Goal: Task Accomplishment & Management: Manage account settings

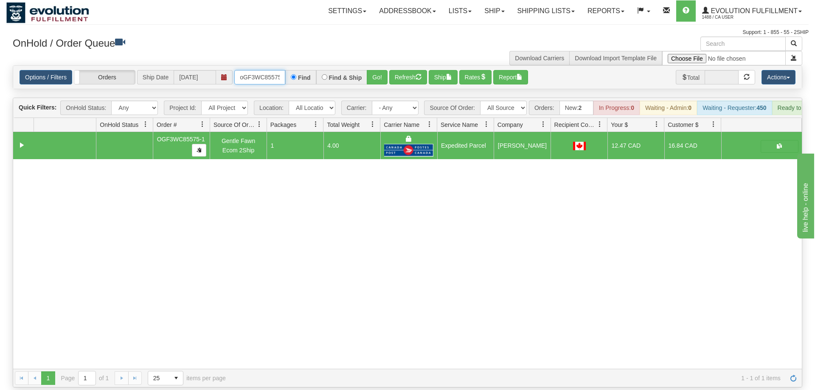
click at [260, 70] on input "oGF3WC85575-1" at bounding box center [259, 77] width 51 height 14
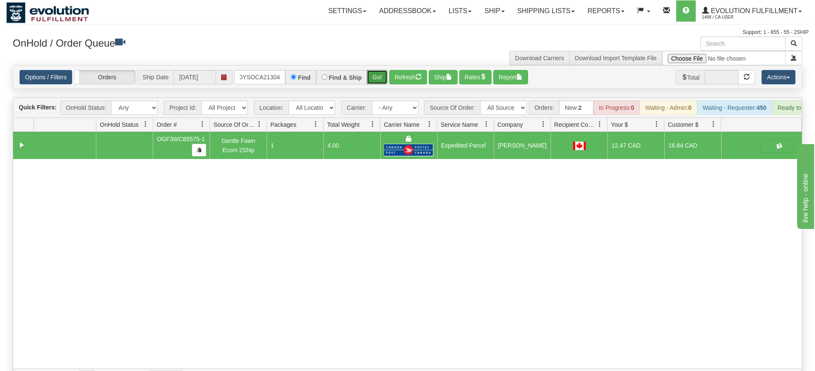
click at [380, 83] on div "Is equal to Is not equal to Contains Does not contains CAD USD EUR ZAR [PERSON_…" at bounding box center [407, 226] width 802 height 322
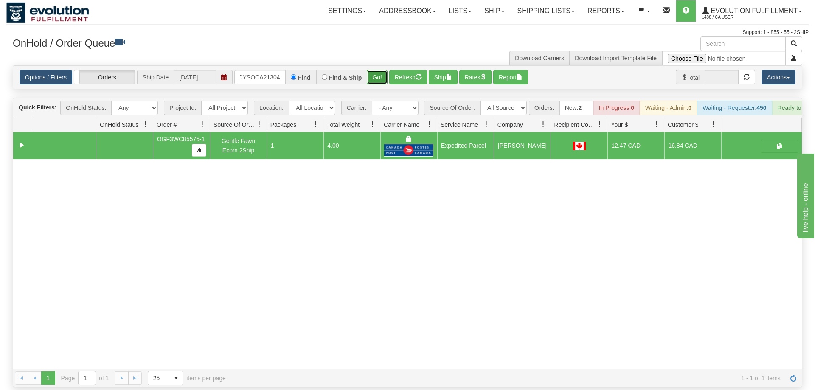
click at [385, 70] on button "Go!" at bounding box center [377, 77] width 21 height 14
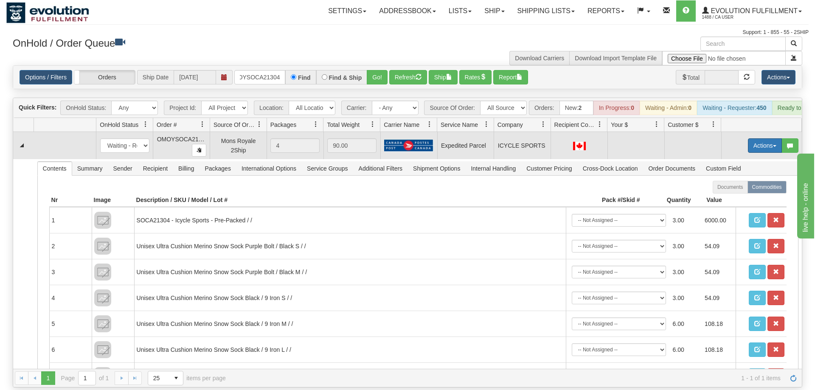
click at [760, 138] on button "Actions" at bounding box center [765, 145] width 34 height 14
click at [754, 180] on span "Rate All Services" at bounding box center [747, 183] width 51 height 7
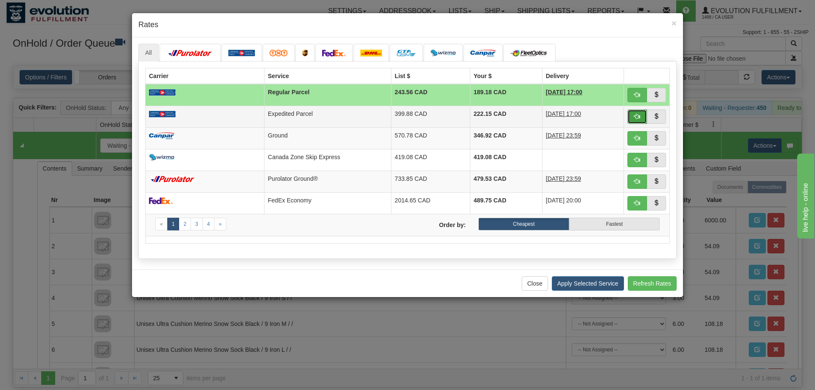
click at [639, 121] on button "button" at bounding box center [637, 116] width 20 height 14
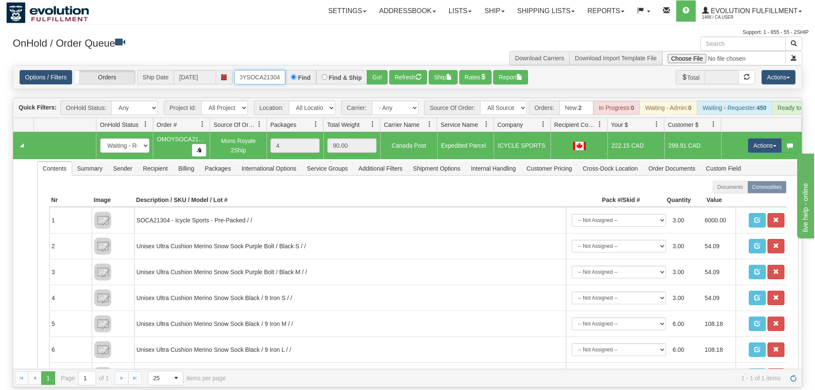
click at [281, 70] on input "oMOYSOCA21304" at bounding box center [259, 77] width 51 height 14
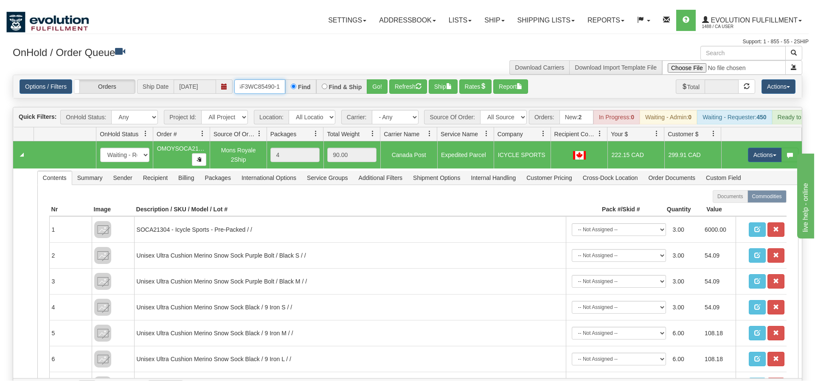
scroll to position [0, 8]
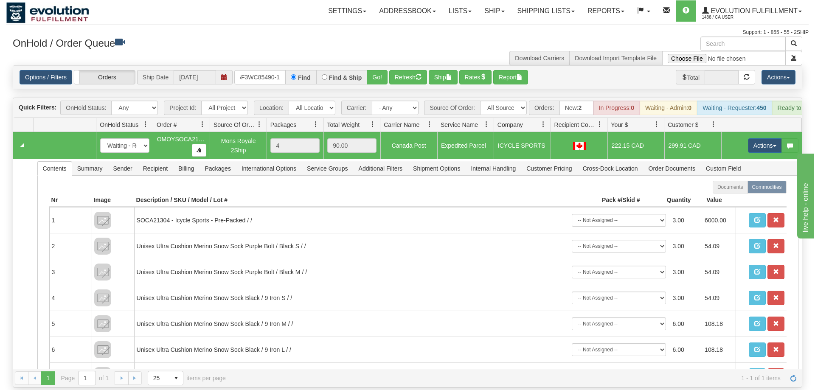
click at [395, 74] on div "Options / Filters Group Shipments Orders Ship Date 08/28/2025 OGF3WC85490-1 Fin…" at bounding box center [407, 77] width 788 height 23
click at [382, 70] on button "Go!" at bounding box center [377, 77] width 21 height 14
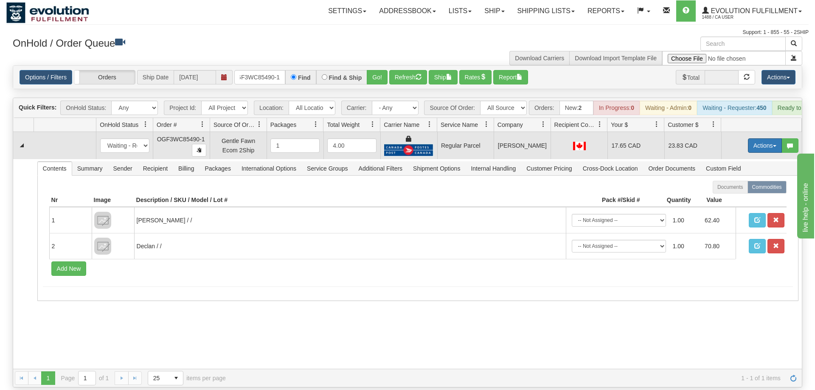
click at [751, 138] on button "Actions" at bounding box center [765, 145] width 34 height 14
click at [747, 180] on span "Rate All Services" at bounding box center [747, 183] width 51 height 7
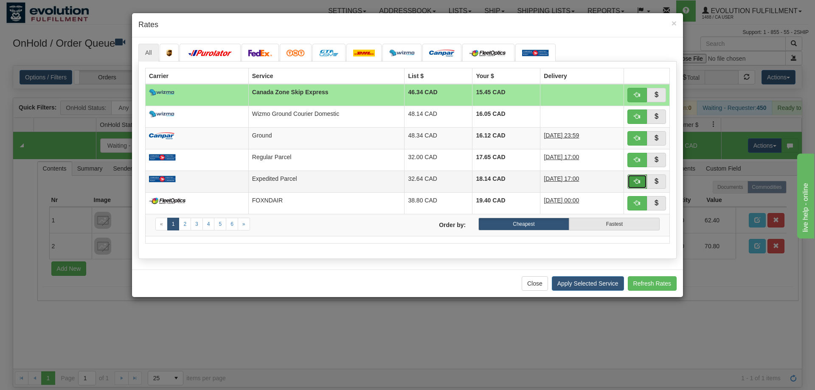
click at [631, 185] on button "button" at bounding box center [637, 181] width 20 height 14
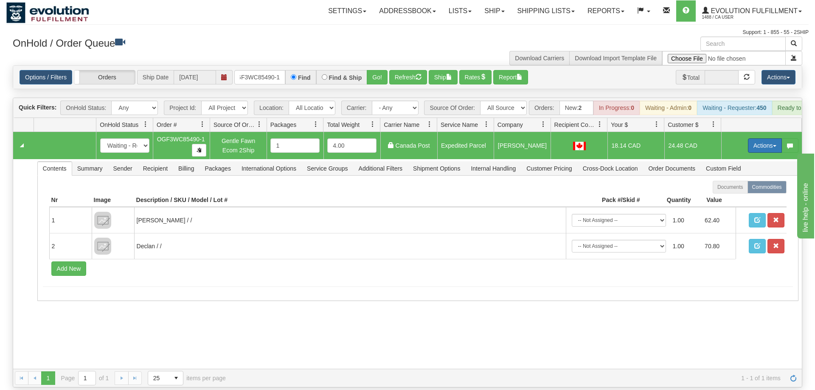
click at [762, 138] on button "Actions" at bounding box center [765, 145] width 34 height 14
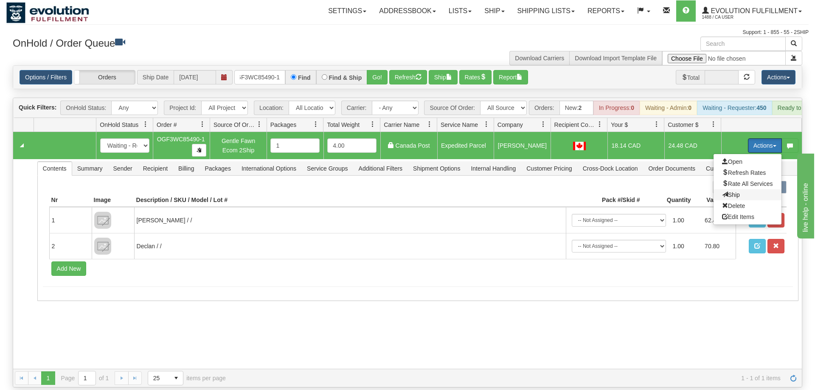
click at [729, 191] on span "Ship" at bounding box center [731, 194] width 18 height 7
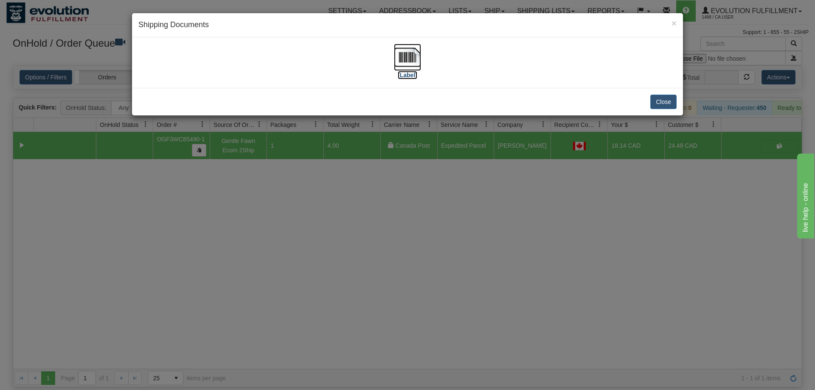
click at [406, 53] on img at bounding box center [407, 57] width 27 height 27
drag, startPoint x: 441, startPoint y: 216, endPoint x: 269, endPoint y: 135, distance: 190.0
click at [440, 214] on div "× Shipping Documents [Label] Close" at bounding box center [407, 195] width 815 height 390
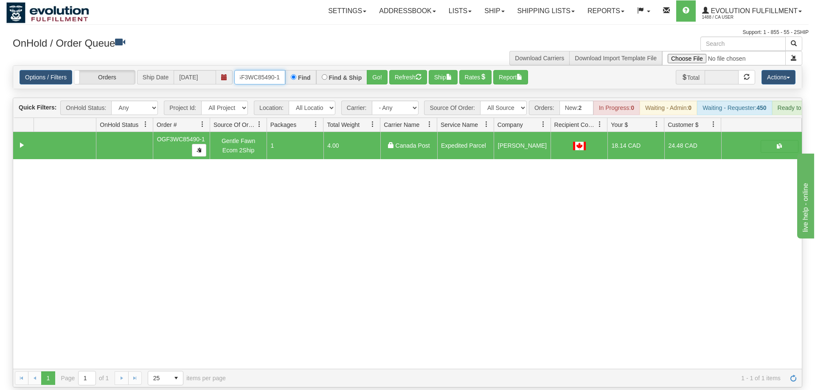
click at [259, 70] on input "OGF3WC85490-1" at bounding box center [259, 77] width 51 height 14
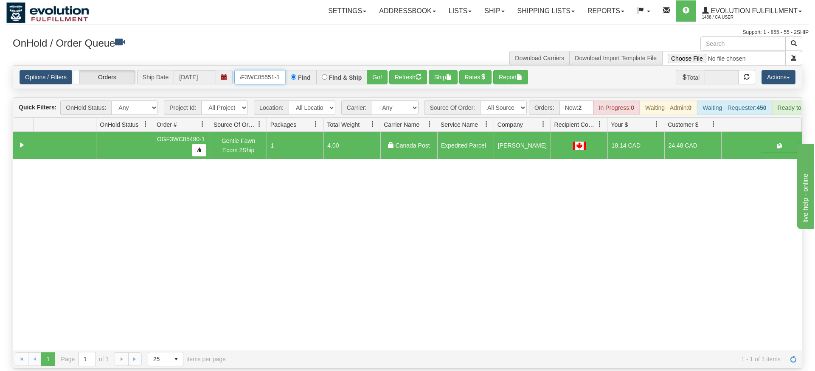
type input "OGF3WC85551-1"
click at [376, 79] on div "Is equal to Is not equal to Contains Does not contains CAD USD EUR ZAR [PERSON_…" at bounding box center [407, 216] width 802 height 303
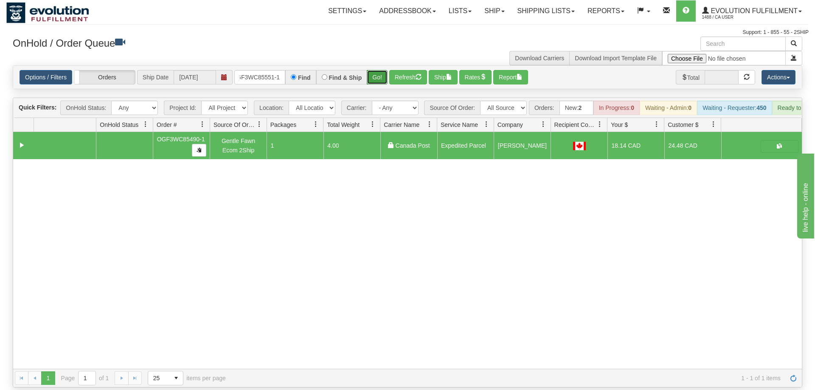
click at [382, 70] on button "Go!" at bounding box center [377, 77] width 21 height 14
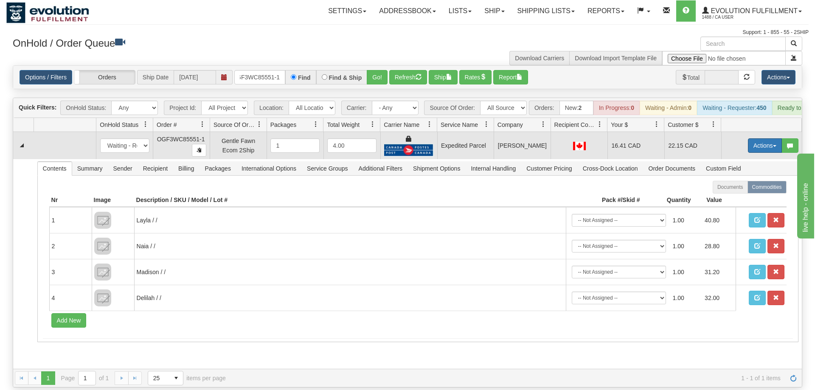
click at [757, 138] on button "Actions" at bounding box center [765, 145] width 34 height 14
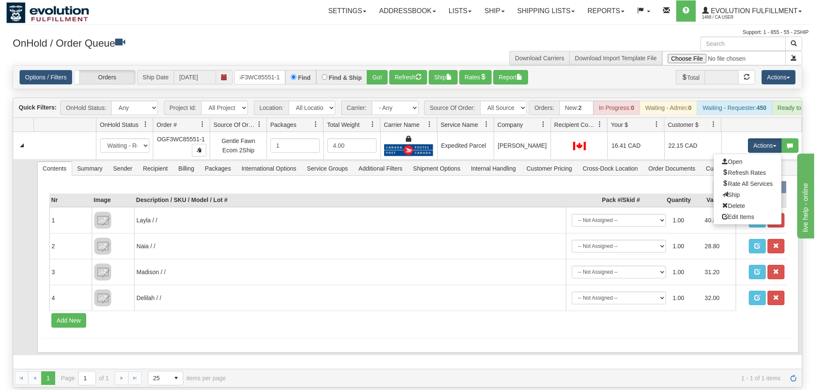
click at [743, 189] on link "Ship" at bounding box center [747, 194] width 68 height 11
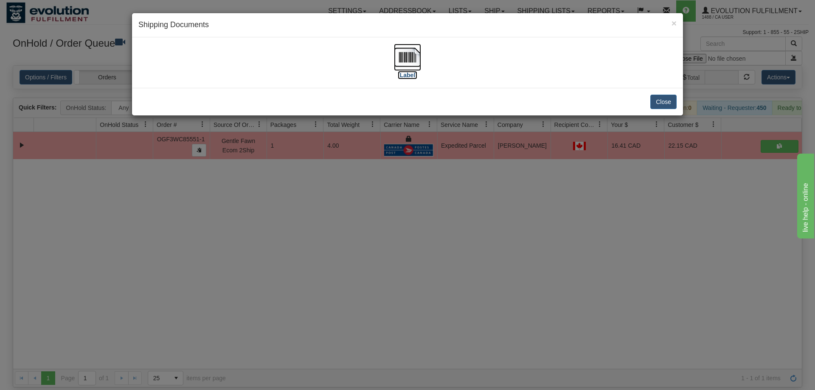
click at [398, 66] on img at bounding box center [407, 57] width 27 height 27
click at [192, 258] on div "× Shipping Documents [Label] Close" at bounding box center [407, 195] width 815 height 390
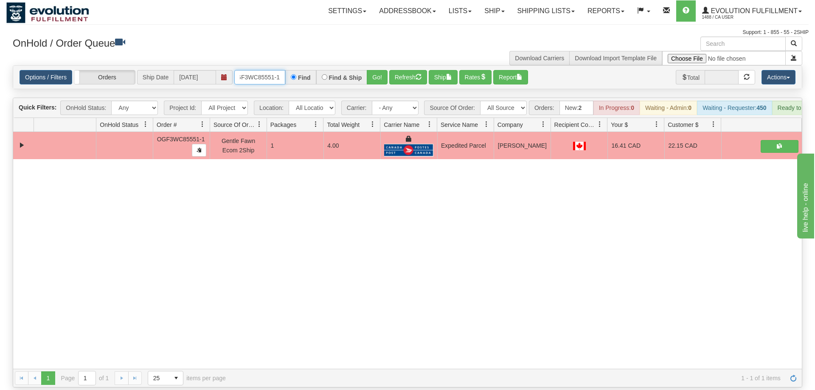
click at [255, 70] on input "OGF3WC85551-1" at bounding box center [259, 77] width 51 height 14
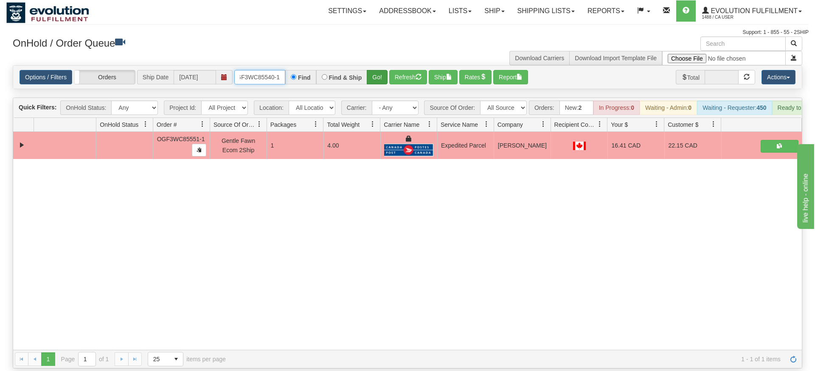
type input "OGF3WC85540-1"
click at [386, 87] on div "Is equal to Is not equal to Contains Does not contains CAD USD EUR ZAR [PERSON_…" at bounding box center [407, 216] width 802 height 303
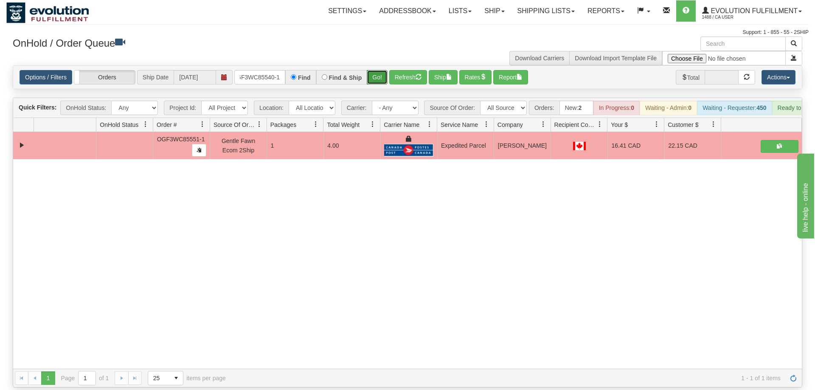
click at [381, 70] on button "Go!" at bounding box center [377, 77] width 21 height 14
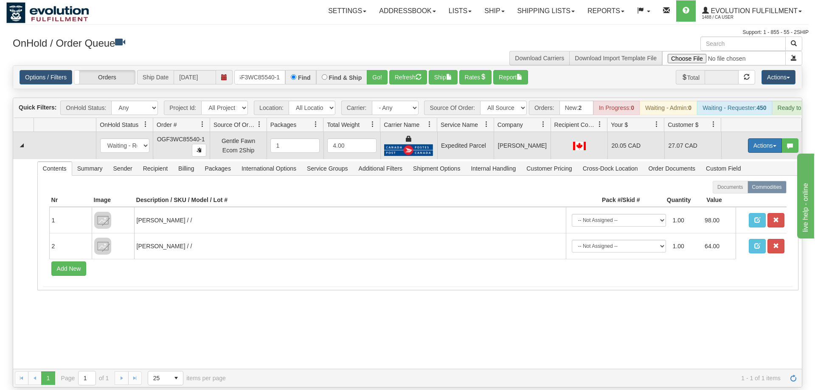
click at [761, 138] on button "Actions" at bounding box center [765, 145] width 34 height 14
click at [723, 189] on link "Ship" at bounding box center [747, 194] width 68 height 11
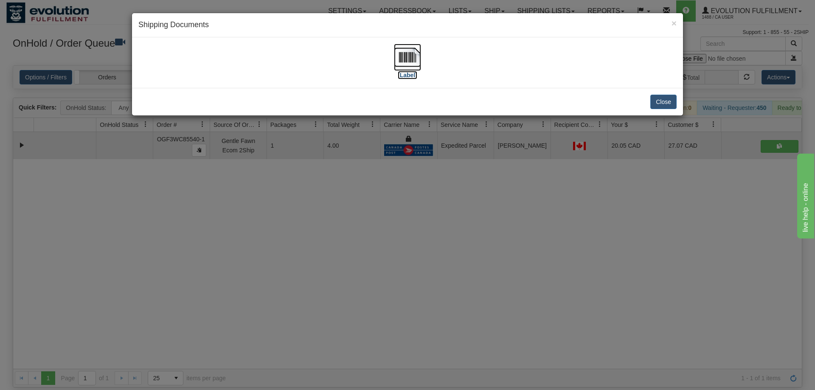
click at [404, 64] on img at bounding box center [407, 57] width 27 height 27
click at [424, 196] on div "× Shipping Documents [Label] Close" at bounding box center [407, 195] width 815 height 390
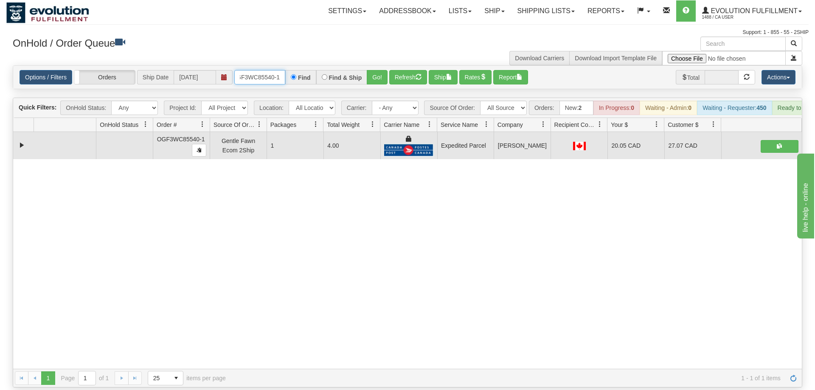
click at [269, 70] on input "OGF3WC85540-1" at bounding box center [259, 77] width 51 height 14
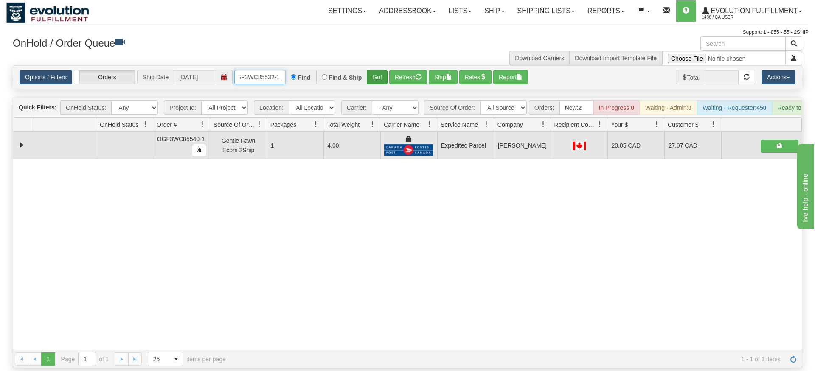
type input "OGF3WC85532-1"
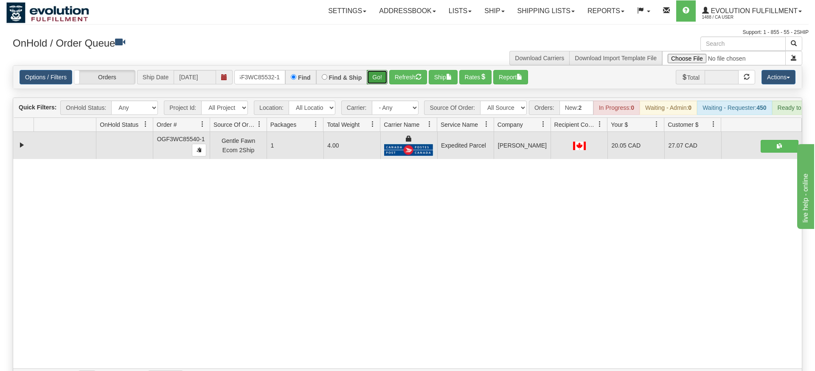
click at [370, 80] on div "Is equal to Is not equal to Contains Does not contains CAD USD EUR ZAR [PERSON_…" at bounding box center [407, 226] width 802 height 322
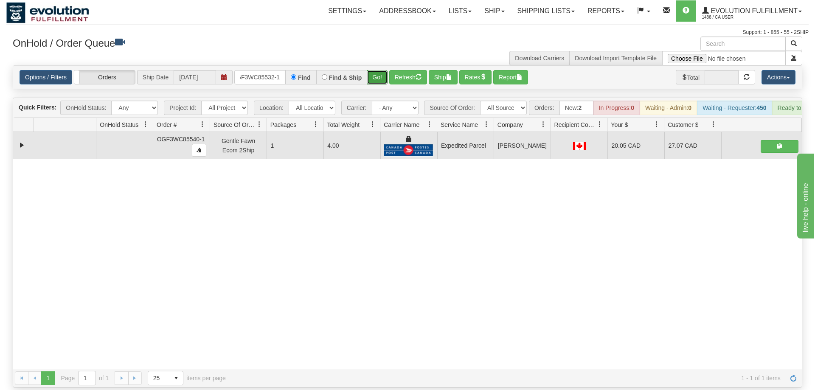
click at [373, 70] on button "Go!" at bounding box center [377, 77] width 21 height 14
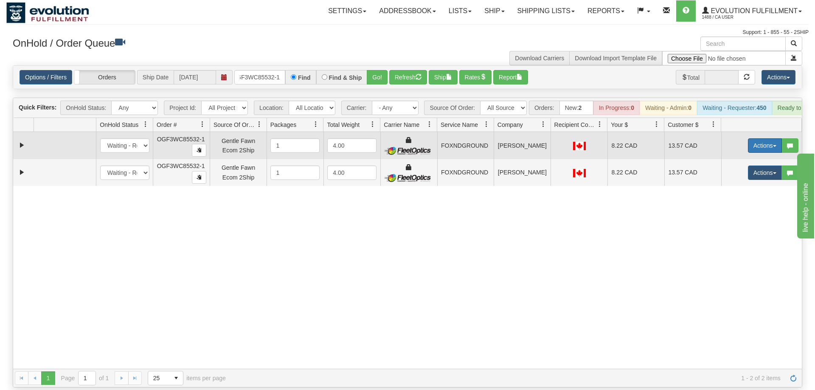
click at [768, 138] on button "Actions" at bounding box center [765, 145] width 34 height 14
click at [729, 191] on span "Ship" at bounding box center [731, 194] width 18 height 7
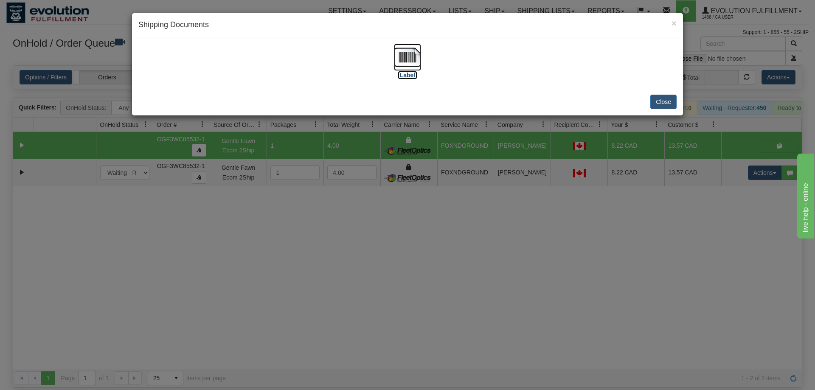
click at [399, 57] on img at bounding box center [407, 57] width 27 height 27
drag, startPoint x: 616, startPoint y: 240, endPoint x: 684, endPoint y: 154, distance: 109.3
click at [617, 238] on div "× Shipping Documents [Label] Close" at bounding box center [407, 195] width 815 height 390
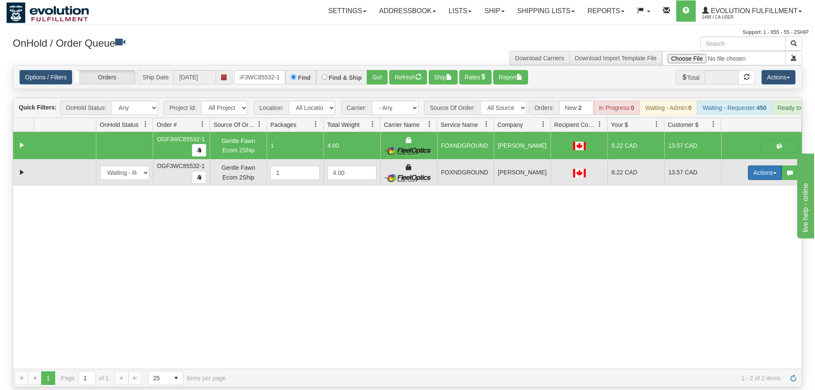
click at [753, 165] on button "Actions" at bounding box center [765, 172] width 34 height 14
click at [739, 230] on span "Delete" at bounding box center [733, 233] width 23 height 7
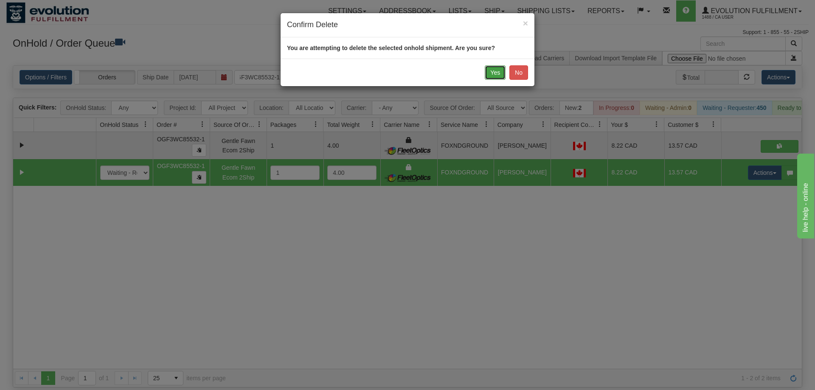
click at [502, 74] on button "Yes" at bounding box center [495, 72] width 21 height 14
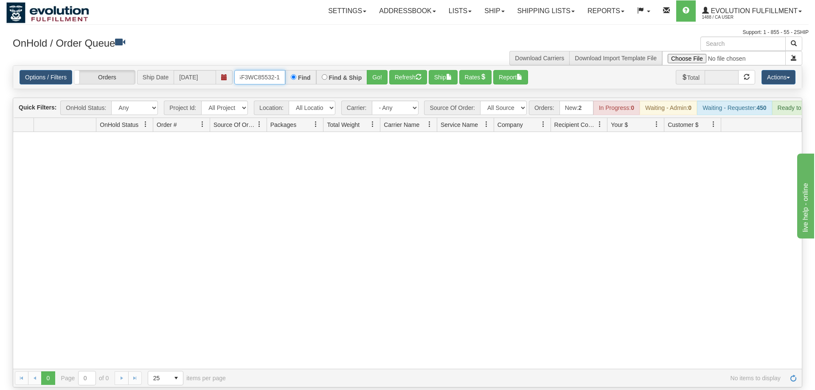
click at [280, 70] on input "OGF3WC85532-1" at bounding box center [259, 77] width 51 height 14
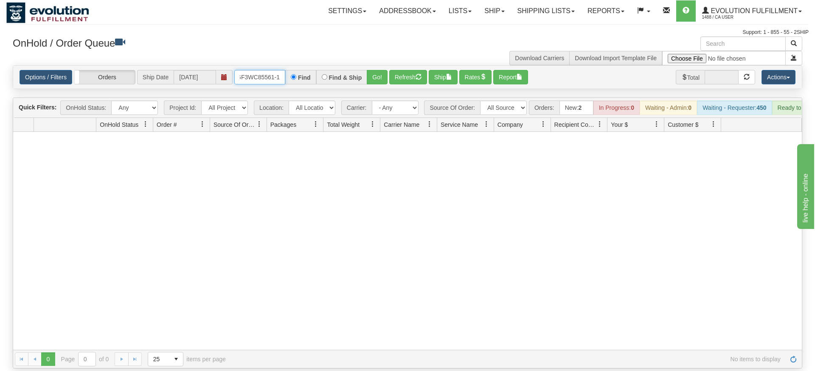
type input "OGF3WC85561-1"
click at [367, 86] on div "Is equal to Is not equal to Contains Does not contains CAD USD EUR ZAR [PERSON_…" at bounding box center [407, 216] width 802 height 303
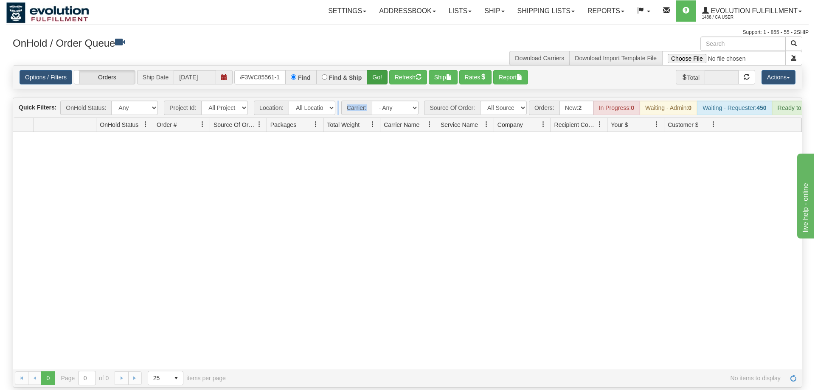
click at [376, 75] on div "Is equal to Is not equal to Contains Does not contains CAD USD EUR ZAR [PERSON_…" at bounding box center [407, 226] width 802 height 322
click at [379, 70] on button "Go!" at bounding box center [377, 77] width 21 height 14
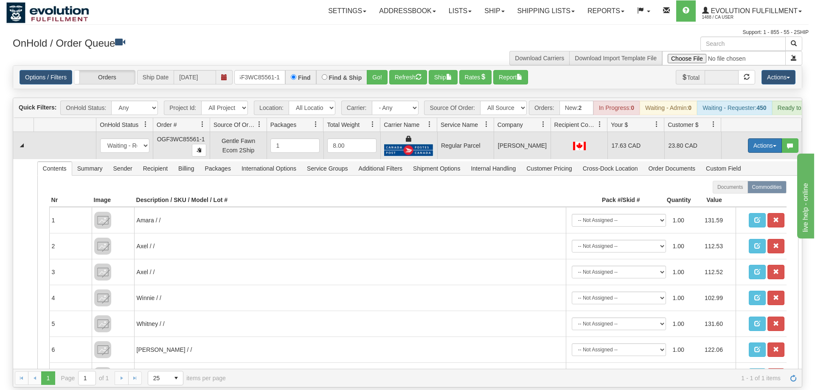
click at [757, 138] on button "Actions" at bounding box center [765, 145] width 34 height 14
click at [740, 180] on span "Rate All Services" at bounding box center [747, 183] width 51 height 7
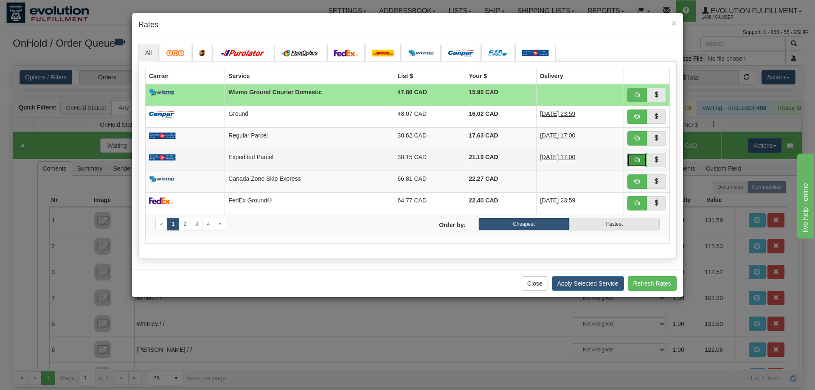
click at [642, 162] on button "button" at bounding box center [637, 160] width 20 height 14
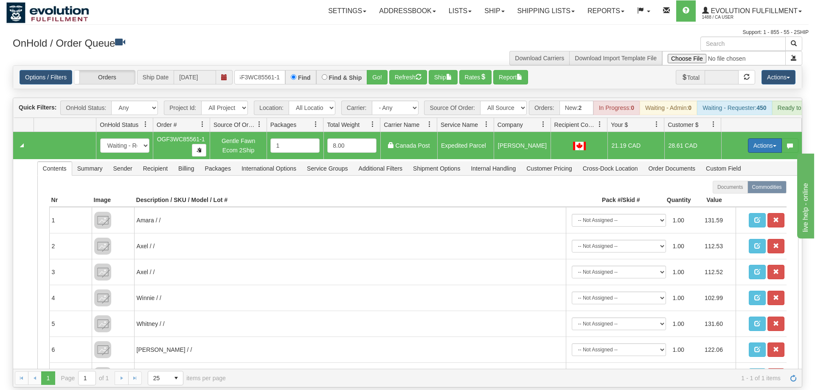
click at [754, 138] on button "Actions" at bounding box center [765, 145] width 34 height 14
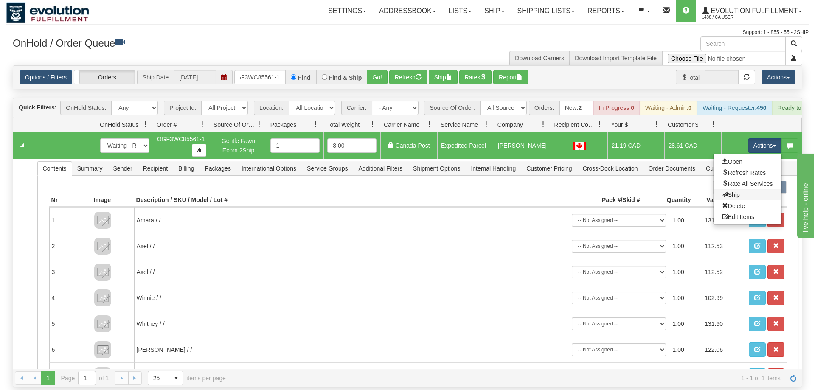
click at [738, 189] on link "Ship" at bounding box center [747, 194] width 68 height 11
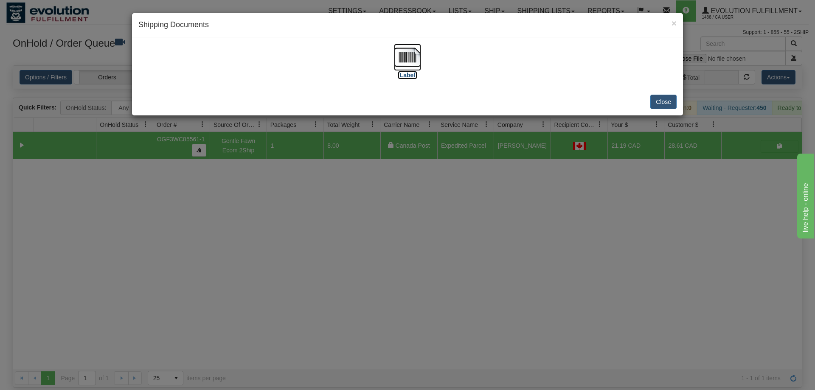
click at [416, 61] on img at bounding box center [407, 57] width 27 height 27
drag, startPoint x: 419, startPoint y: 230, endPoint x: 308, endPoint y: 79, distance: 187.3
click at [419, 228] on div "× Shipping Documents [Label] Close" at bounding box center [407, 195] width 815 height 390
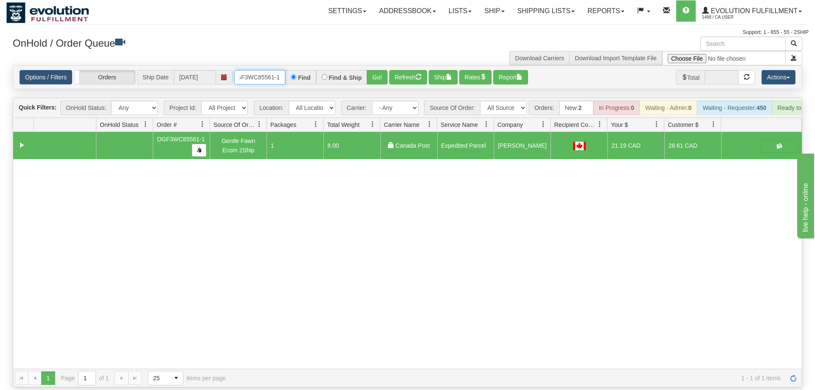
click at [280, 70] on input "OGF3WC85561-1" at bounding box center [259, 77] width 51 height 14
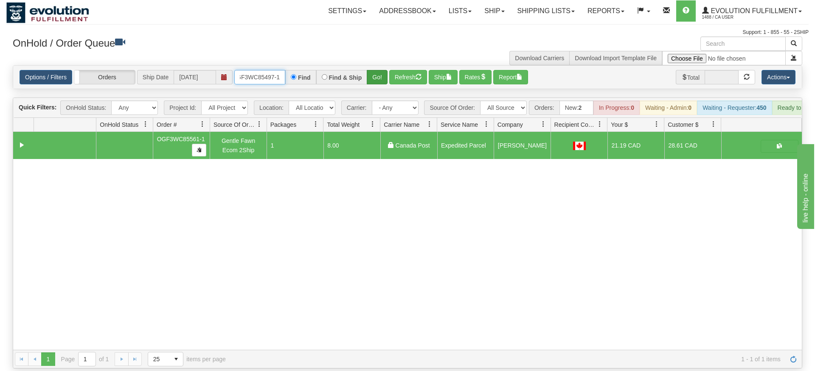
type input "OGF3WC85497-1"
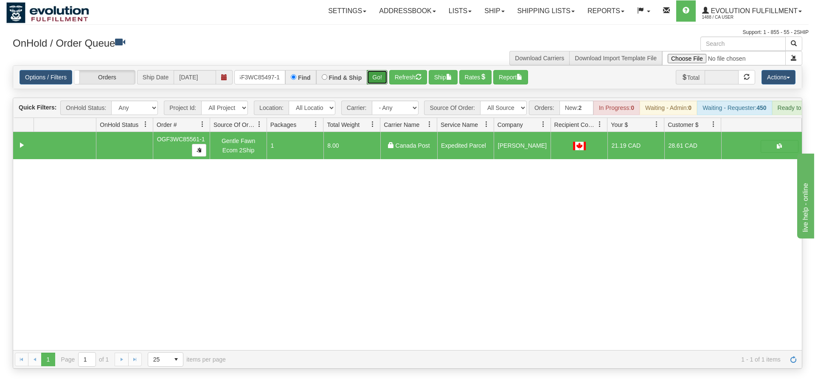
click at [381, 81] on div "Is equal to Is not equal to Contains Does not contains CAD USD EUR ZAR [PERSON_…" at bounding box center [407, 216] width 802 height 303
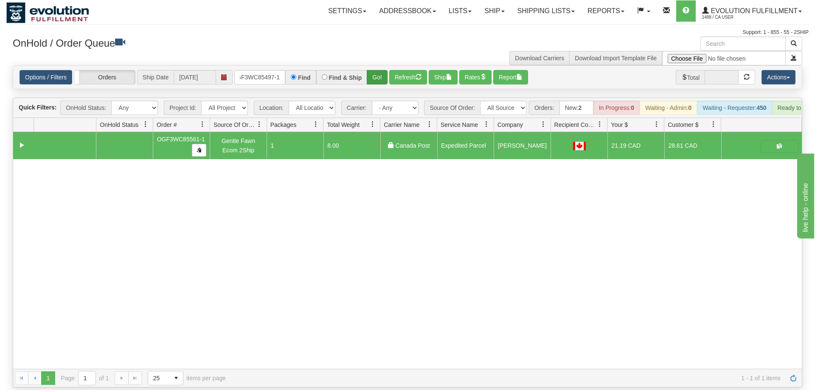
click at [380, 72] on div "Options / Filters Group Shipments Orders Ship Date 08/28/2025 OGF3WC85497-1 Fin…" at bounding box center [407, 77] width 788 height 23
click at [386, 70] on button "Go!" at bounding box center [377, 77] width 21 height 14
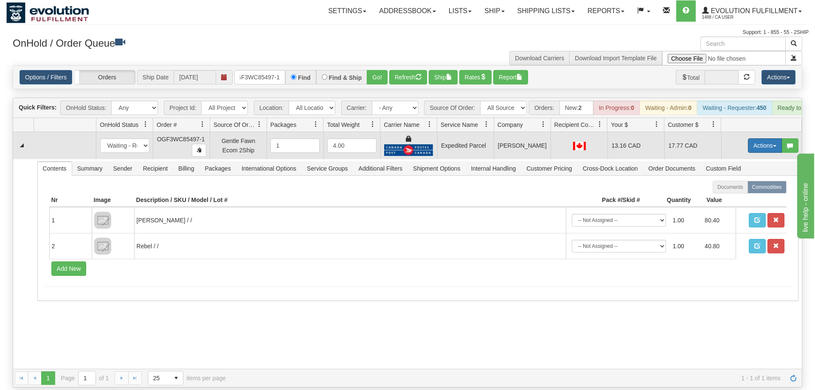
click at [755, 138] on button "Actions" at bounding box center [765, 145] width 34 height 14
click at [730, 191] on span "Ship" at bounding box center [731, 194] width 18 height 7
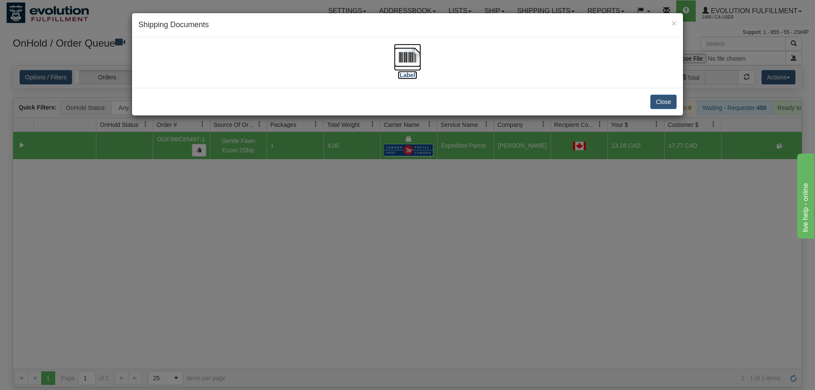
click at [404, 55] on img at bounding box center [407, 57] width 27 height 27
click at [365, 251] on div "× Shipping Documents [Label] Close" at bounding box center [407, 195] width 815 height 390
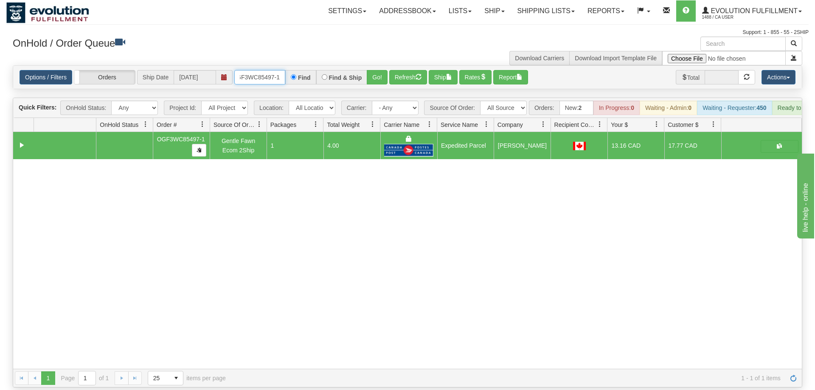
click at [251, 70] on input "OGF3WC85497-1" at bounding box center [259, 77] width 51 height 14
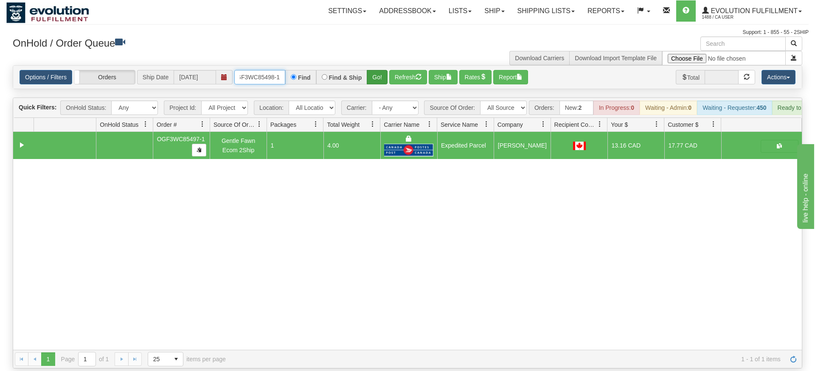
type input "OGF3WC85498-1"
click at [368, 78] on div "Is equal to Is not equal to Contains Does not contains CAD USD EUR ZAR [PERSON_…" at bounding box center [407, 216] width 802 height 303
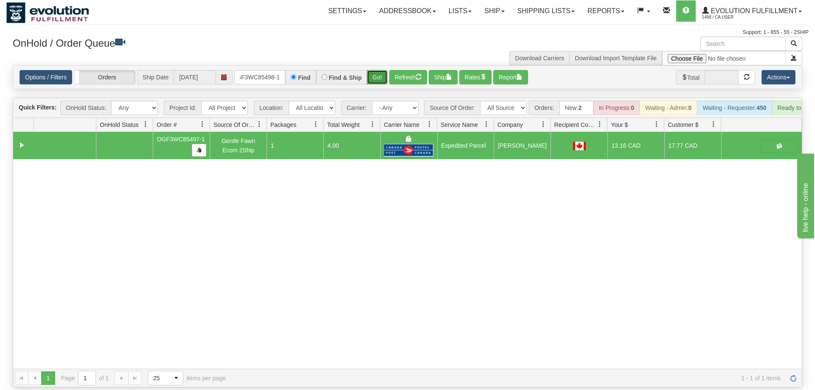
click at [379, 70] on button "Go!" at bounding box center [377, 77] width 21 height 14
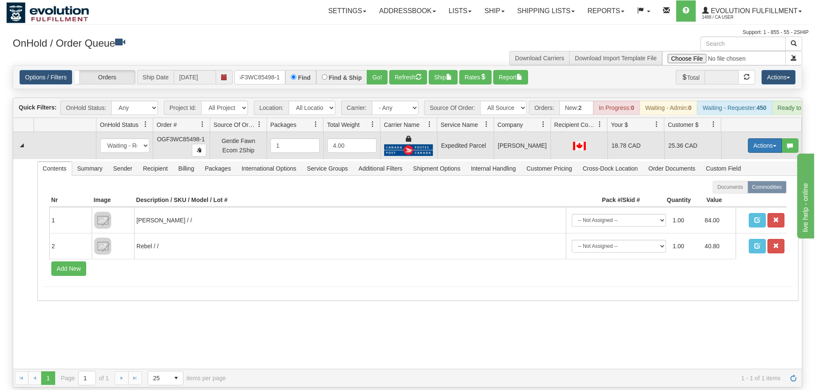
click at [765, 138] on button "Actions" at bounding box center [765, 145] width 34 height 14
click at [738, 189] on link "Ship" at bounding box center [747, 194] width 68 height 11
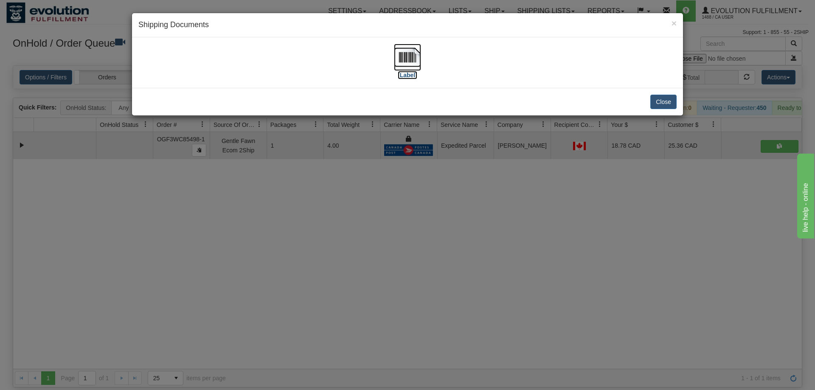
click at [417, 48] on img at bounding box center [407, 57] width 27 height 27
drag, startPoint x: 291, startPoint y: 167, endPoint x: 310, endPoint y: 135, distance: 37.3
click at [291, 167] on div "× Shipping Documents [Label] Close" at bounding box center [407, 195] width 815 height 390
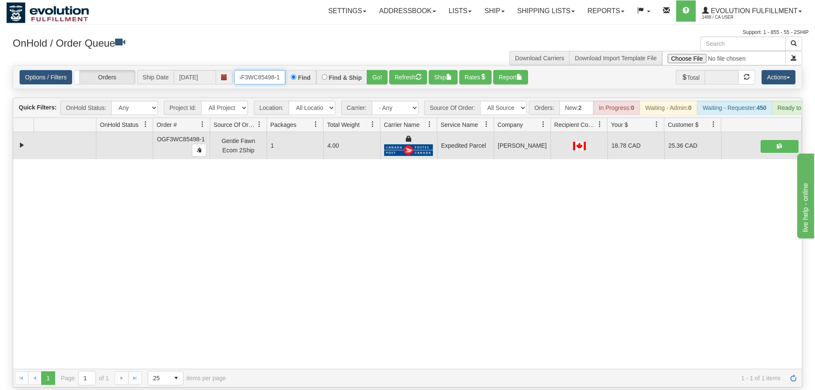
click at [258, 70] on input "OGF3WC85498-1" at bounding box center [259, 77] width 51 height 14
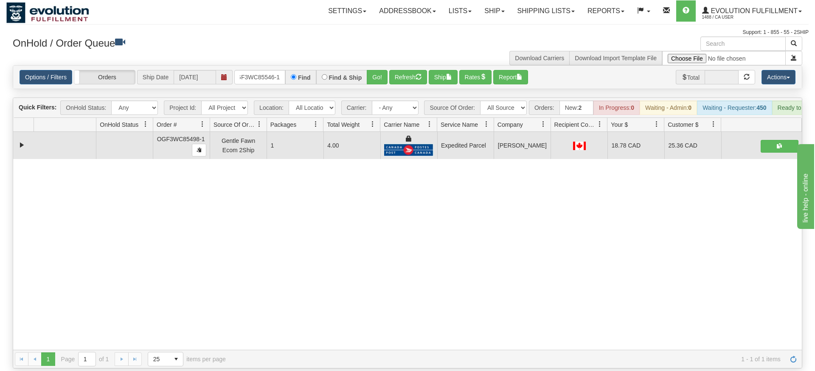
click at [388, 73] on div "Options / Filters Group Shipments Orders Ship Date 08/28/2025 OGF3WC85546-1 Fin…" at bounding box center [407, 77] width 788 height 23
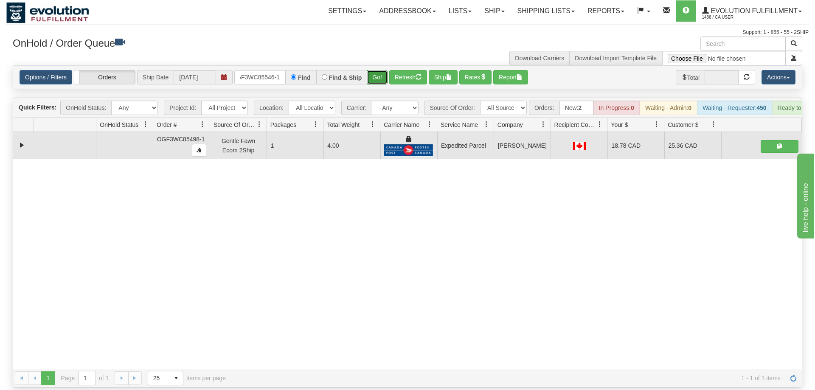
click at [379, 70] on button "Go!" at bounding box center [377, 77] width 21 height 14
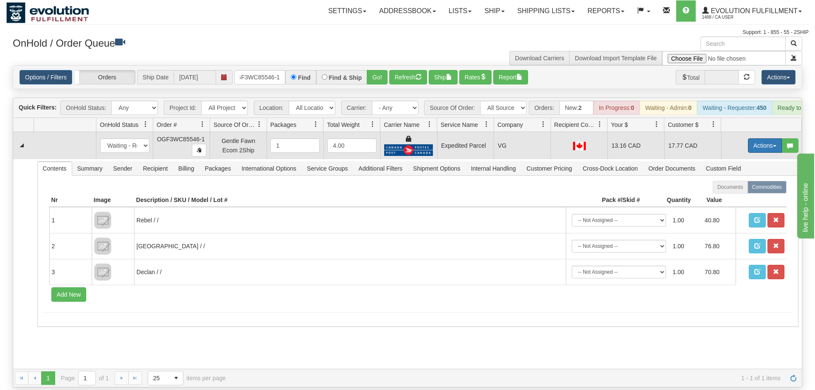
click at [764, 138] on button "Actions" at bounding box center [765, 145] width 34 height 14
click at [734, 191] on span "Ship" at bounding box center [731, 194] width 18 height 7
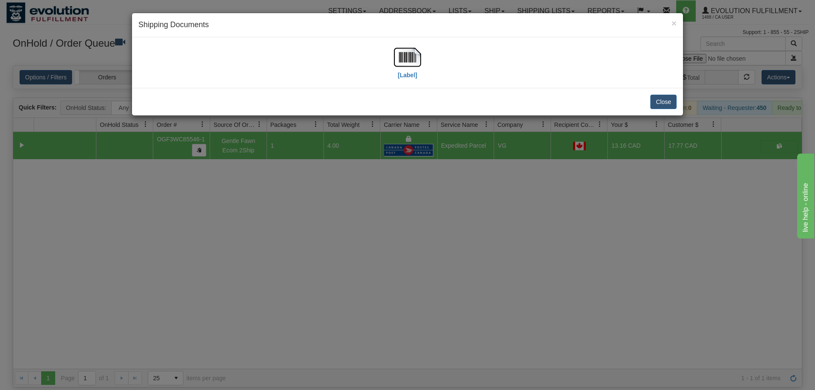
click at [392, 74] on div "[Label]" at bounding box center [407, 63] width 538 height 38
click at [392, 73] on div "[Label]" at bounding box center [407, 63] width 538 height 38
click at [399, 59] on img at bounding box center [407, 57] width 27 height 27
click at [471, 171] on div "× Shipping Documents [Label] Close" at bounding box center [407, 195] width 815 height 390
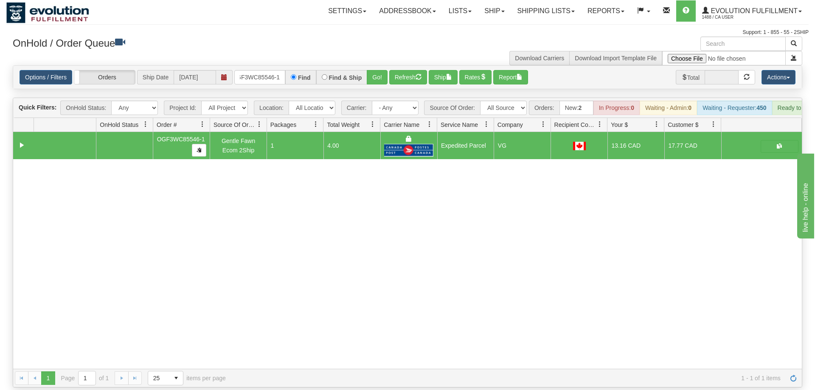
drag, startPoint x: 63, startPoint y: 174, endPoint x: 244, endPoint y: 29, distance: 231.7
click at [64, 174] on div "31545310 EVOLUTION V3 90886245 90886246 OGF3WC85546-1 Gentle Fawn Ecom 2Ship 1 …" at bounding box center [407, 250] width 788 height 237
click at [262, 70] on input "OGF3WC85546-1" at bounding box center [259, 77] width 51 height 14
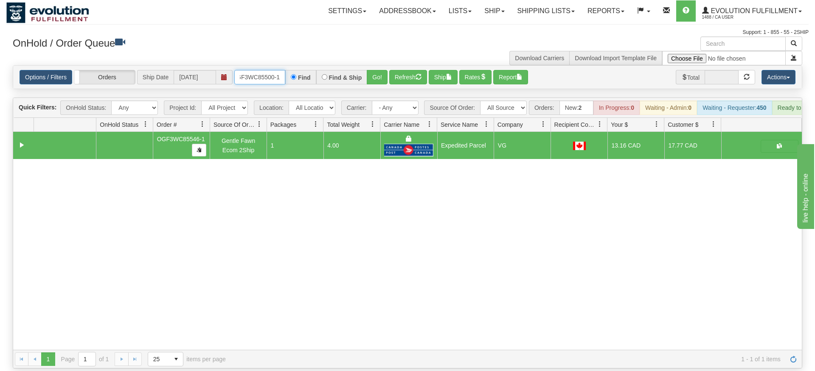
type input "OGF3WC85500-1"
click at [375, 92] on div "Is equal to Is not equal to Contains Does not contains CAD USD EUR ZAR [PERSON_…" at bounding box center [407, 216] width 802 height 303
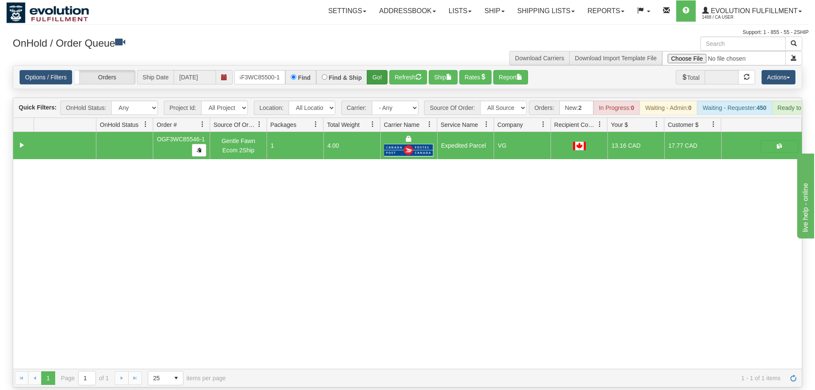
drag, startPoint x: 378, startPoint y: 83, endPoint x: 380, endPoint y: 58, distance: 25.2
click at [378, 78] on div "Is equal to Is not equal to Contains Does not contains CAD USD EUR ZAR [PERSON_…" at bounding box center [407, 226] width 802 height 322
click at [381, 66] on div "Options / Filters Group Shipments Orders Ship Date 08/28/2025 OGF3WC85500-1 Fin…" at bounding box center [407, 77] width 788 height 23
click at [380, 70] on button "Go!" at bounding box center [377, 77] width 21 height 14
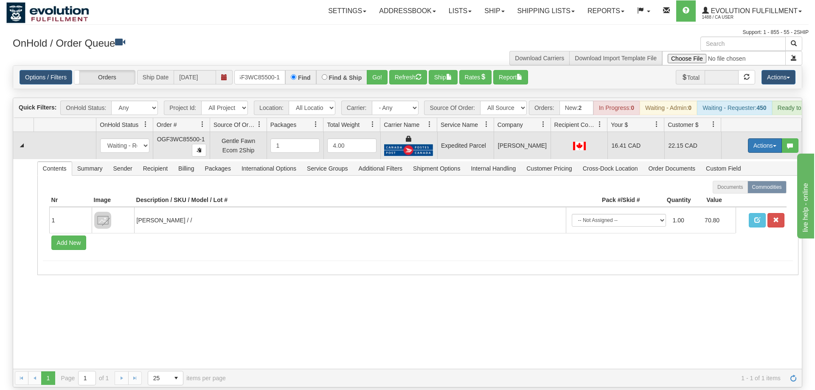
click at [759, 138] on button "Actions" at bounding box center [765, 145] width 34 height 14
click at [736, 191] on span "Ship" at bounding box center [731, 194] width 18 height 7
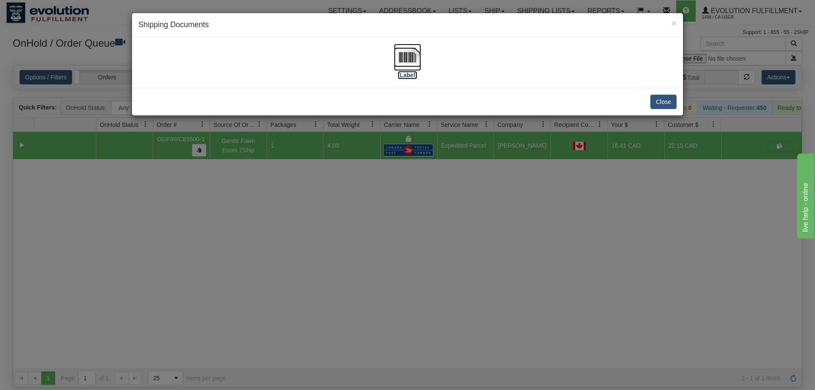
click at [399, 69] on img at bounding box center [407, 57] width 27 height 27
click at [394, 188] on div "× Shipping Documents [Label] Close" at bounding box center [407, 195] width 815 height 390
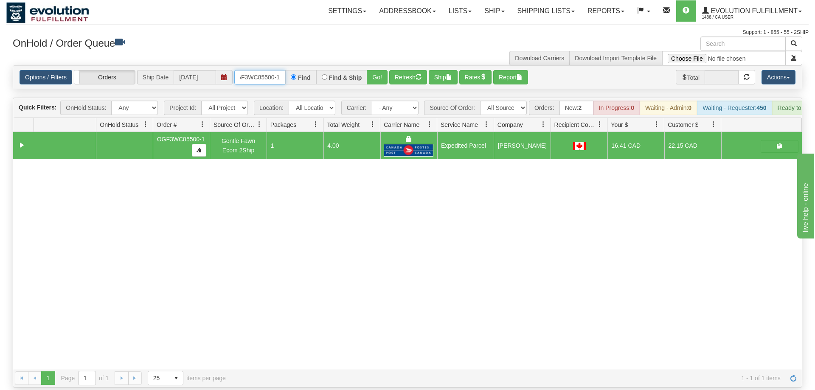
click at [255, 70] on input "OGF3WC85500-1" at bounding box center [259, 77] width 51 height 14
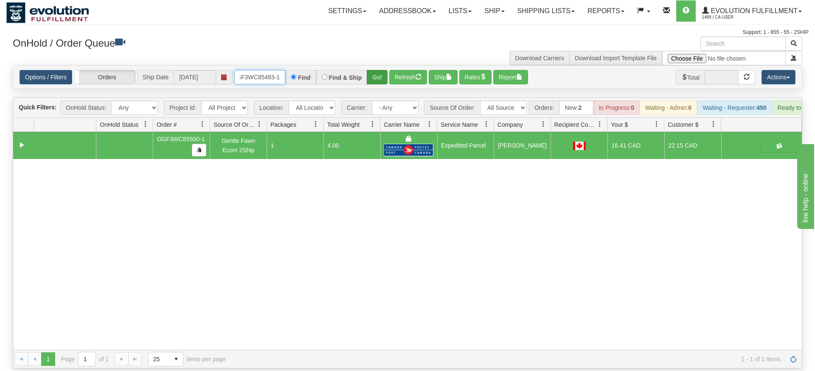
type input "OGF3WC85483-1"
click at [375, 80] on div "Is equal to Is not equal to Contains Does not contains CAD USD EUR ZAR [PERSON_…" at bounding box center [407, 216] width 802 height 303
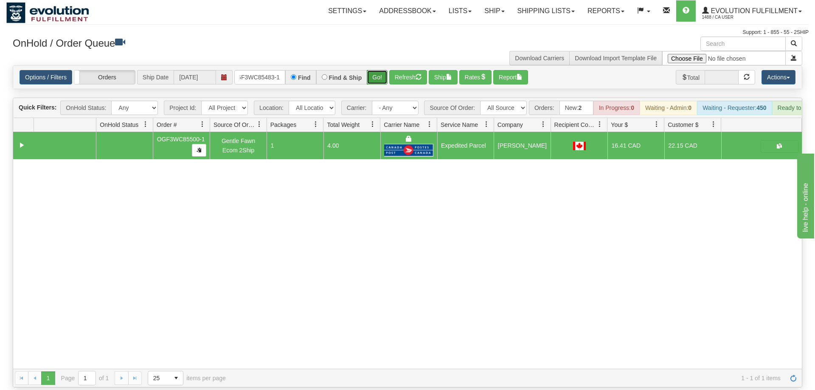
click at [375, 70] on button "Go!" at bounding box center [377, 77] width 21 height 14
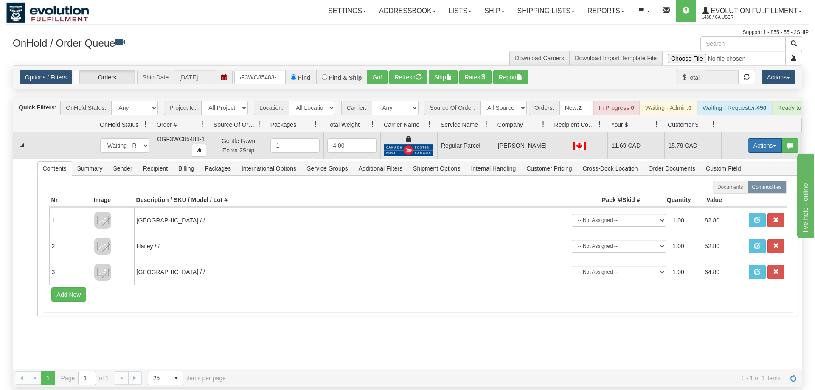
click at [771, 138] on button "Actions" at bounding box center [765, 145] width 34 height 14
click at [740, 180] on span "Rate All Services" at bounding box center [747, 183] width 51 height 7
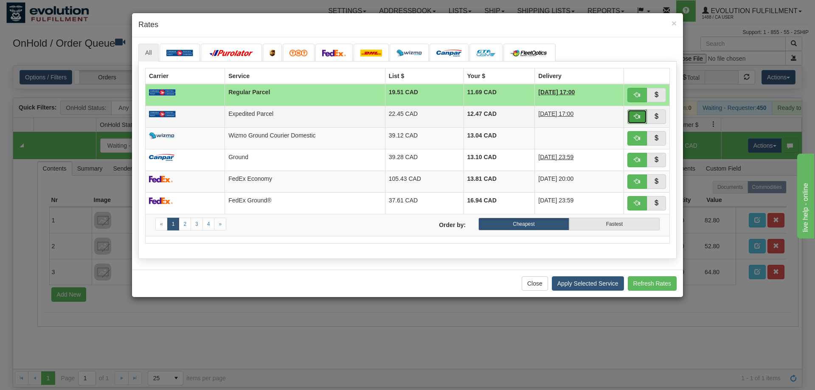
click at [635, 115] on span "button" at bounding box center [637, 116] width 6 height 6
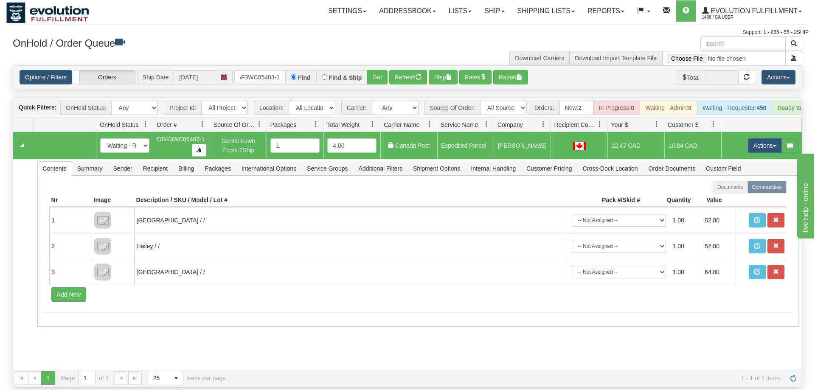
drag, startPoint x: 785, startPoint y: 135, endPoint x: 759, endPoint y: 125, distance: 28.5
click at [779, 138] on div "Actions Open Refresh Rates Rate All Services Ship Delete Edit Items" at bounding box center [773, 145] width 50 height 14
click at [752, 138] on button "Actions" at bounding box center [765, 145] width 34 height 14
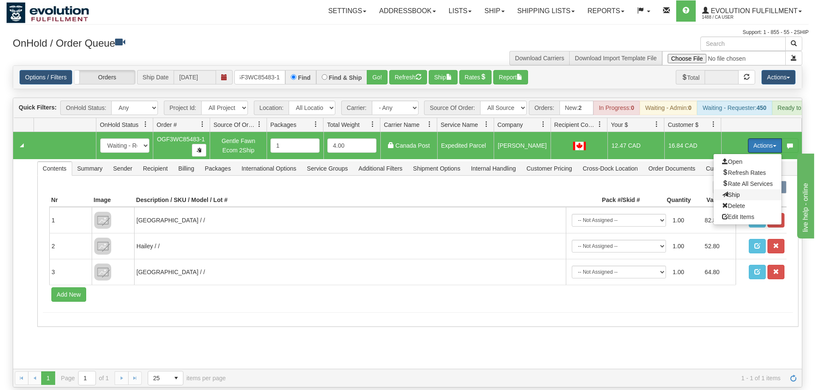
click at [734, 191] on span "Ship" at bounding box center [731, 194] width 18 height 7
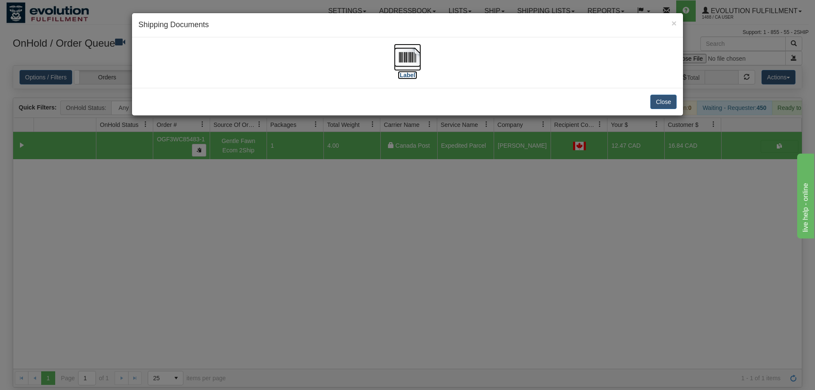
click at [412, 74] on label "[Label]" at bounding box center [408, 75] width 20 height 8
drag, startPoint x: 379, startPoint y: 224, endPoint x: 231, endPoint y: 22, distance: 250.4
click at [380, 218] on div "× Shipping Documents [Label] Close" at bounding box center [407, 195] width 815 height 390
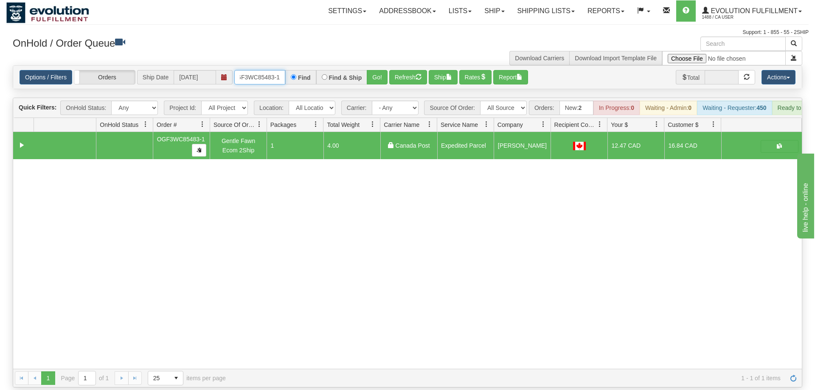
click at [258, 70] on input "OGF3WC85483-1" at bounding box center [259, 77] width 51 height 14
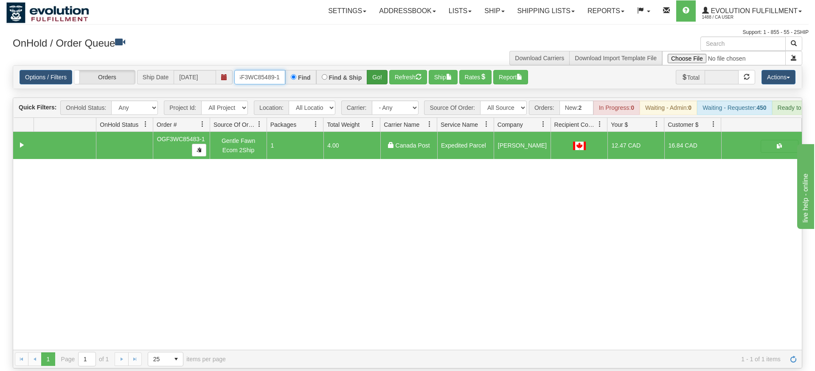
type input "\OGF3WC85489-1"
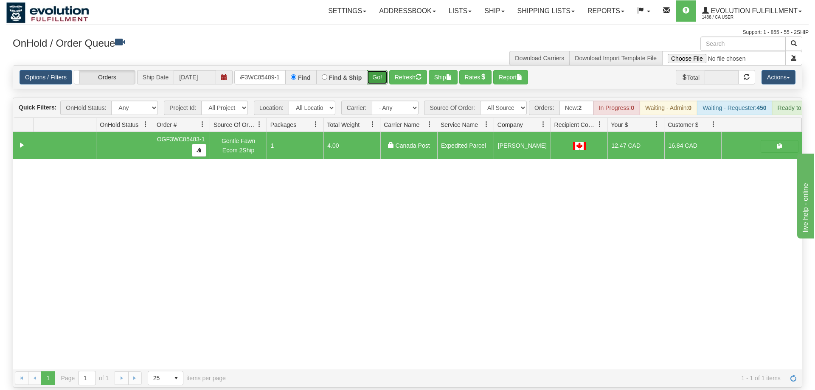
click at [368, 83] on div "Is equal to Is not equal to Contains Does not contains CAD USD EUR ZAR [PERSON_…" at bounding box center [407, 226] width 802 height 322
click at [368, 70] on div "\OGF3WC85489-1 Find Find & Ship Go!" at bounding box center [310, 77] width 153 height 14
click at [371, 70] on button "Go!" at bounding box center [377, 77] width 21 height 14
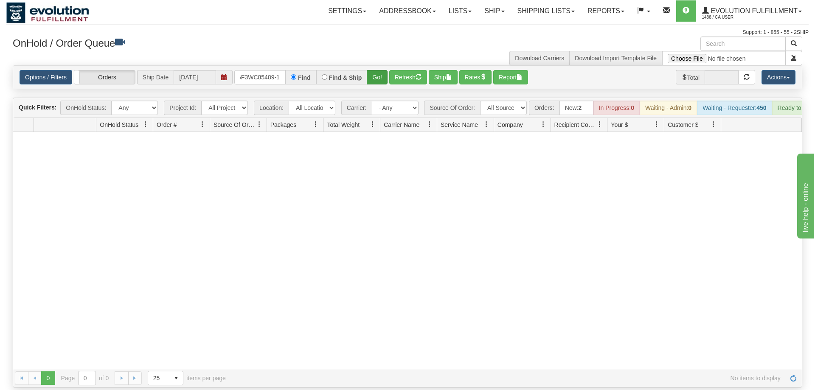
click at [368, 70] on div "\OGF3WC85489-1 Find Find & Ship Go!" at bounding box center [310, 77] width 153 height 14
click at [369, 70] on button "Go!" at bounding box center [377, 77] width 21 height 14
click at [263, 70] on input "\OGF3WC85489-1" at bounding box center [259, 77] width 51 height 14
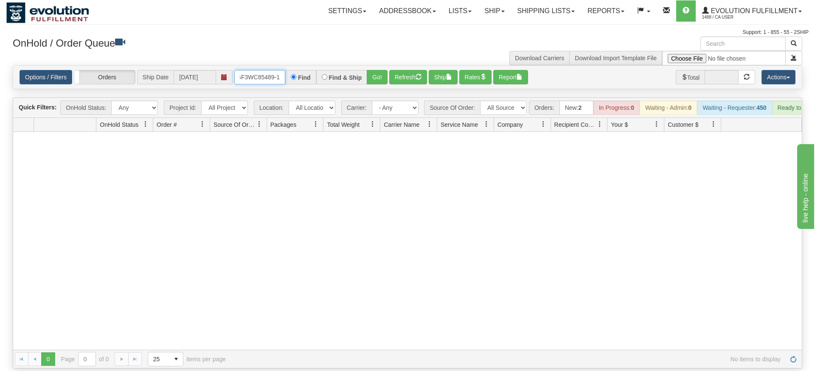
type input "OGF3WC85489-1"
click at [370, 81] on div "Is equal to Is not equal to Contains Does not contains CAD USD EUR ZAR [PERSON_…" at bounding box center [407, 216] width 802 height 303
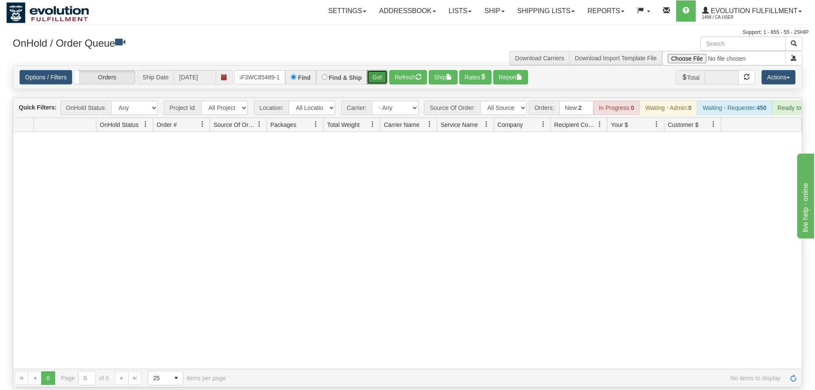
click at [376, 70] on button "Go!" at bounding box center [377, 77] width 21 height 14
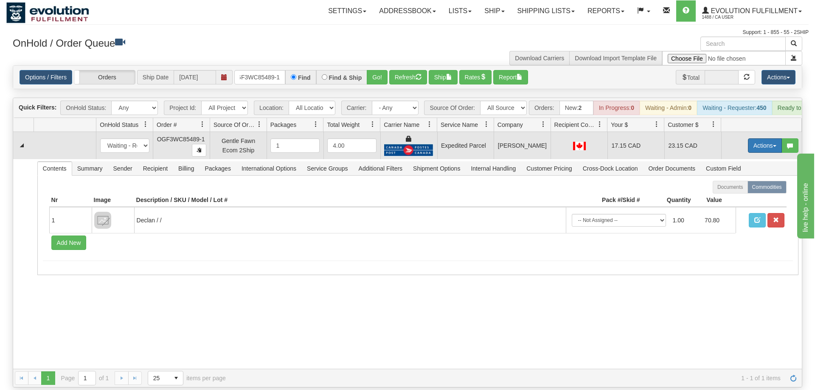
click at [756, 138] on button "Actions" at bounding box center [765, 145] width 34 height 14
click at [746, 189] on link "Ship" at bounding box center [747, 194] width 68 height 11
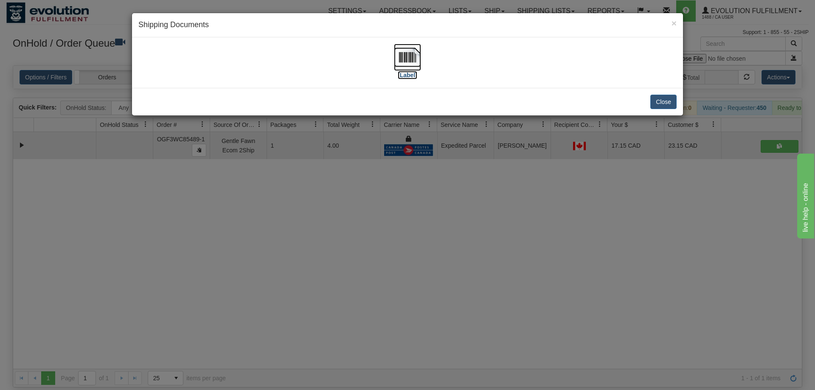
click at [410, 61] on img at bounding box center [407, 57] width 27 height 27
click at [345, 238] on div "× Shipping Documents [Label] Close" at bounding box center [407, 195] width 815 height 390
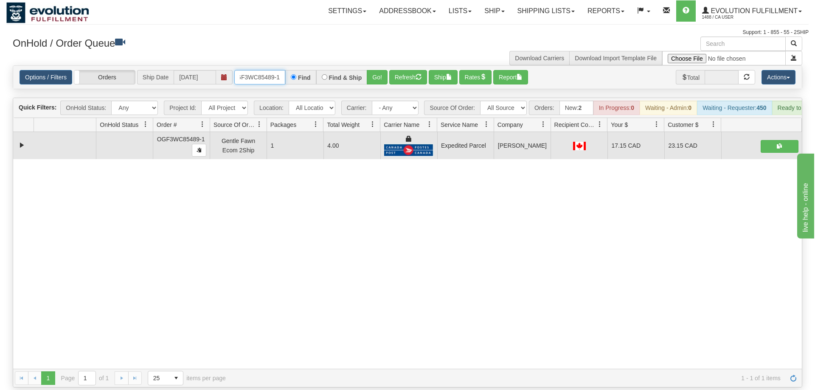
click at [272, 70] on input "OGF3WC85489-1" at bounding box center [259, 77] width 51 height 14
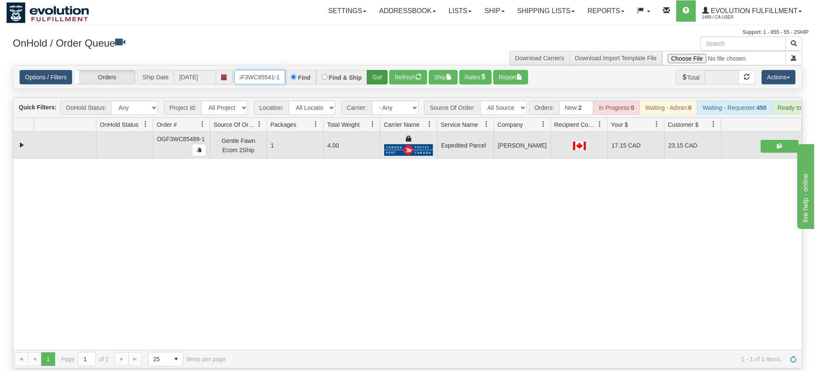
type input "OGF3WC85541-1"
click at [379, 79] on div "Is equal to Is not equal to Contains Does not contains CAD USD EUR ZAR [PERSON_…" at bounding box center [407, 216] width 802 height 303
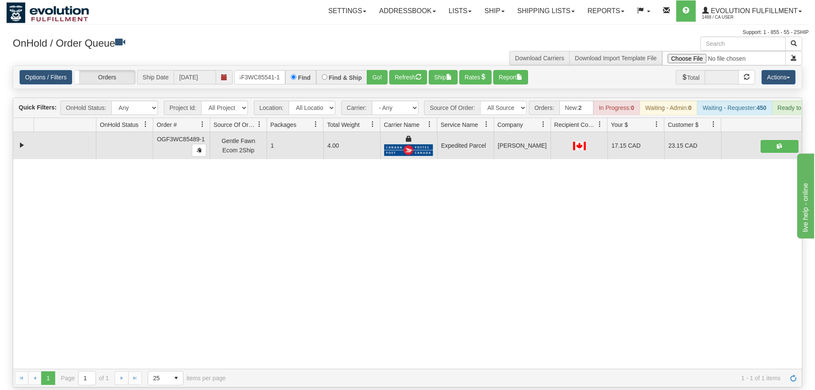
click at [380, 66] on div "Options / Filters Group Shipments Orders Ship Date 08/28/2025 OGF3WC85541-1 Fin…" at bounding box center [407, 77] width 788 height 23
click at [378, 66] on div "Options / Filters Group Shipments Orders Ship Date 08/28/2025 OGF3WC85541-1 Fin…" at bounding box center [407, 77] width 788 height 23
click at [376, 70] on button "Go!" at bounding box center [377, 77] width 21 height 14
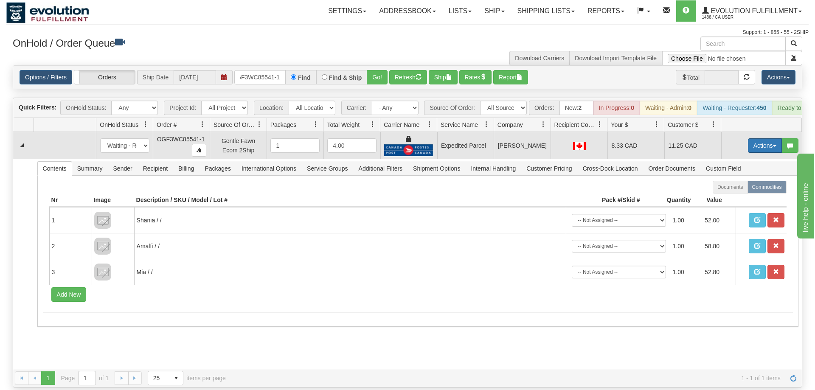
click at [765, 138] on button "Actions" at bounding box center [765, 145] width 34 height 14
click at [734, 191] on span "Ship" at bounding box center [731, 194] width 18 height 7
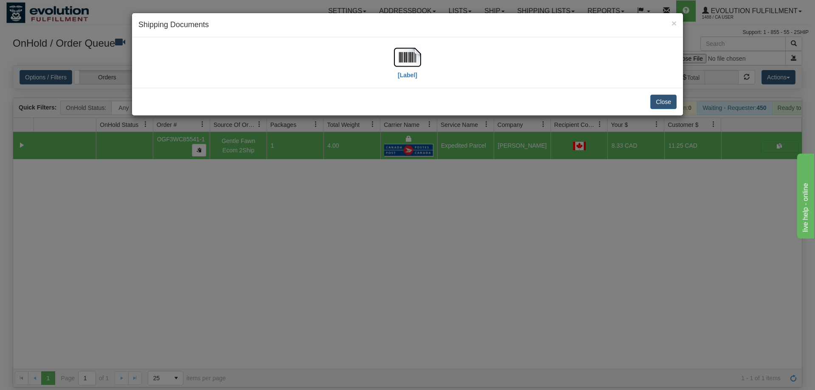
click at [389, 54] on div "[Label]" at bounding box center [407, 63] width 538 height 38
click at [394, 64] on img at bounding box center [407, 57] width 27 height 27
drag, startPoint x: 425, startPoint y: 200, endPoint x: 355, endPoint y: 72, distance: 145.8
click at [428, 202] on div "× Shipping Documents [Label] Close" at bounding box center [407, 195] width 815 height 390
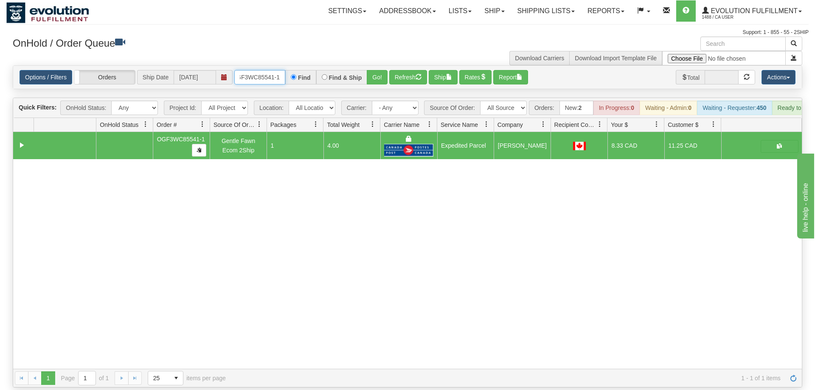
click at [268, 70] on input "OGF3WC85541-1" at bounding box center [259, 77] width 51 height 14
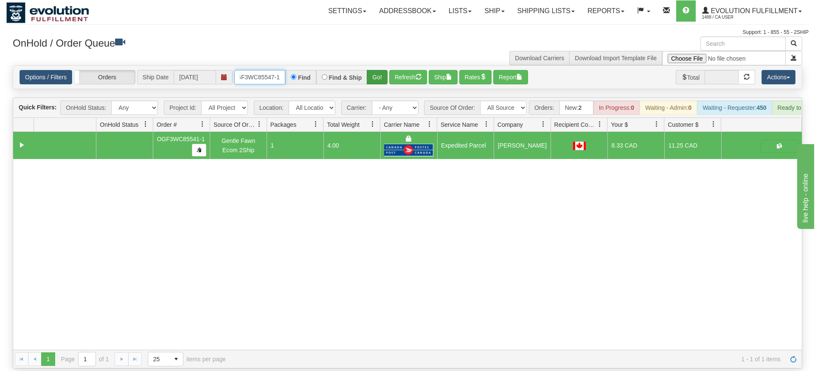
type input "OGF3WC85547-1"
click at [368, 79] on div "Is equal to Is not equal to Contains Does not contains CAD USD EUR ZAR [PERSON_…" at bounding box center [407, 216] width 802 height 303
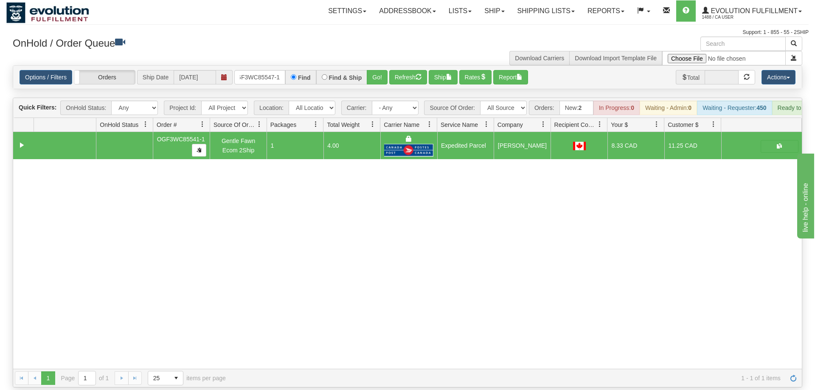
click at [376, 66] on div "Options / Filters Group Shipments Orders Ship Date 08/28/2025 OGF3WC85547-1 Fin…" at bounding box center [407, 77] width 788 height 23
click at [371, 70] on button "Go!" at bounding box center [377, 77] width 21 height 14
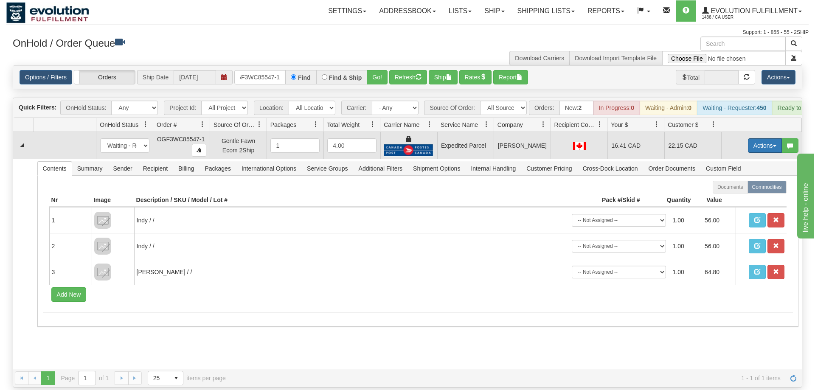
click at [758, 140] on button "Actions" at bounding box center [765, 145] width 34 height 14
click at [740, 189] on link "Ship" at bounding box center [747, 194] width 68 height 11
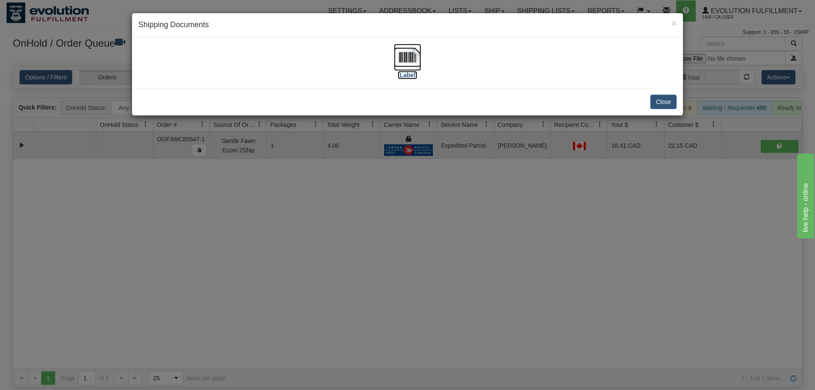
click at [411, 68] on img at bounding box center [407, 57] width 27 height 27
click at [356, 219] on div "× Shipping Documents [Label] Close" at bounding box center [407, 195] width 815 height 390
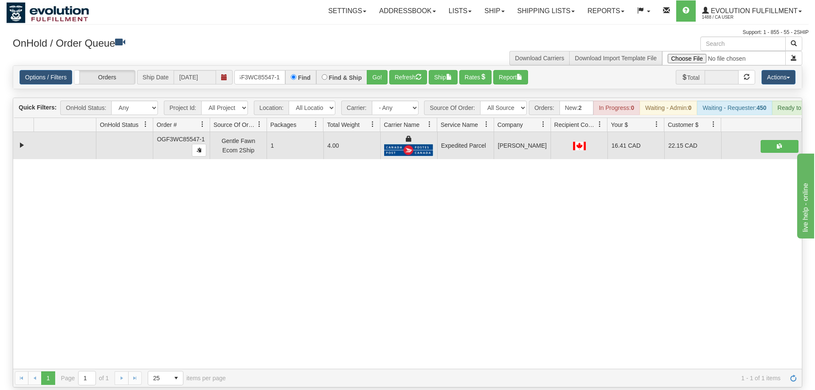
click at [244, 48] on h3 "OnHold / Order Queue" at bounding box center [207, 42] width 388 height 12
click at [249, 70] on input "OGF3WC85547-1" at bounding box center [259, 77] width 51 height 14
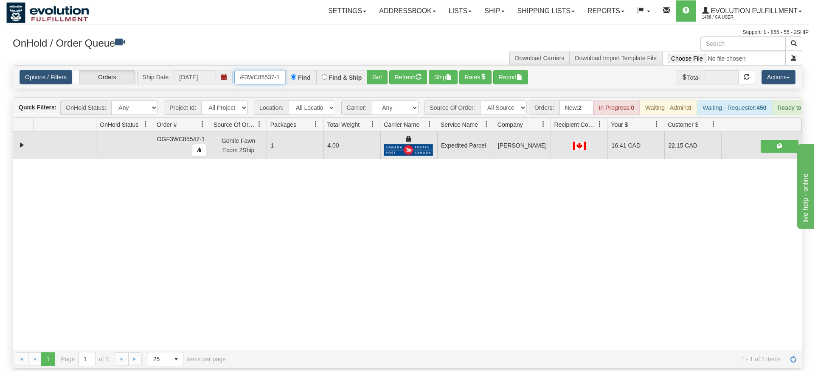
type input "OGF3WC85537-1"
drag, startPoint x: 389, startPoint y: 81, endPoint x: 386, endPoint y: 70, distance: 12.2
click at [388, 81] on div "Is equal to Is not equal to Contains Does not contains CAD USD EUR ZAR [PERSON_…" at bounding box center [407, 216] width 802 height 303
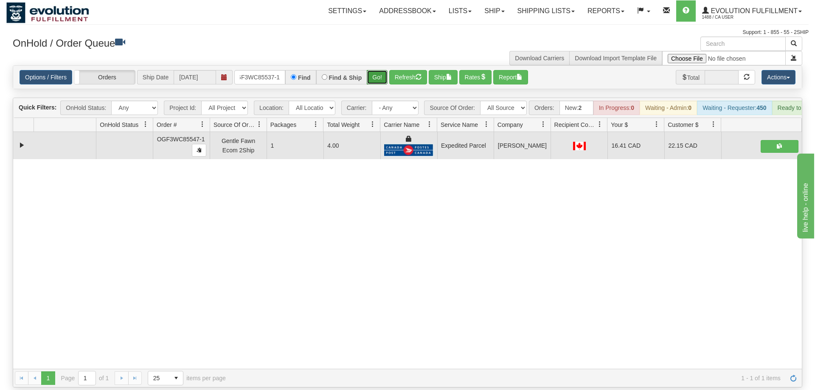
click at [387, 70] on button "Go!" at bounding box center [377, 77] width 21 height 14
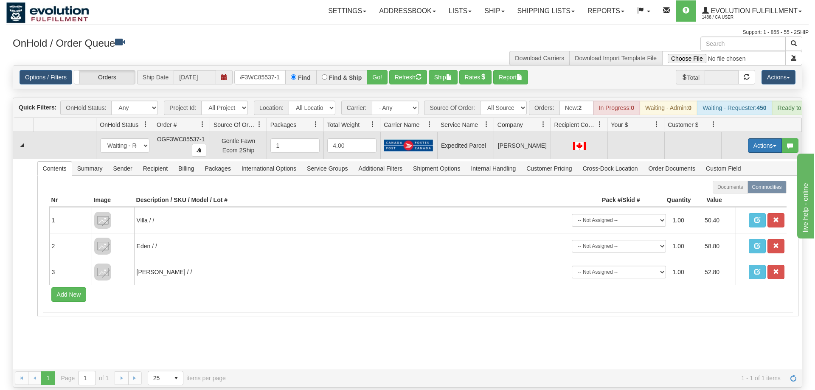
click at [759, 138] on button "Actions" at bounding box center [765, 145] width 34 height 14
click at [741, 180] on span "Rate All Services" at bounding box center [747, 183] width 51 height 7
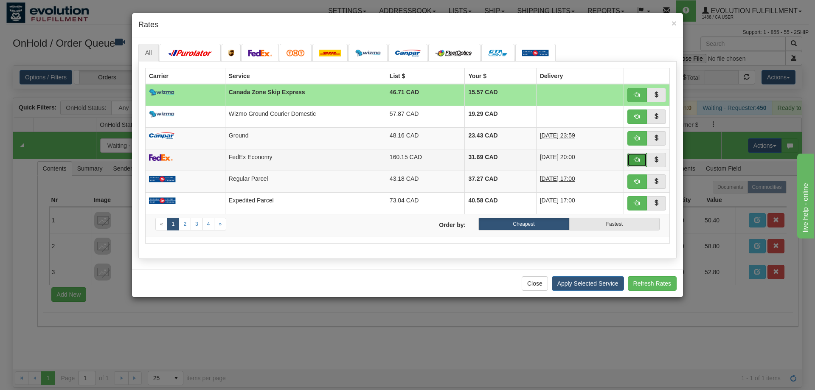
click at [642, 161] on button "button" at bounding box center [637, 160] width 20 height 14
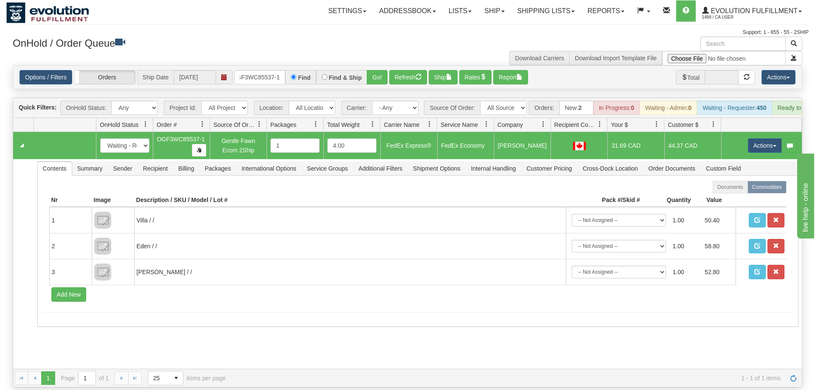
click at [756, 132] on td "Actions Open Refresh Rates Rate All Services Ship Delete Edit Items" at bounding box center [761, 145] width 81 height 27
click at [757, 132] on td "Actions Open Refresh Rates Rate All Services Ship Delete Edit Items" at bounding box center [761, 145] width 81 height 27
click at [756, 139] on button "Actions" at bounding box center [765, 145] width 34 height 14
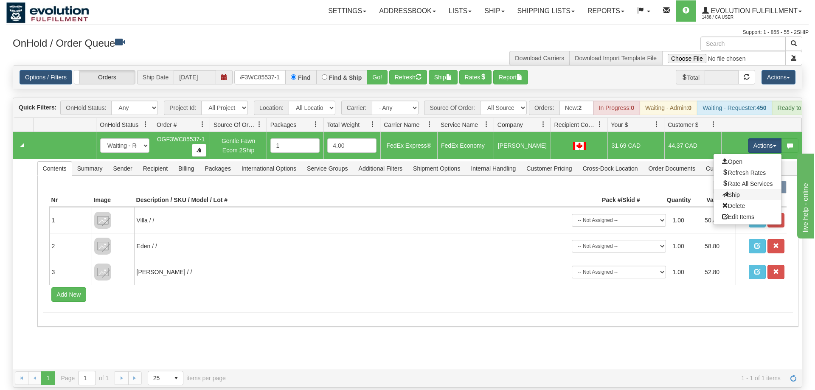
click at [745, 189] on link "Ship" at bounding box center [747, 194] width 68 height 11
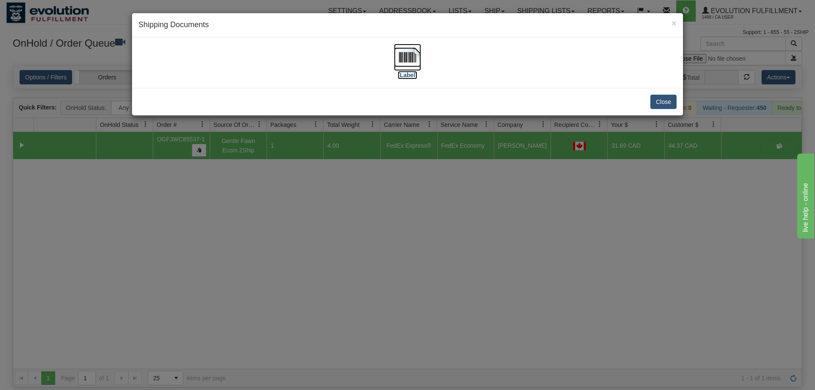
click at [416, 51] on img at bounding box center [407, 57] width 27 height 27
click at [352, 204] on div "× Shipping Documents [Label] Close" at bounding box center [407, 195] width 815 height 390
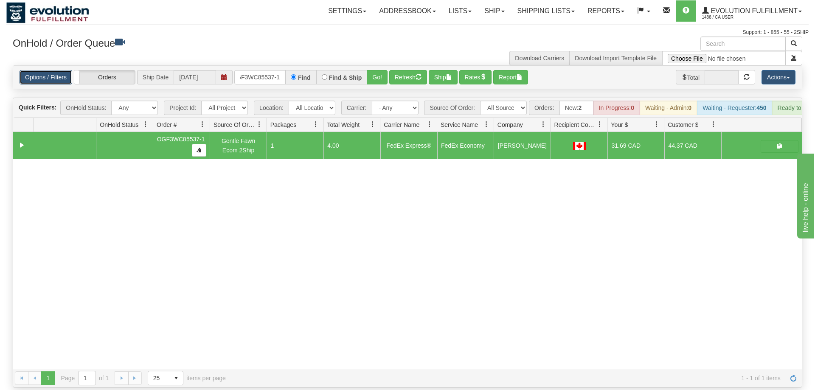
click at [47, 70] on link "Options / Filters" at bounding box center [46, 77] width 53 height 14
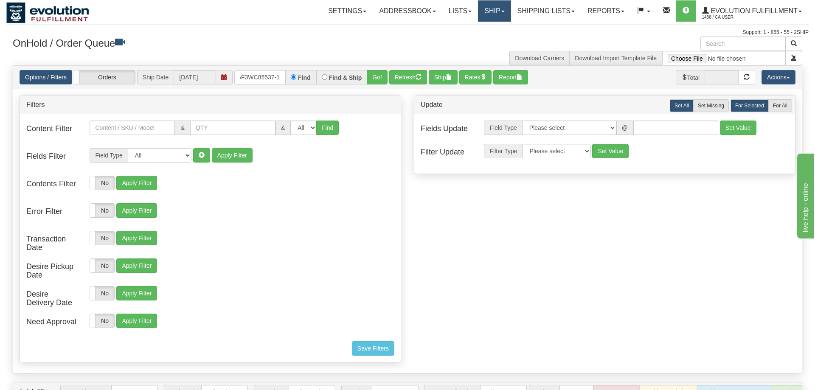
click at [479, 4] on link "Ship" at bounding box center [494, 10] width 33 height 21
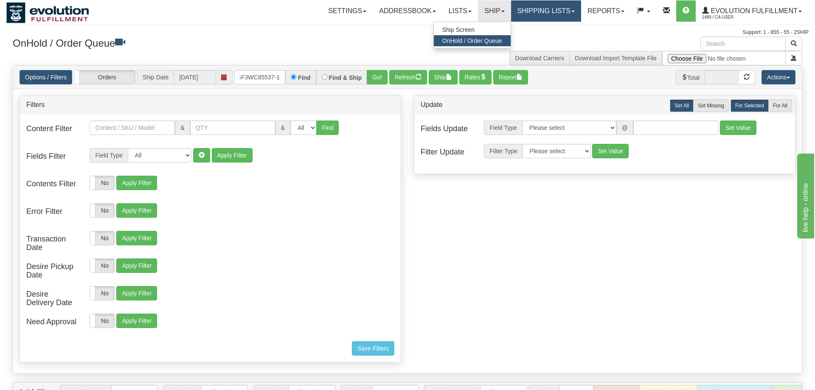
click at [548, 12] on link "Shipping lists" at bounding box center [546, 10] width 70 height 21
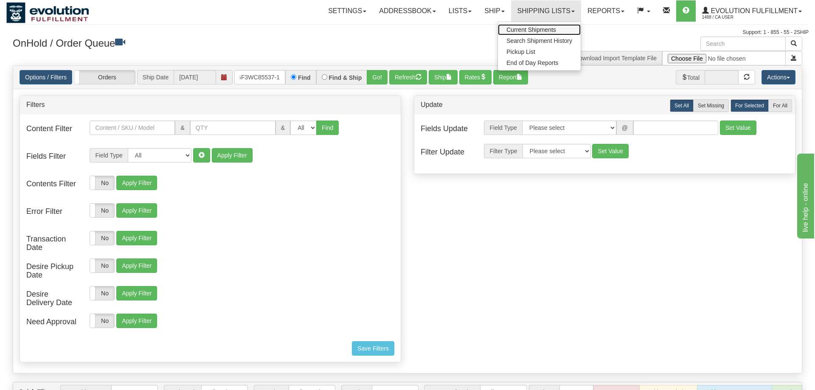
click at [524, 29] on span "Current Shipments" at bounding box center [531, 29] width 50 height 7
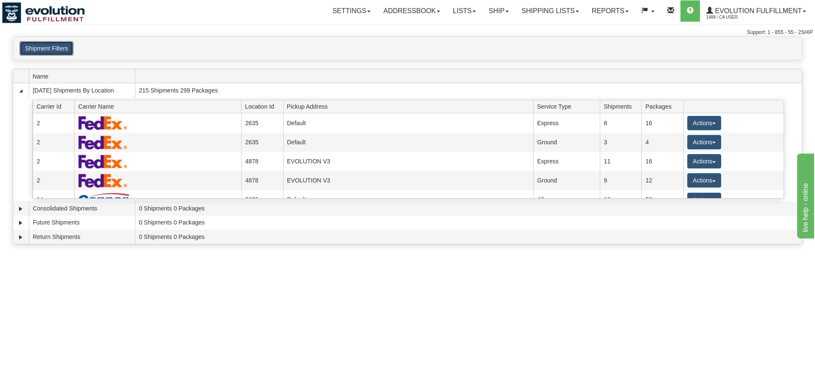
click at [42, 43] on button "Shipment Filters" at bounding box center [47, 48] width 54 height 14
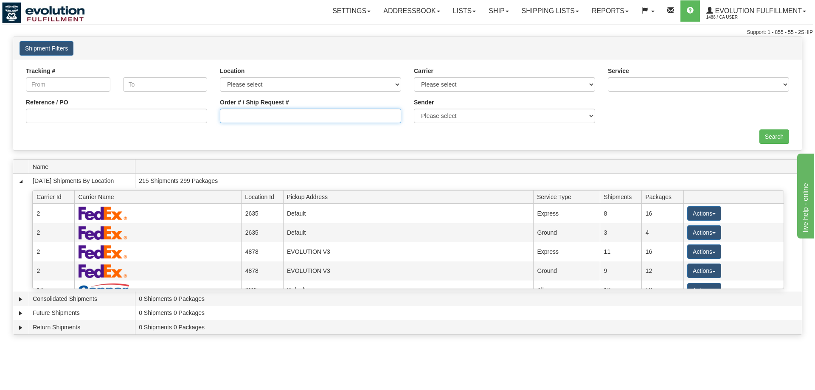
click at [226, 117] on input "Order # / Ship Request #" at bounding box center [310, 116] width 181 height 14
click at [236, 109] on input "Order # / Ship Request #" at bounding box center [310, 116] width 181 height 14
type input "5537"
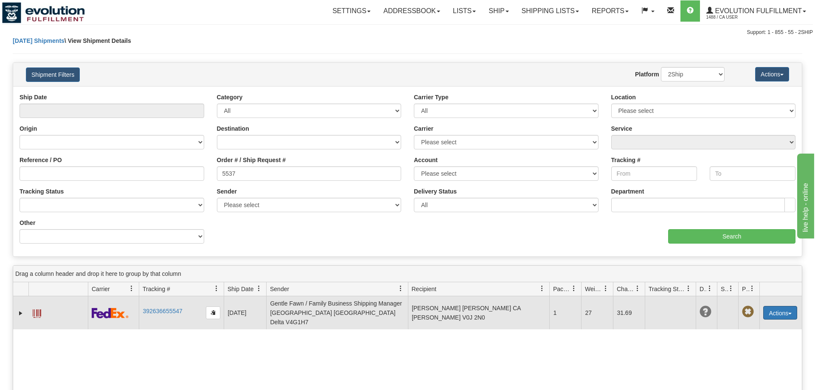
click at [787, 306] on button "Actions" at bounding box center [780, 313] width 34 height 14
click at [751, 356] on link "Delete" at bounding box center [753, 361] width 88 height 11
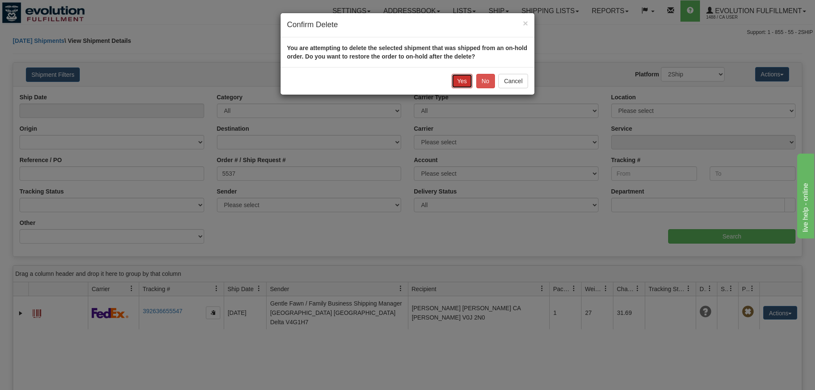
click at [466, 77] on button "Yes" at bounding box center [461, 81] width 21 height 14
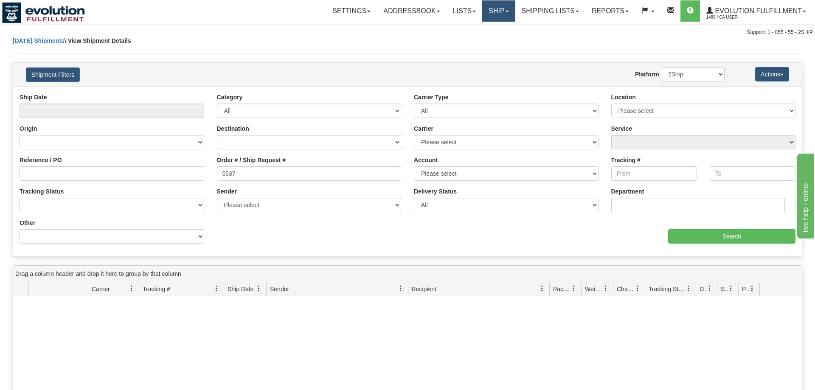
click at [500, 12] on link "Ship" at bounding box center [498, 10] width 33 height 21
click at [477, 39] on span "OnHold / Order Queue" at bounding box center [476, 40] width 60 height 7
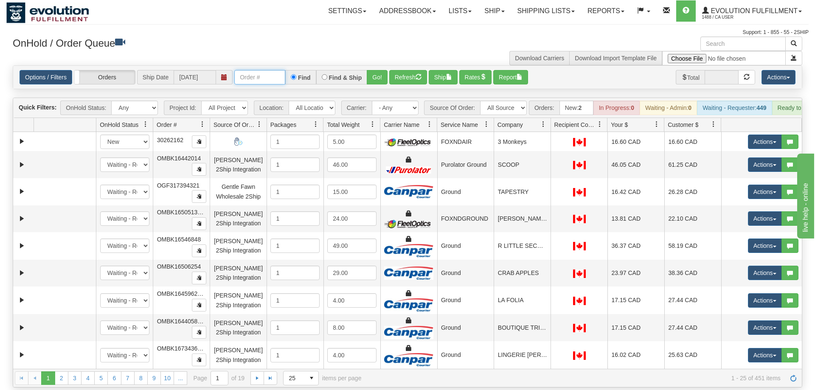
click at [255, 70] on input "text" at bounding box center [259, 77] width 51 height 14
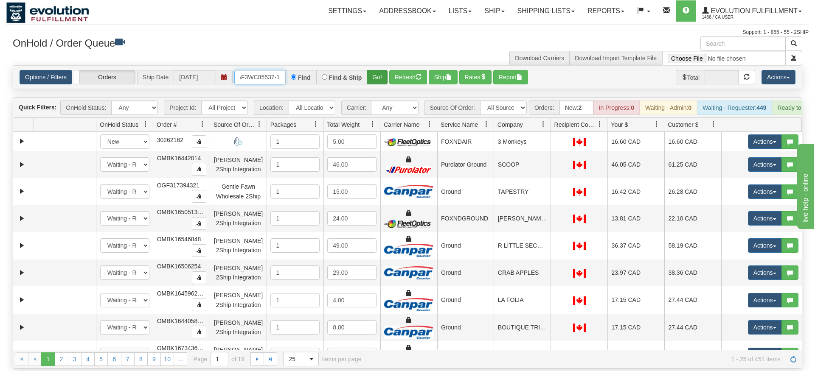
type input "OGF3WC85537-1"
drag, startPoint x: 377, startPoint y: 65, endPoint x: 383, endPoint y: 75, distance: 12.0
click at [378, 83] on div "Is equal to Is not equal to Contains Does not contains CAD USD EUR ZAR [PERSON_…" at bounding box center [407, 216] width 802 height 303
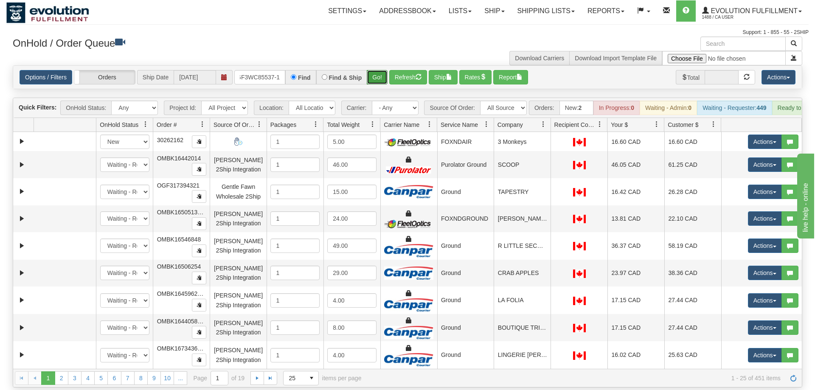
click at [387, 70] on button "Go!" at bounding box center [377, 77] width 21 height 14
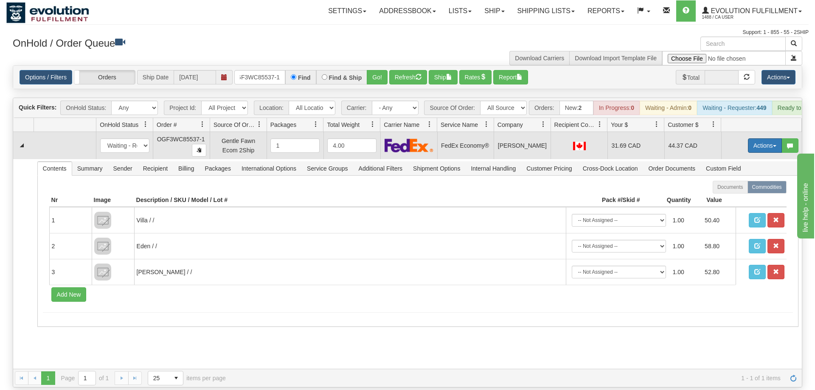
click at [771, 138] on button "Actions" at bounding box center [765, 145] width 34 height 14
click at [752, 180] on span "Rate All Services" at bounding box center [747, 183] width 51 height 7
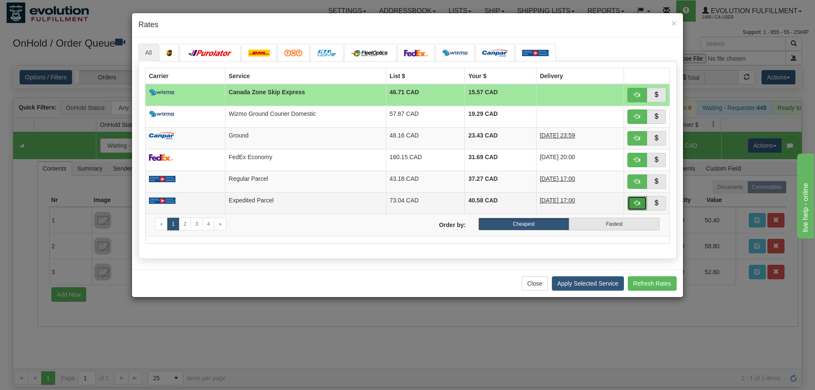
click at [639, 205] on span "button" at bounding box center [637, 203] width 6 height 6
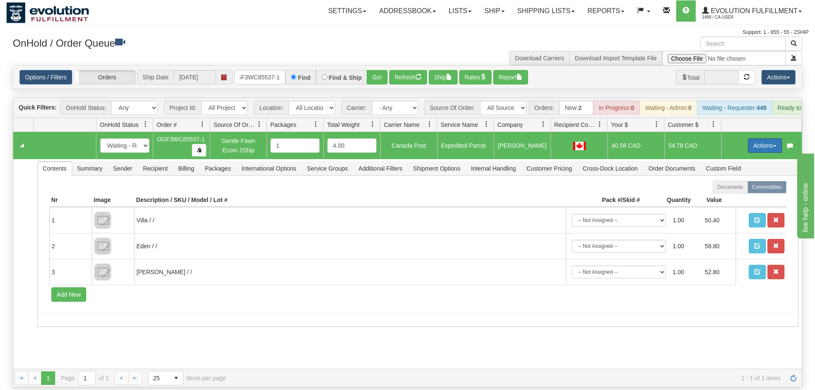
click at [760, 138] on button "Actions" at bounding box center [765, 145] width 34 height 14
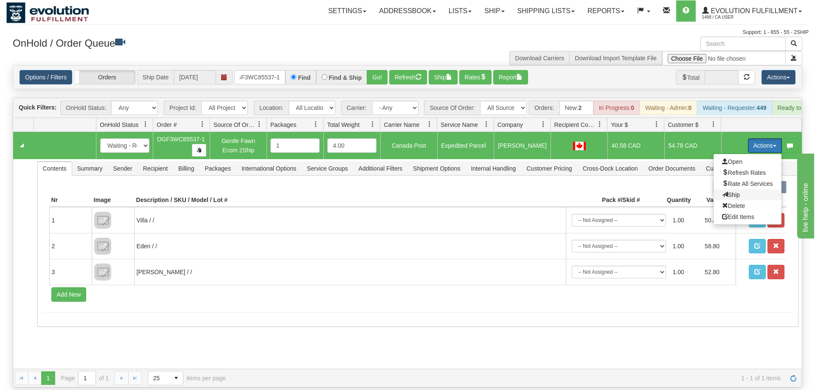
click at [732, 191] on span "Ship" at bounding box center [731, 194] width 18 height 7
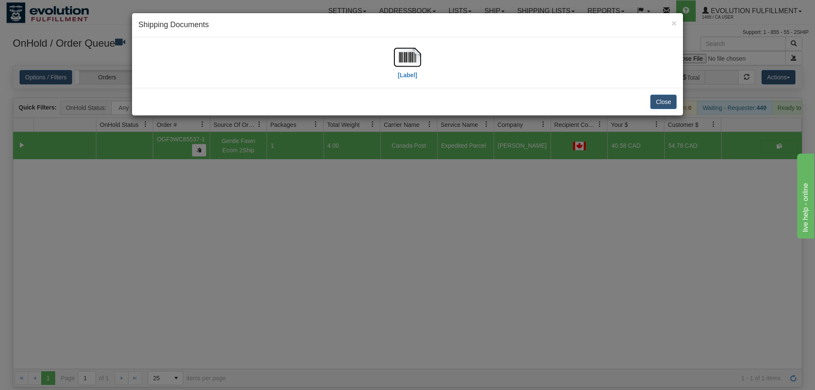
click at [393, 48] on div "[Label]" at bounding box center [407, 63] width 538 height 38
click at [405, 61] on img at bounding box center [407, 57] width 27 height 27
click at [265, 67] on div "[Label]" at bounding box center [407, 63] width 538 height 38
click at [213, 296] on div "× Shipping Documents [Label] Close" at bounding box center [407, 195] width 815 height 390
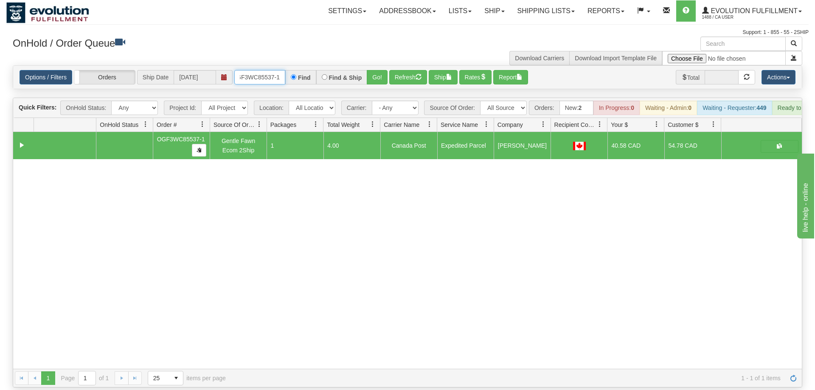
click at [269, 70] on input "OGF3WC85537-1" at bounding box center [259, 77] width 51 height 14
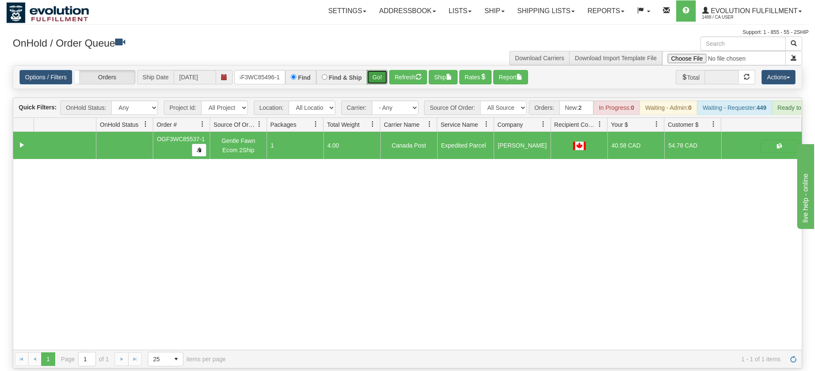
click at [371, 79] on div "Is equal to Is not equal to Contains Does not contains CAD USD EUR ZAR [PERSON_…" at bounding box center [407, 216] width 802 height 303
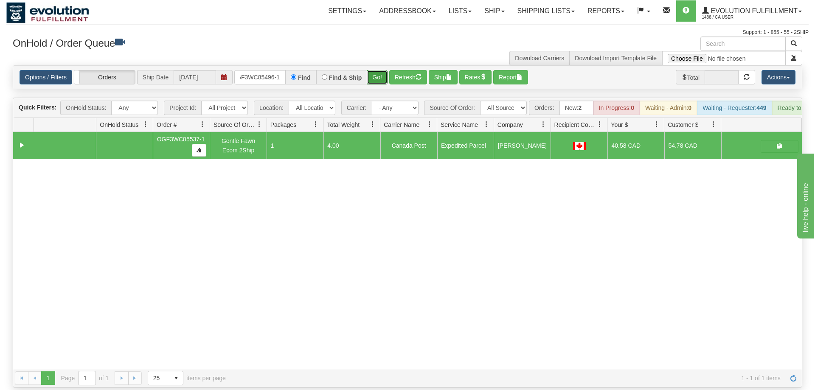
click at [379, 70] on button "Go!" at bounding box center [377, 77] width 21 height 14
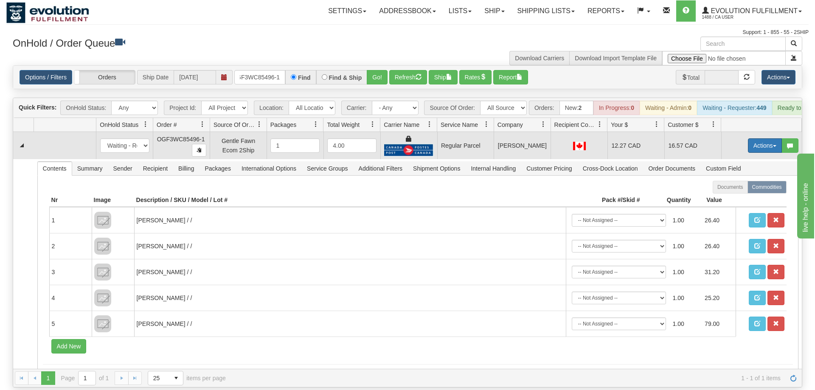
click at [750, 138] on button "Actions" at bounding box center [765, 145] width 34 height 14
click at [726, 180] on span "Rate All Services" at bounding box center [747, 183] width 51 height 7
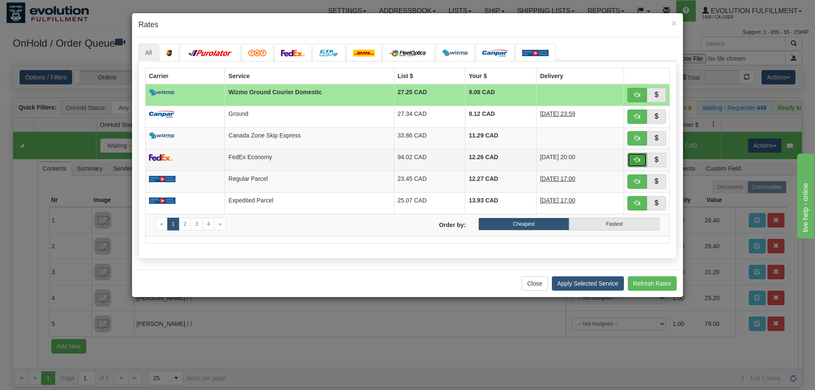
click at [633, 160] on button "button" at bounding box center [637, 160] width 20 height 14
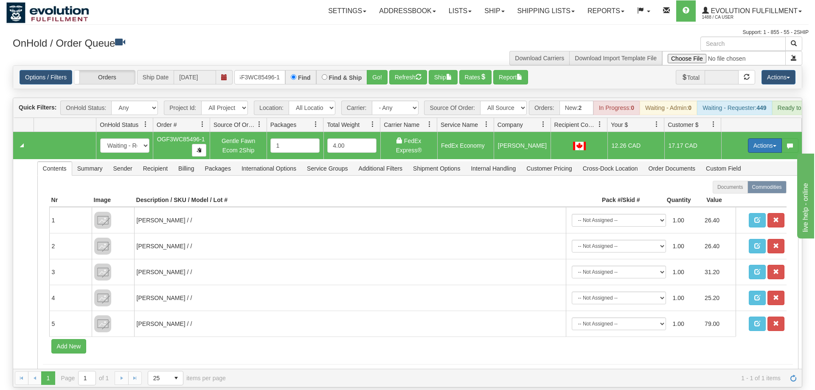
click at [760, 138] on button "Actions" at bounding box center [765, 145] width 34 height 14
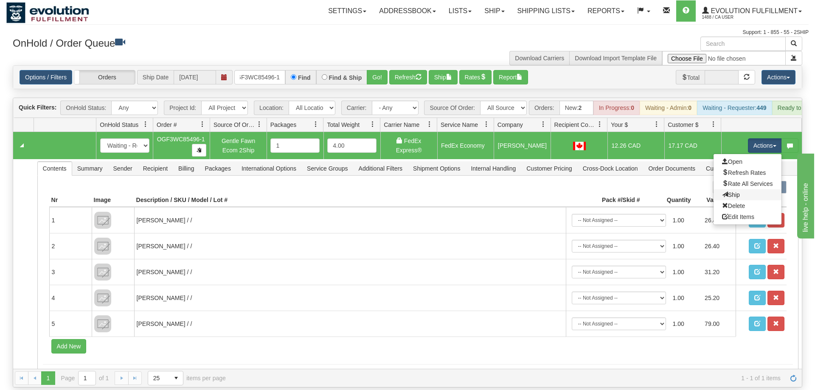
click at [743, 189] on link "Ship" at bounding box center [747, 194] width 68 height 11
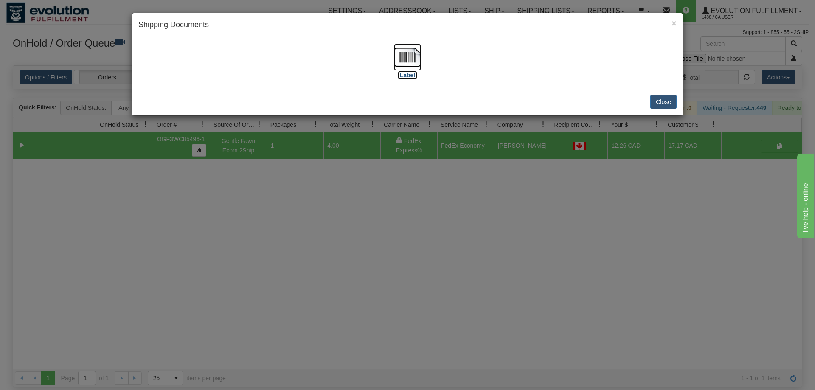
click at [401, 74] on label "[Label]" at bounding box center [408, 75] width 20 height 8
drag, startPoint x: 388, startPoint y: 345, endPoint x: 392, endPoint y: 336, distance: 10.1
click at [390, 342] on div "× Shipping Documents [Label] Close" at bounding box center [407, 195] width 815 height 390
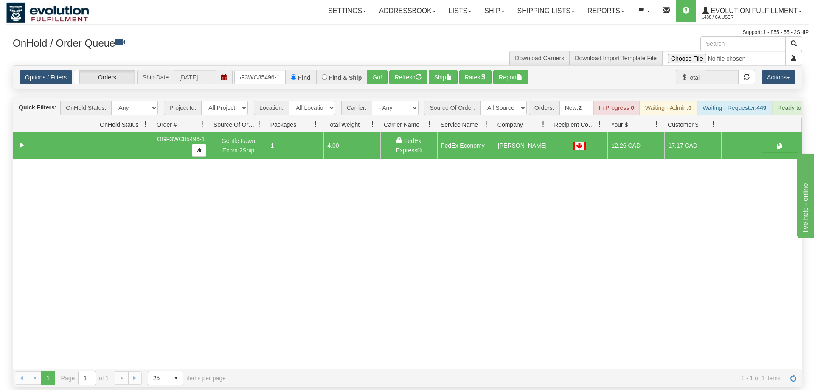
click at [300, 233] on div "31545350 EVOLUTION V3 90886465 90886467 OGF3WC85496-1 Gentle Fawn Ecom 2Ship 1 …" at bounding box center [407, 250] width 788 height 237
click at [274, 70] on input "OGF3WC85496-1" at bounding box center [259, 77] width 51 height 14
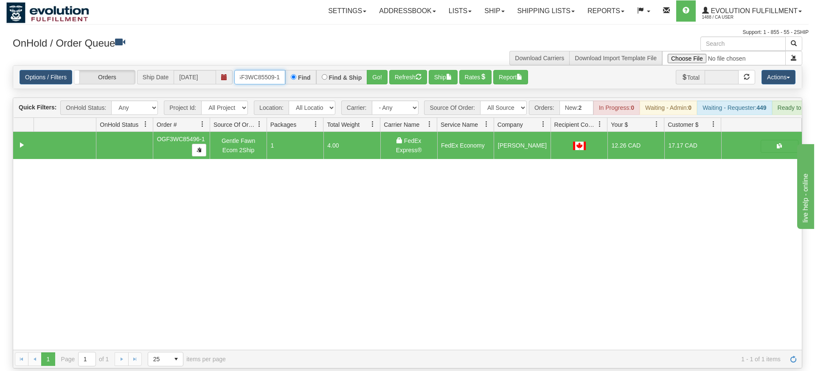
type input "OGF3WC85509-1"
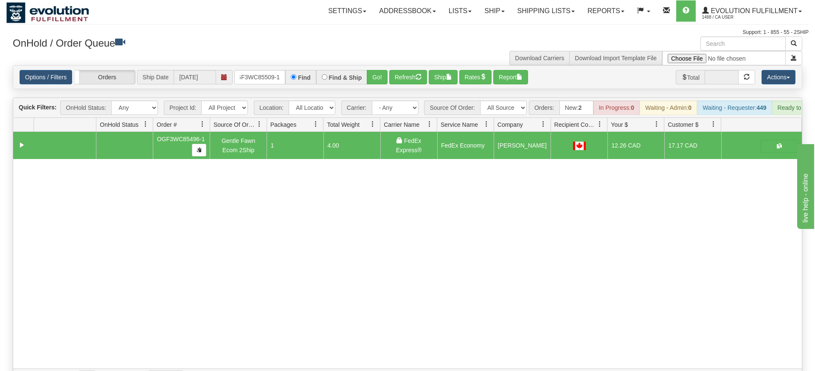
click at [369, 74] on div "Options / Filters Group Shipments Orders Ship Date [DATE] OGF3WC85509-1 Find Fi…" at bounding box center [407, 77] width 788 height 23
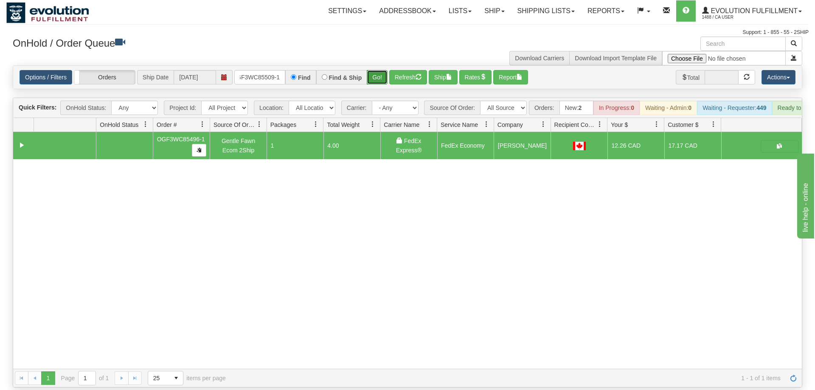
click at [376, 70] on button "Go!" at bounding box center [377, 77] width 21 height 14
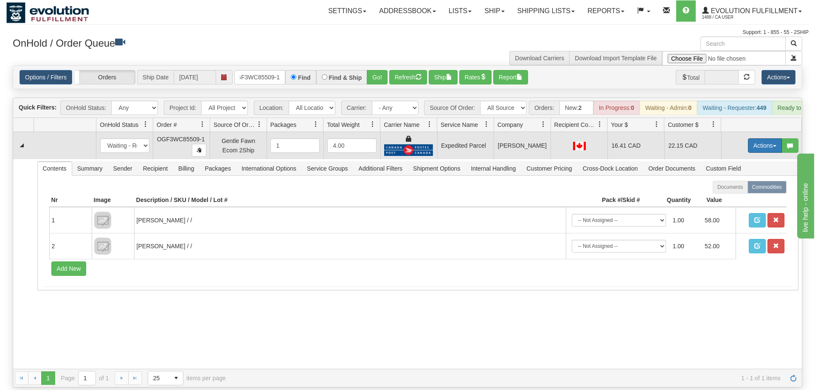
click at [763, 138] on button "Actions" at bounding box center [765, 145] width 34 height 14
click at [745, 189] on link "Ship" at bounding box center [747, 194] width 68 height 11
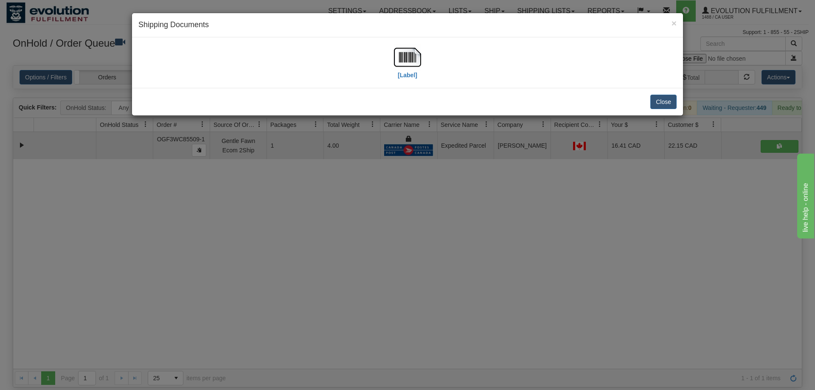
click at [424, 64] on div "[Label]" at bounding box center [407, 63] width 538 height 38
click at [417, 63] on img at bounding box center [407, 57] width 27 height 27
click at [501, 303] on div "× Shipping Documents [Label] Close" at bounding box center [407, 195] width 815 height 390
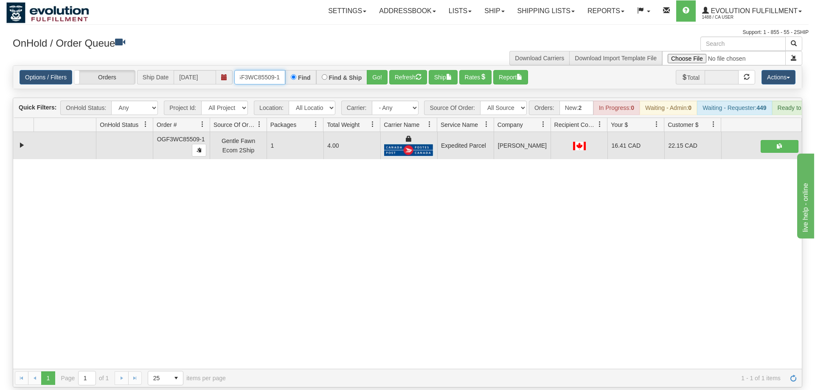
click at [265, 70] on input "OGF3WC85509-1" at bounding box center [259, 77] width 51 height 14
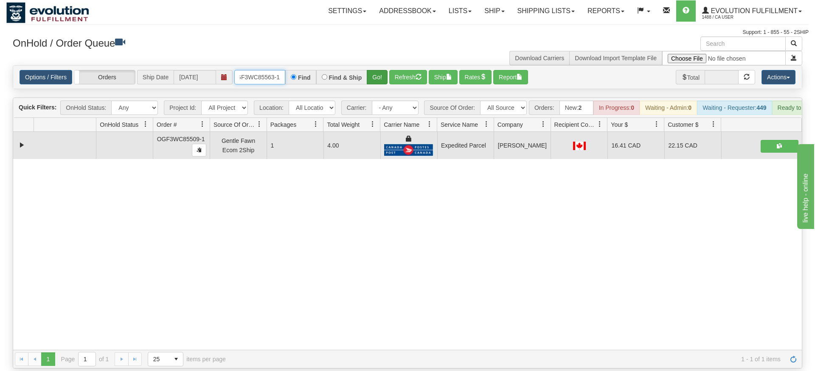
type input "OGF3WC85563-1"
drag, startPoint x: 370, startPoint y: 64, endPoint x: 379, endPoint y: 67, distance: 9.3
click at [371, 83] on div "Is equal to Is not equal to Contains Does not contains CAD USD EUR ZAR [PERSON_…" at bounding box center [407, 216] width 802 height 303
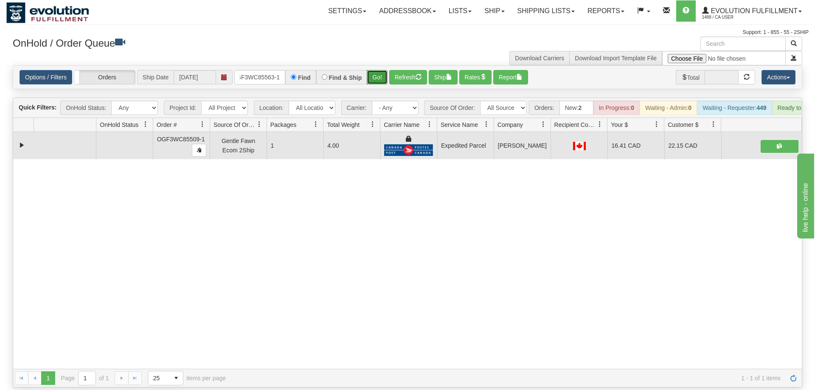
click at [379, 70] on button "Go!" at bounding box center [377, 77] width 21 height 14
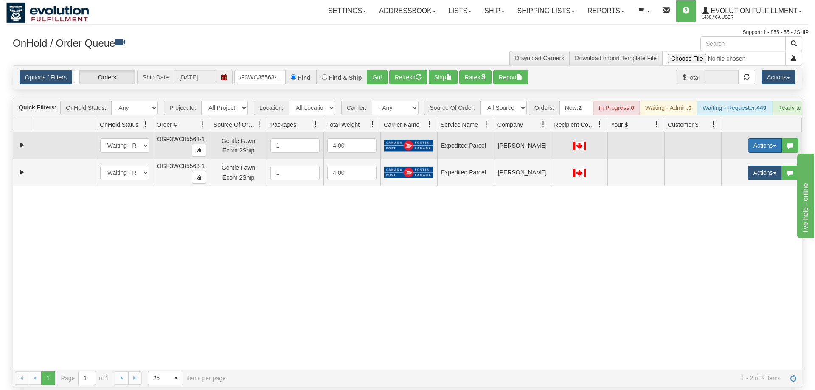
click at [757, 138] on button "Actions" at bounding box center [765, 145] width 34 height 14
click at [750, 180] on span "Rate All Services" at bounding box center [747, 183] width 51 height 7
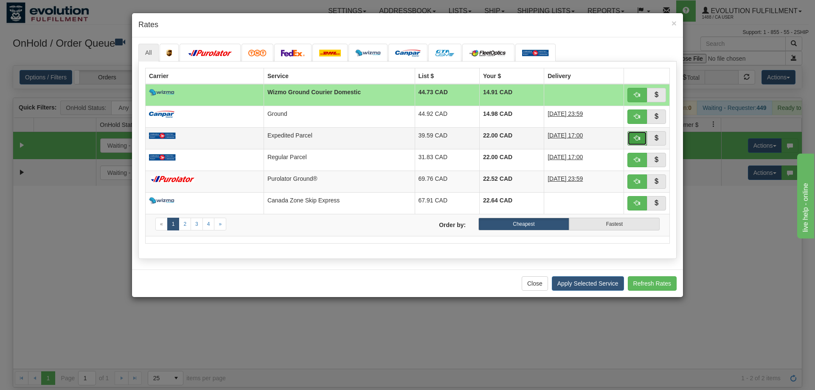
click at [640, 142] on button "button" at bounding box center [637, 138] width 20 height 14
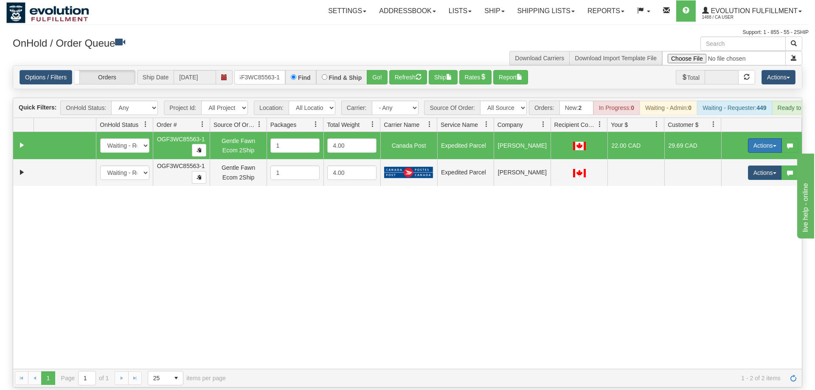
click at [766, 138] on button "Actions" at bounding box center [765, 145] width 34 height 14
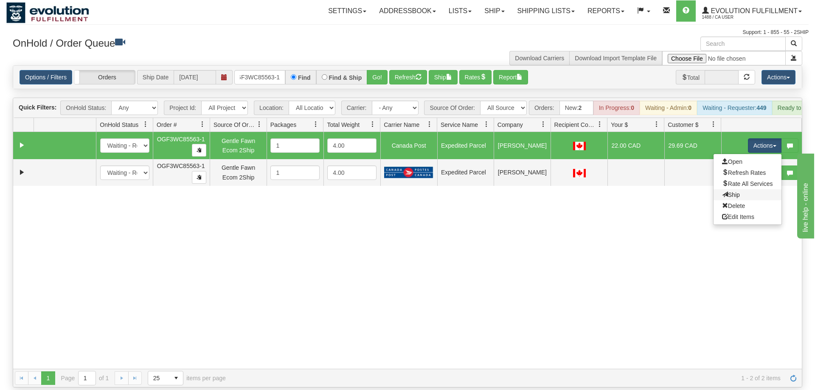
click at [734, 189] on link "Ship" at bounding box center [747, 194] width 68 height 11
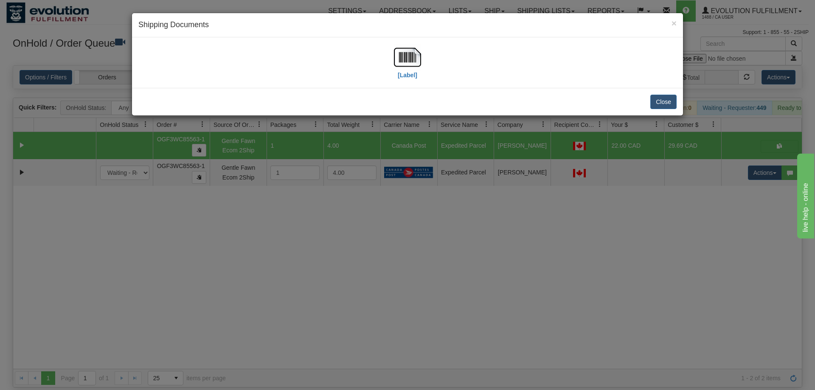
click at [425, 59] on div "[Label]" at bounding box center [407, 63] width 538 height 38
click at [412, 59] on img at bounding box center [407, 57] width 27 height 27
click at [770, 206] on div "× Shipping Documents [Label] Close" at bounding box center [407, 195] width 815 height 390
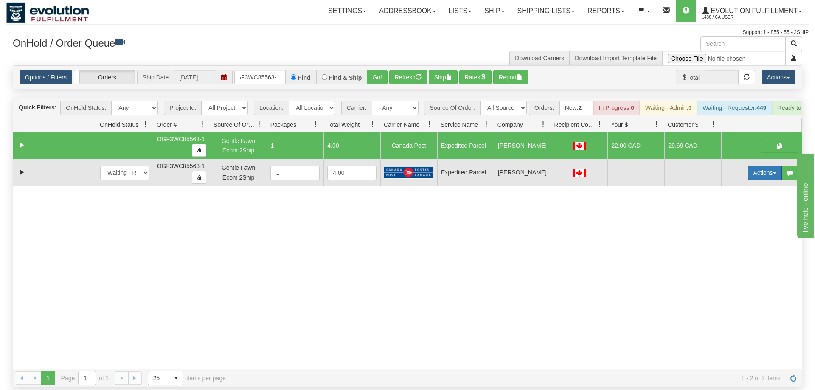
click at [757, 165] on button "Actions" at bounding box center [765, 172] width 34 height 14
click at [748, 227] on link "Delete" at bounding box center [747, 232] width 68 height 11
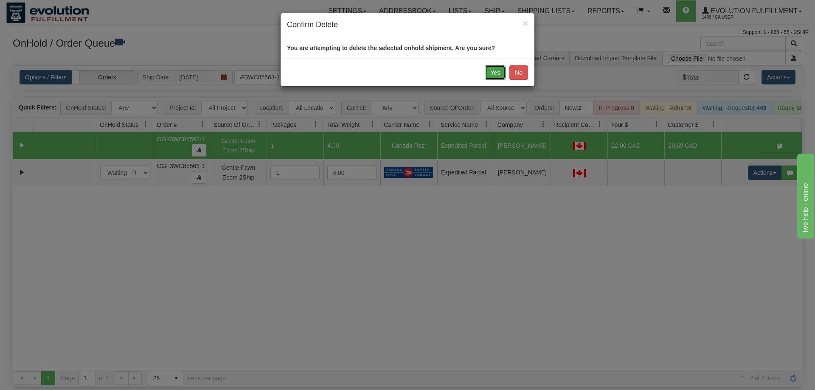
click at [496, 71] on button "Yes" at bounding box center [495, 72] width 21 height 14
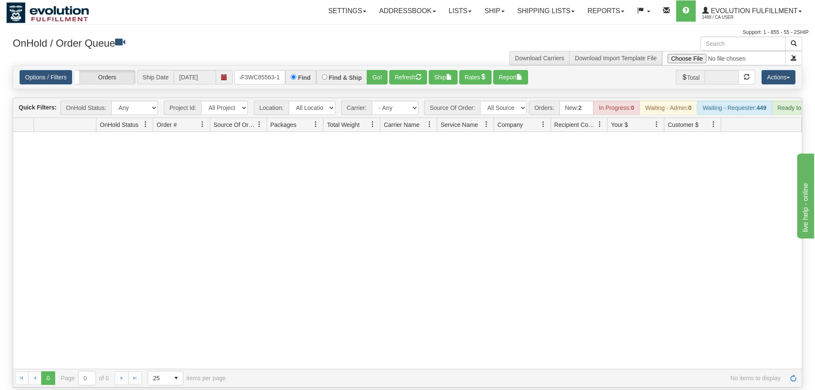
click at [384, 188] on div at bounding box center [407, 250] width 788 height 237
click at [271, 70] on input "OGF3WC85563-1" at bounding box center [259, 77] width 51 height 14
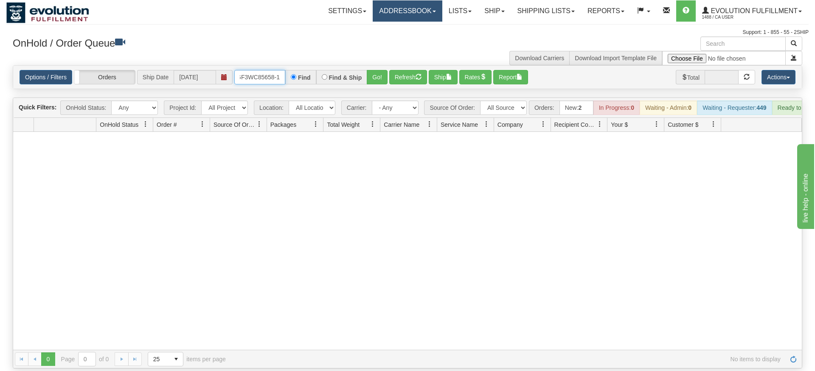
type input "OGF3WC85658-1"
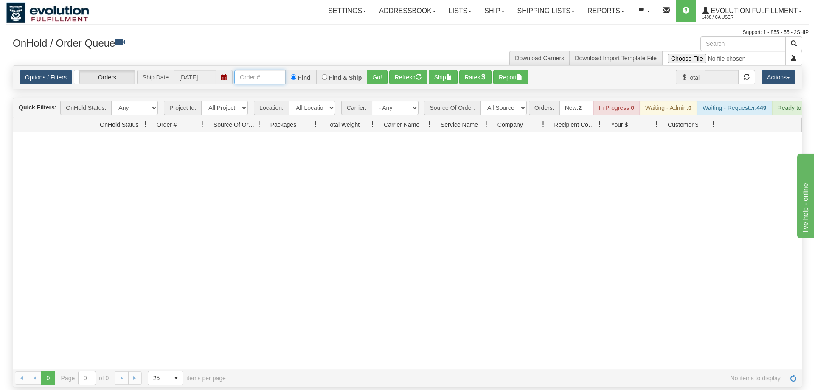
scroll to position [0, 0]
click at [265, 70] on input "text" at bounding box center [259, 77] width 51 height 14
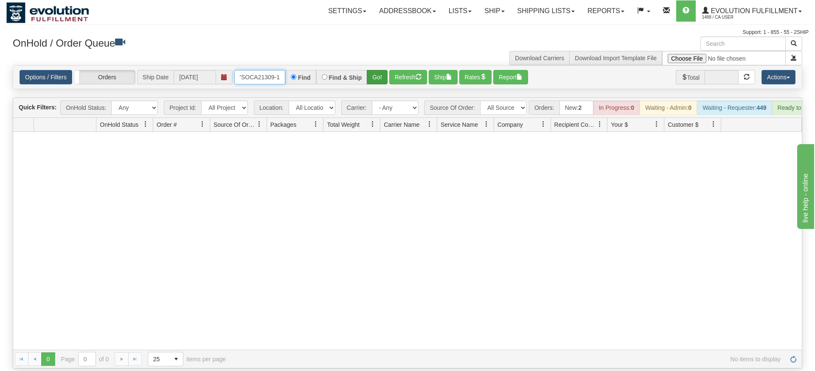
type input "OMOYSOCA21309-1"
click at [376, 84] on div "Is equal to Is not equal to Contains Does not contains CAD USD EUR ZAR [PERSON_…" at bounding box center [407, 216] width 802 height 303
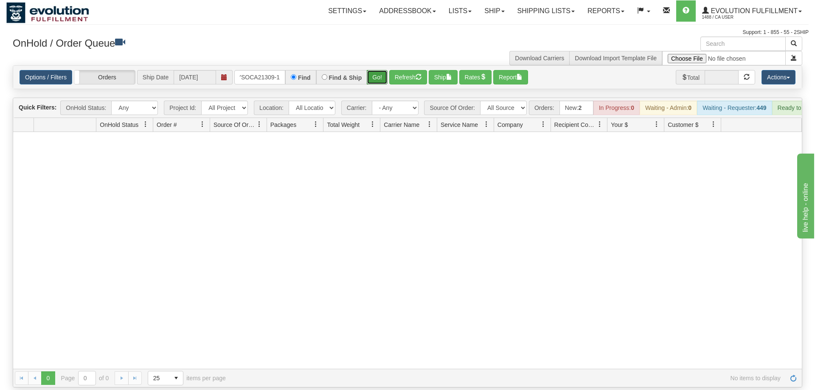
click at [379, 70] on button "Go!" at bounding box center [377, 77] width 21 height 14
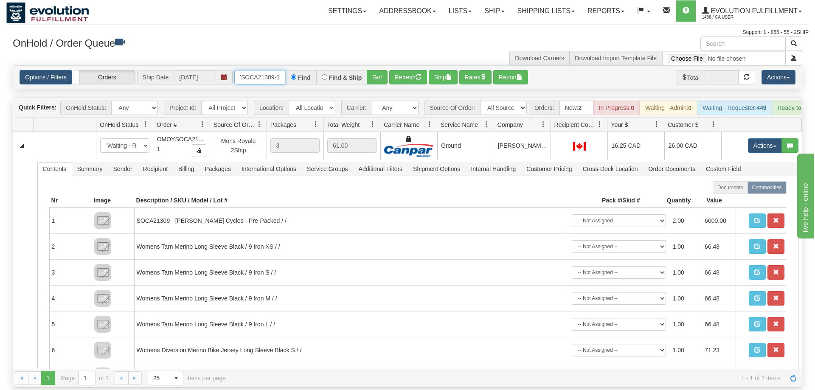
click at [261, 70] on input "OMOYSOCA21309-1" at bounding box center [259, 77] width 51 height 14
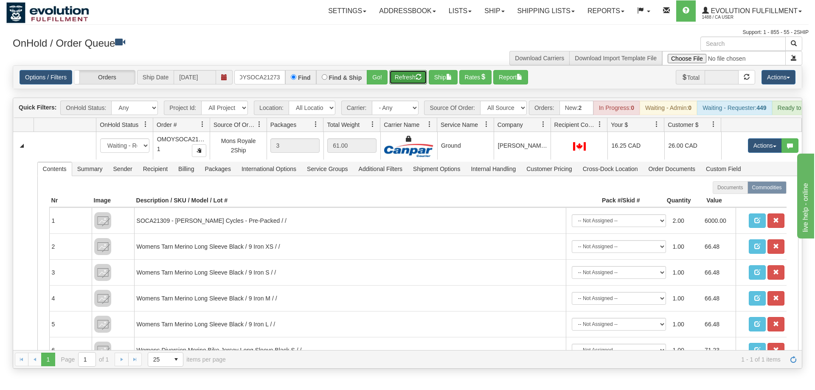
click at [393, 81] on div "Is equal to Is not equal to Contains Does not contains CAD USD EUR ZAR [PERSON_…" at bounding box center [407, 216] width 802 height 303
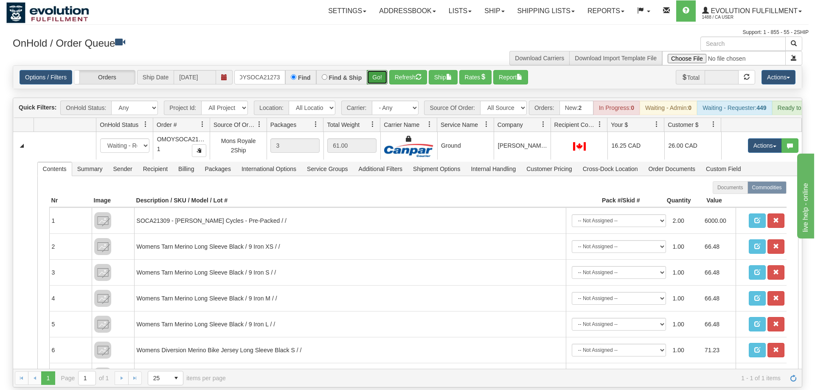
click at [381, 70] on button "Go!" at bounding box center [377, 77] width 21 height 14
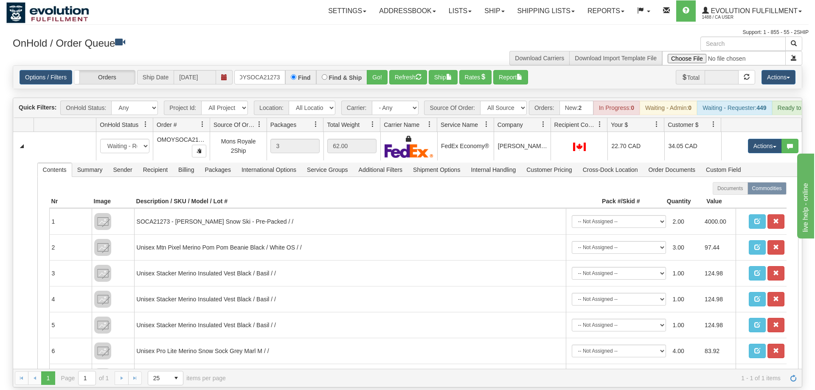
click at [259, 72] on div "Options / Filters Group Shipments Orders Ship Date [DATE] OMOYSOCA21273 Find Fi…" at bounding box center [407, 77] width 788 height 23
click at [260, 70] on input "OMOYSOCA21273" at bounding box center [259, 77] width 51 height 14
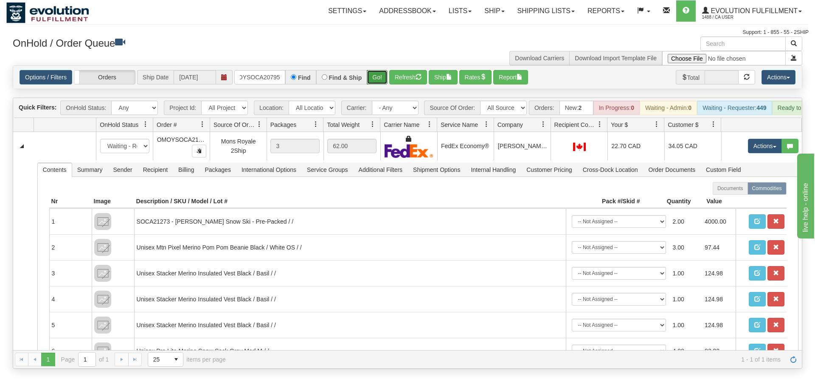
click at [380, 81] on div "Is equal to Is not equal to Contains Does not contains CAD USD EUR ZAR [PERSON_…" at bounding box center [407, 216] width 802 height 303
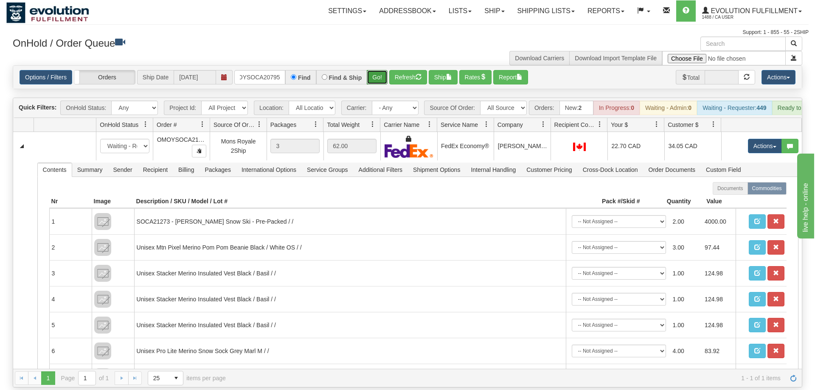
click at [378, 70] on button "Go!" at bounding box center [377, 77] width 21 height 14
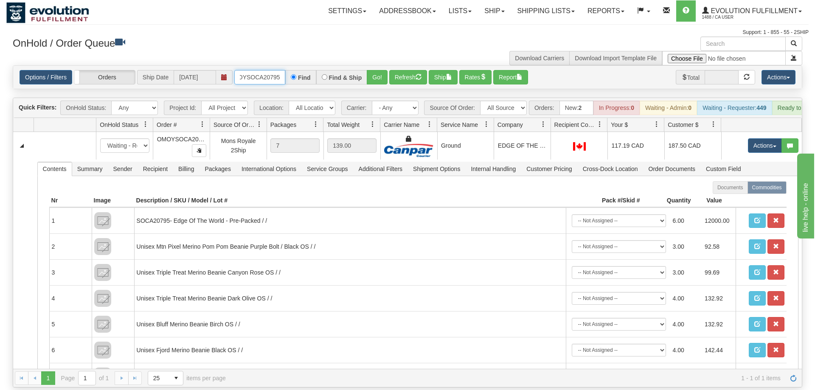
click at [271, 70] on input "OMOYSOCA20795" at bounding box center [259, 77] width 51 height 14
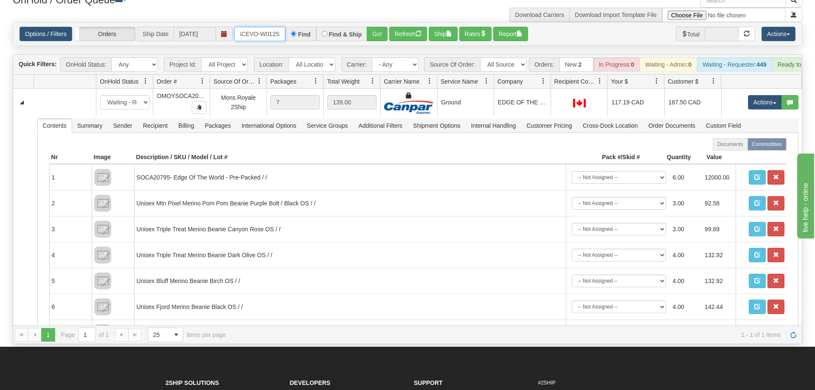
scroll to position [0, 17]
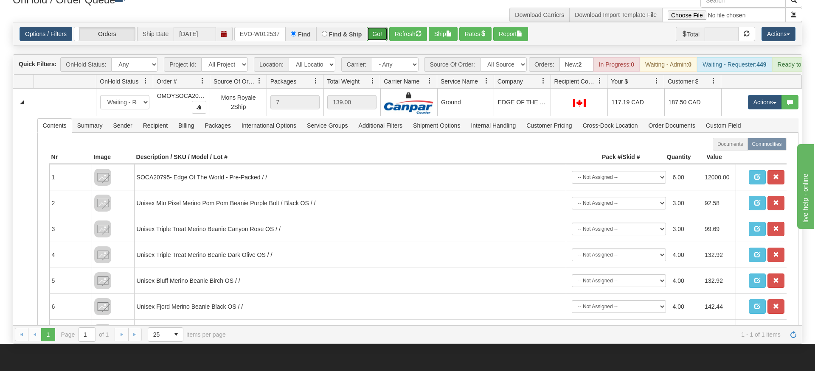
click at [376, 41] on div "Is equal to Is not equal to Contains Does not contains CAD USD EUR ZAR [PERSON_…" at bounding box center [407, 183] width 802 height 322
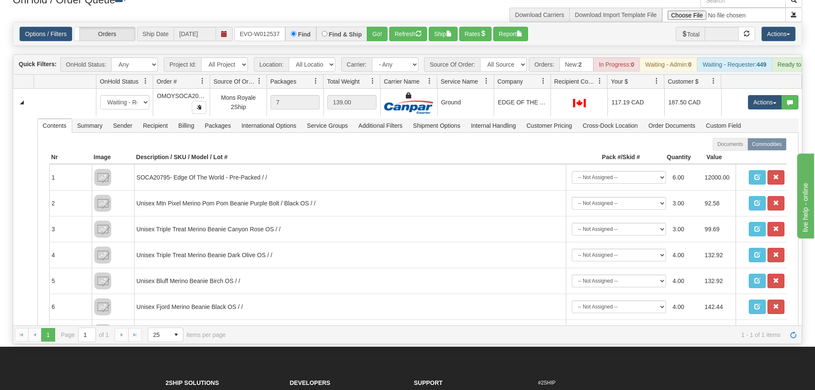
click at [377, 29] on div "Options / Filters Group Shipments Orders Ship Date [DATE] ORSCEVO-W012537 Find …" at bounding box center [407, 33] width 788 height 23
click at [378, 27] on button "Go!" at bounding box center [377, 34] width 21 height 14
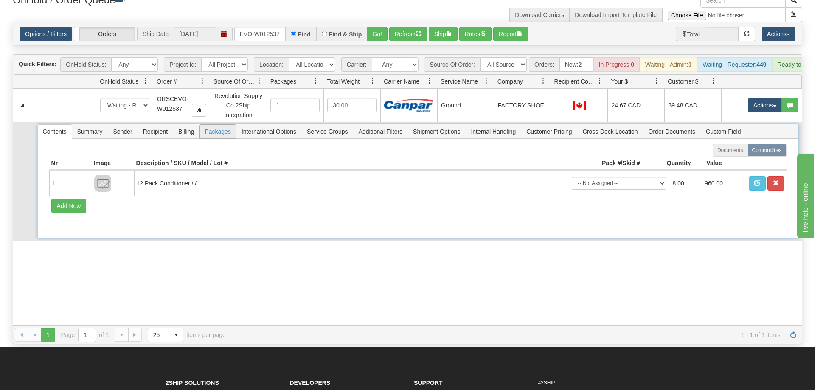
click at [208, 125] on span "Packages" at bounding box center [217, 132] width 36 height 14
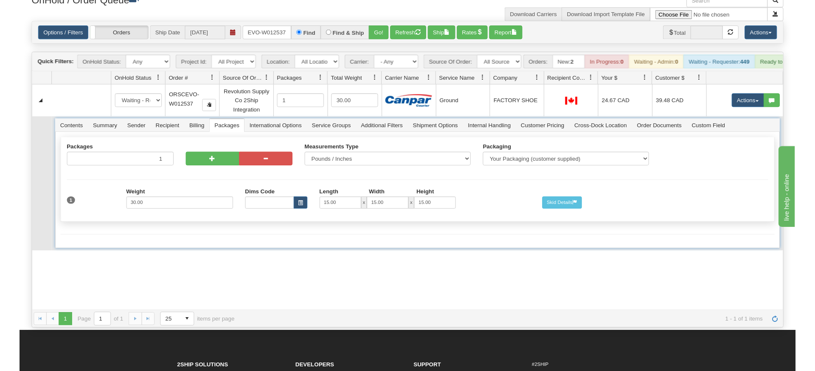
scroll to position [0, 0]
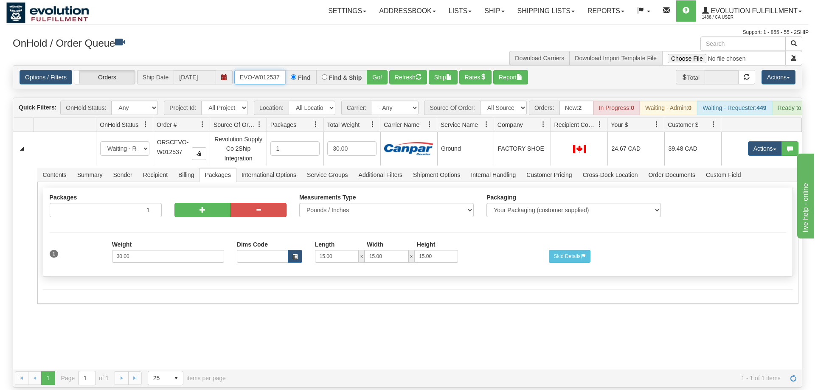
click at [261, 70] on input "ORSCEVO-W012537" at bounding box center [259, 77] width 51 height 14
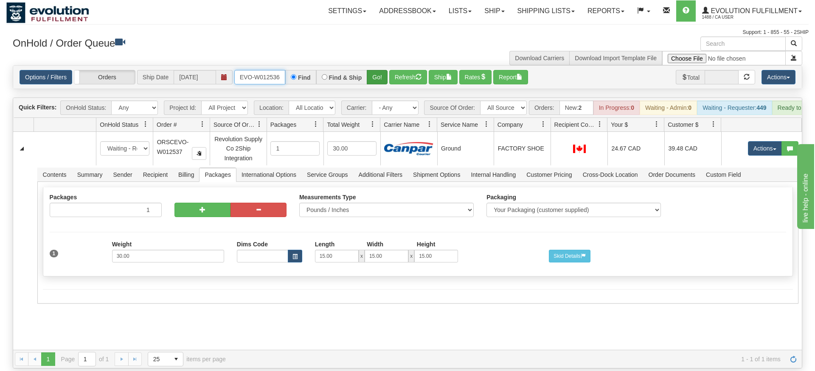
type input "ORSCEVO-W012536"
click at [381, 79] on div "Is equal to Is not equal to Contains Does not contains CAD USD EUR ZAR [PERSON_…" at bounding box center [407, 216] width 802 height 303
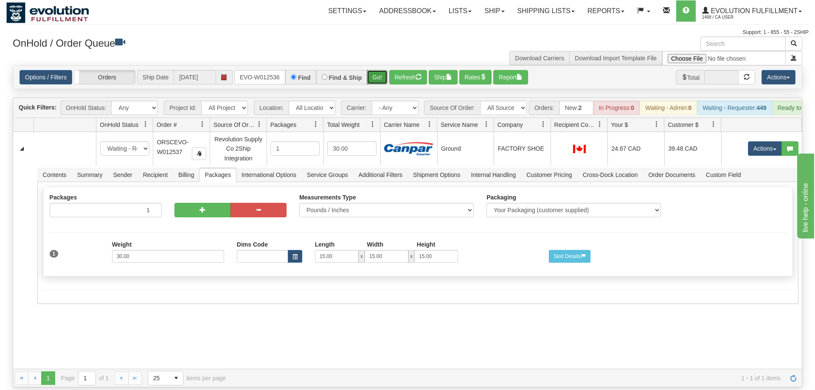
click at [379, 70] on button "Go!" at bounding box center [377, 77] width 21 height 14
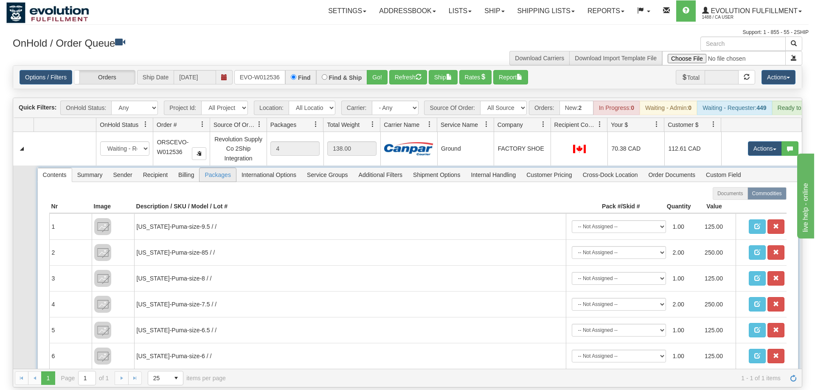
click at [208, 168] on span "Packages" at bounding box center [217, 175] width 36 height 14
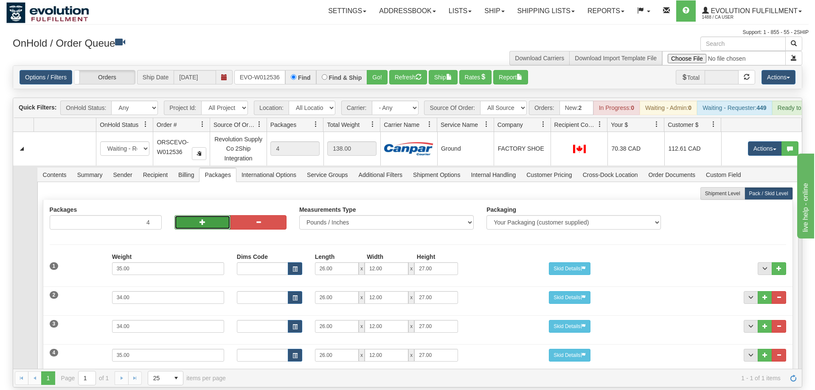
click at [196, 215] on button "button" at bounding box center [202, 222] width 56 height 14
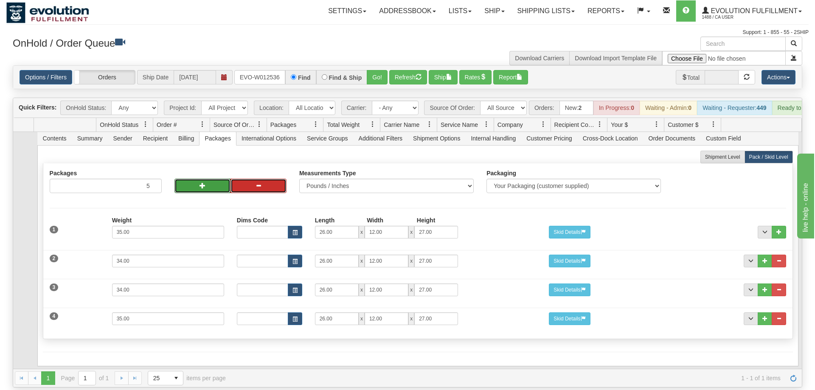
click at [247, 179] on button "button" at bounding box center [258, 186] width 56 height 14
type input "4"
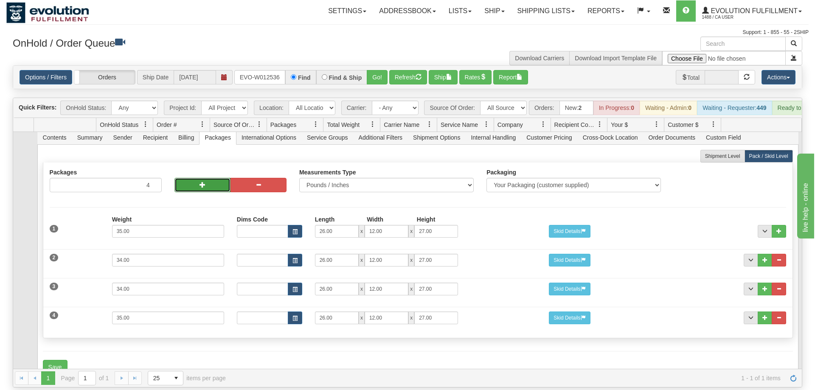
click at [207, 178] on button "button" at bounding box center [202, 185] width 56 height 14
type input "5"
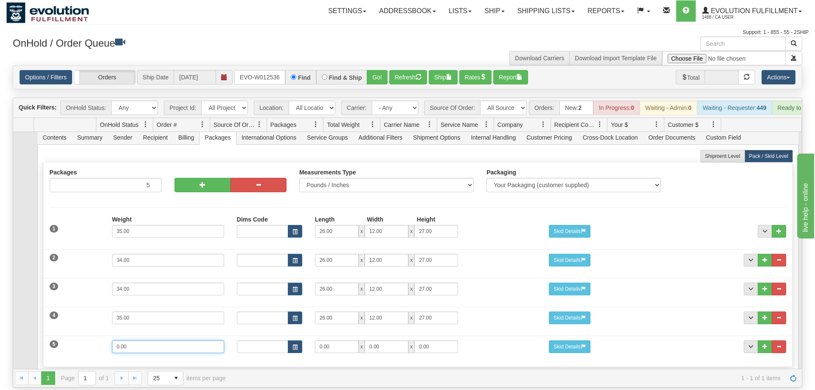
drag, startPoint x: 147, startPoint y: 334, endPoint x: 107, endPoint y: 334, distance: 40.3
click at [112, 340] on input "0.00" at bounding box center [168, 346] width 112 height 13
type input "30"
drag, startPoint x: 351, startPoint y: 338, endPoint x: 218, endPoint y: 341, distance: 133.3
click at [315, 342] on input "0.00" at bounding box center [337, 346] width 44 height 13
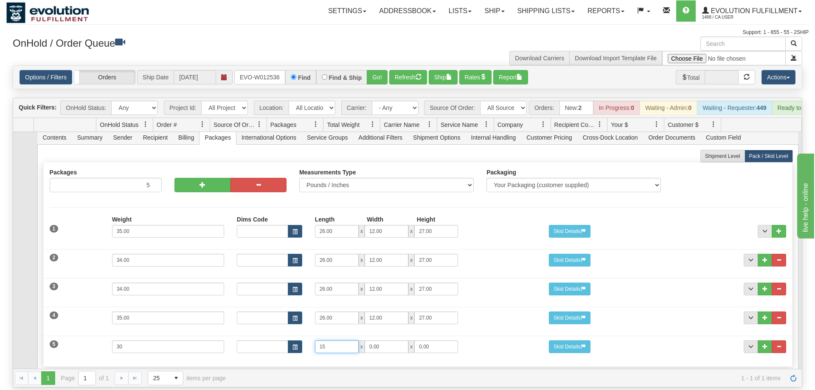
type input "15"
click at [491, 340] on div "Dims Code Length Width Height 15 x 15 x 15" at bounding box center [386, 346] width 312 height 13
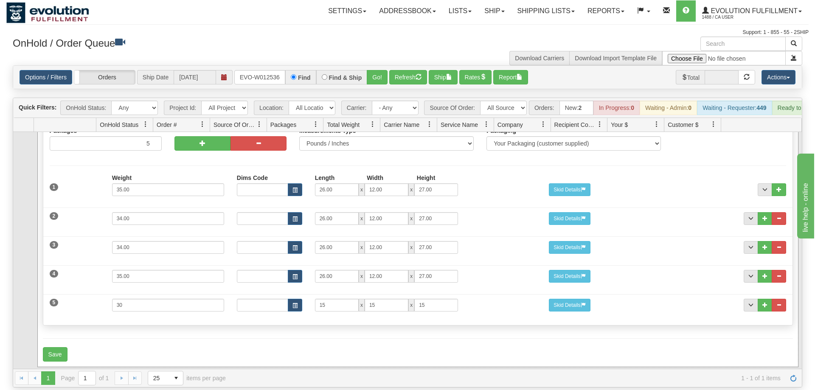
scroll to position [81, 0]
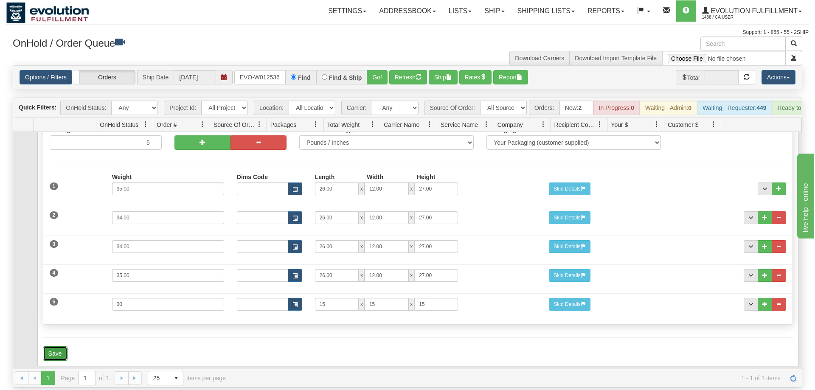
click at [54, 346] on button "Save" at bounding box center [55, 353] width 25 height 14
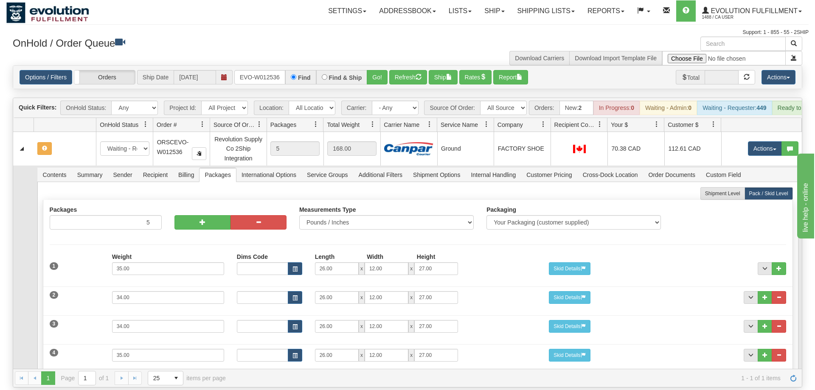
scroll to position [0, 0]
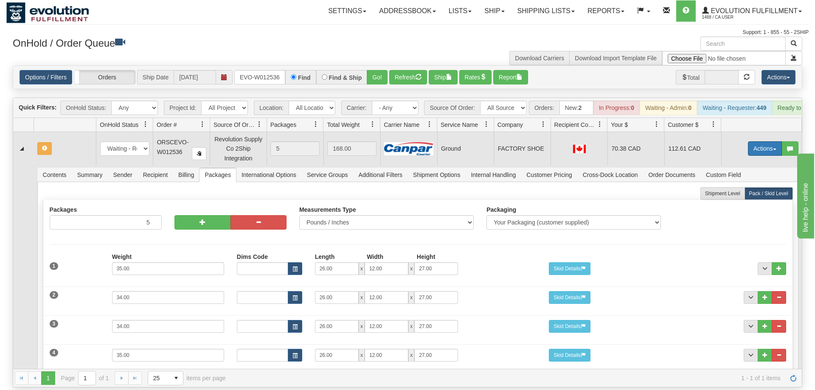
click at [768, 141] on button "Actions" at bounding box center [765, 148] width 34 height 14
click at [745, 172] on span "Refresh Rates" at bounding box center [744, 175] width 44 height 7
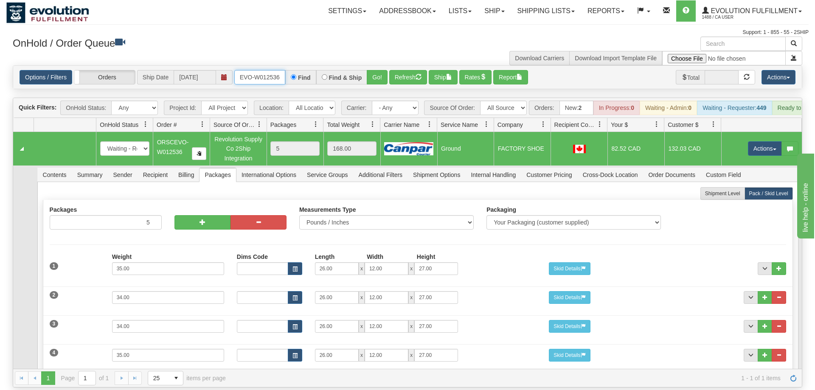
click at [245, 70] on input "ORSCEVO-W012536" at bounding box center [259, 77] width 51 height 14
click at [272, 70] on input "ORSCEVO-W012536" at bounding box center [259, 77] width 51 height 14
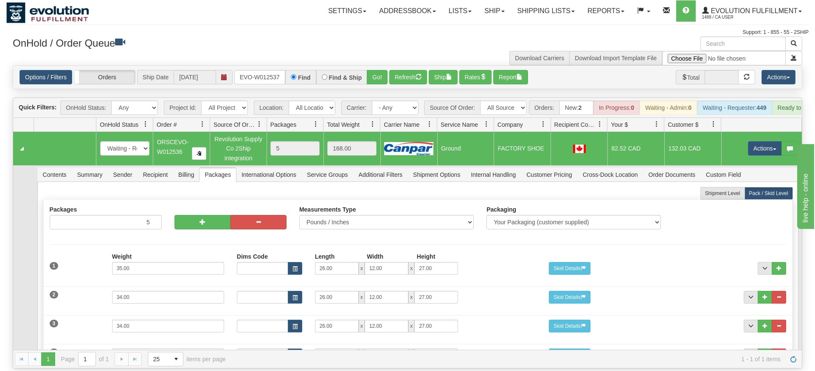
click at [374, 73] on div "Options / Filters Group Shipments Orders Ship Date [DATE] ORSCEVO-W012537 Find …" at bounding box center [407, 77] width 788 height 23
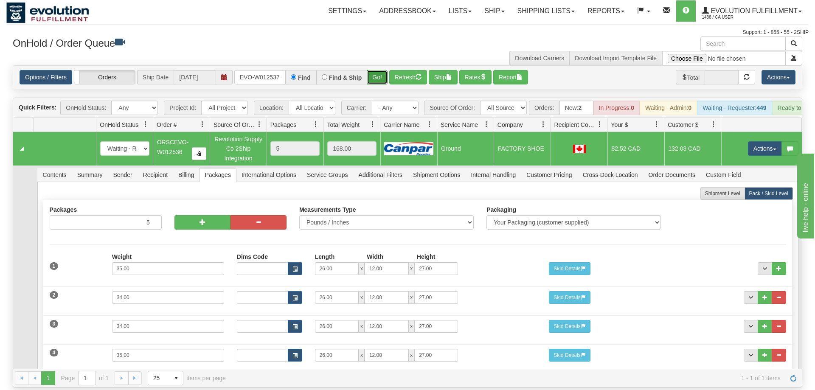
click at [380, 70] on button "Go!" at bounding box center [377, 77] width 21 height 14
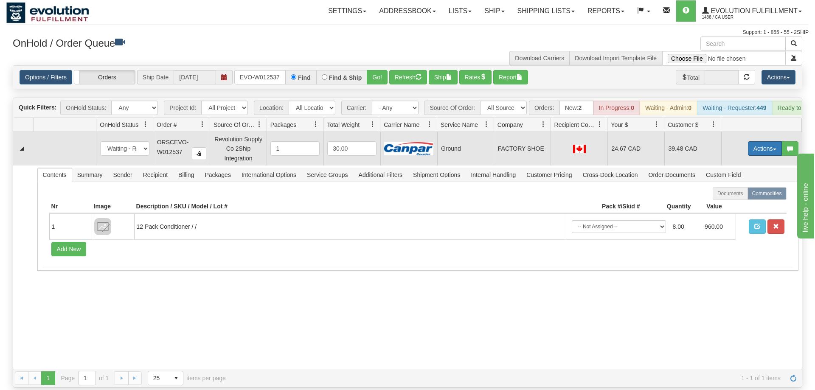
click at [769, 141] on button "Actions" at bounding box center [765, 148] width 34 height 14
click at [746, 203] on link "Delete" at bounding box center [747, 208] width 68 height 11
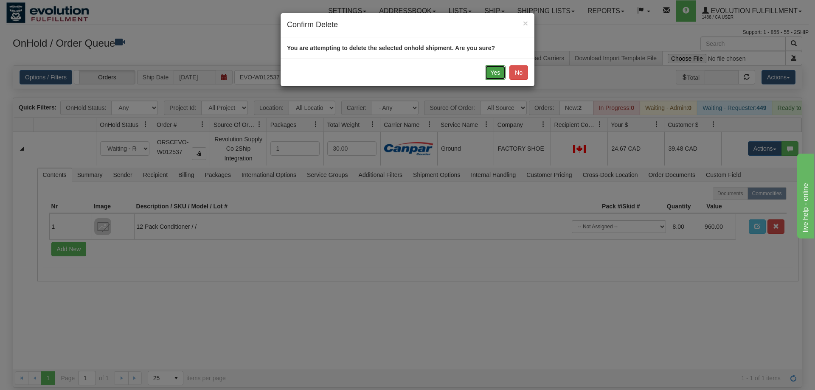
click at [499, 69] on button "Yes" at bounding box center [495, 72] width 21 height 14
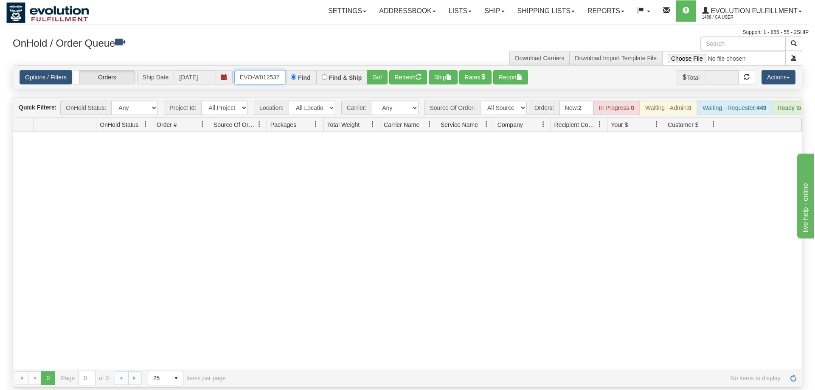
click at [252, 70] on input "ORSCEVO-W012537" at bounding box center [259, 77] width 51 height 14
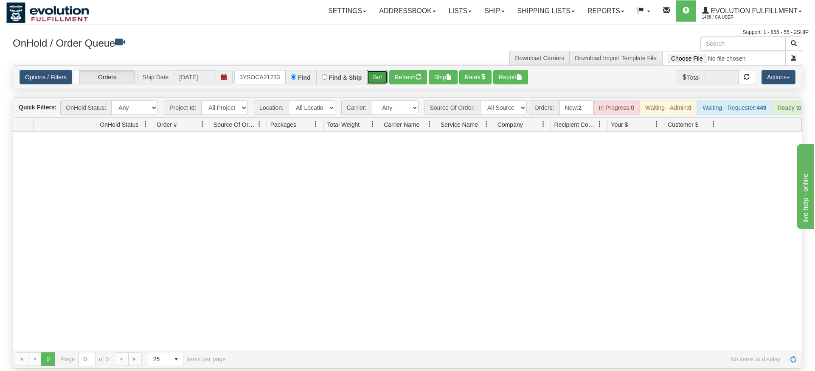
click at [373, 89] on div "Is equal to Is not equal to Contains Does not contains CAD USD EUR ZAR [PERSON_…" at bounding box center [407, 216] width 802 height 303
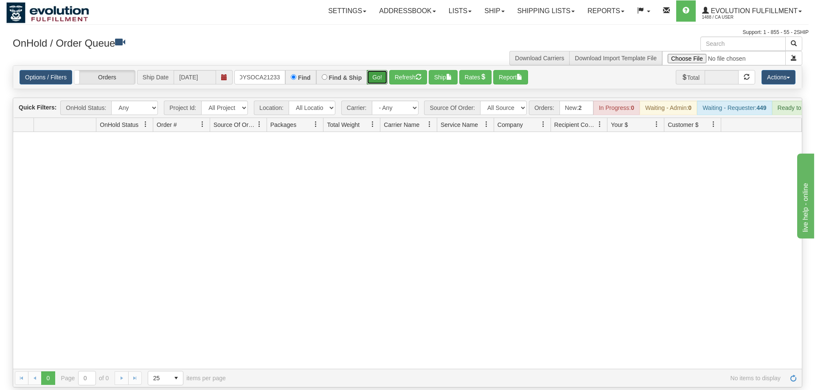
click at [378, 70] on button "Go!" at bounding box center [377, 77] width 21 height 14
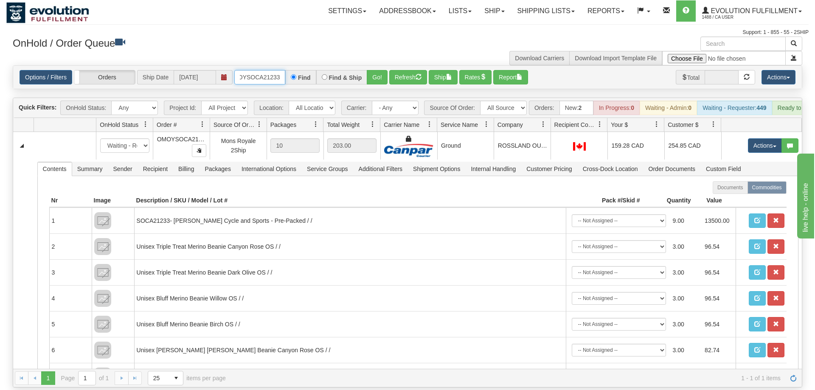
click at [268, 70] on input "OMOYSOCA21233" at bounding box center [259, 77] width 51 height 14
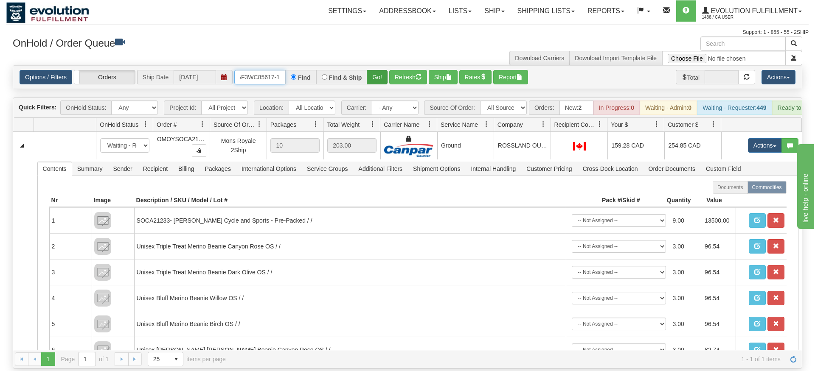
type input "OGF3WC85617-1"
drag, startPoint x: 384, startPoint y: 68, endPoint x: 380, endPoint y: 77, distance: 9.9
click at [383, 85] on div "Is equal to Is not equal to Contains Does not contains CAD USD EUR ZAR [PERSON_…" at bounding box center [407, 216] width 802 height 303
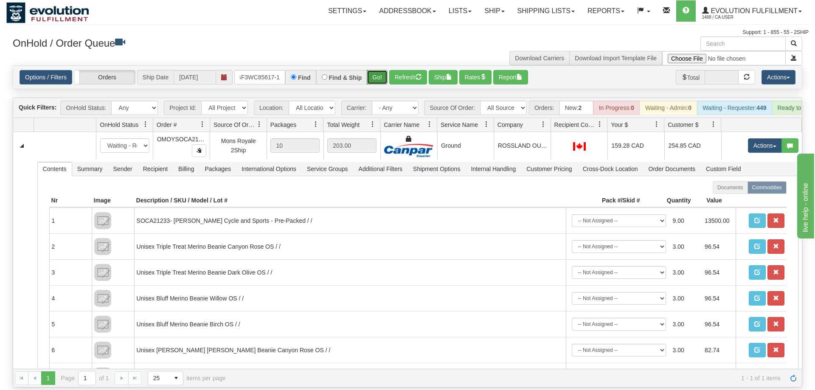
click at [373, 70] on button "Go!" at bounding box center [377, 77] width 21 height 14
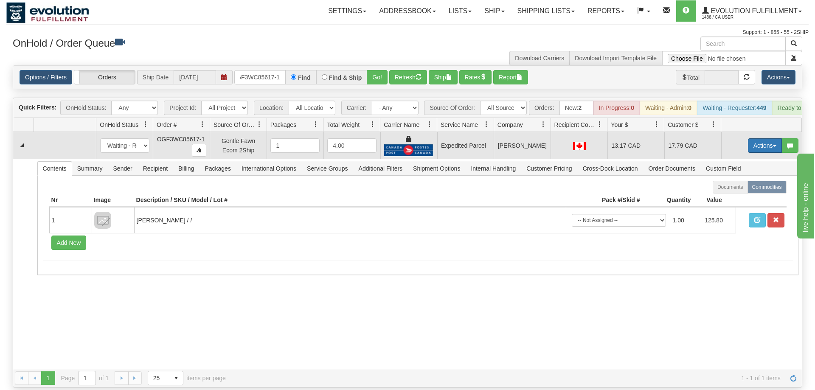
click at [757, 138] on button "Actions" at bounding box center [765, 145] width 34 height 14
click at [735, 191] on span "Ship" at bounding box center [731, 194] width 18 height 7
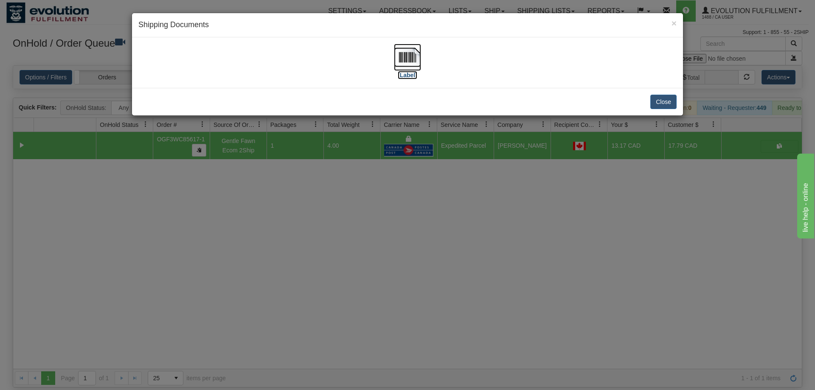
click at [413, 67] on img at bounding box center [407, 57] width 27 height 27
drag, startPoint x: 436, startPoint y: 213, endPoint x: 235, endPoint y: 100, distance: 230.4
click at [436, 212] on div "× Shipping Documents [Label] Close" at bounding box center [407, 195] width 815 height 390
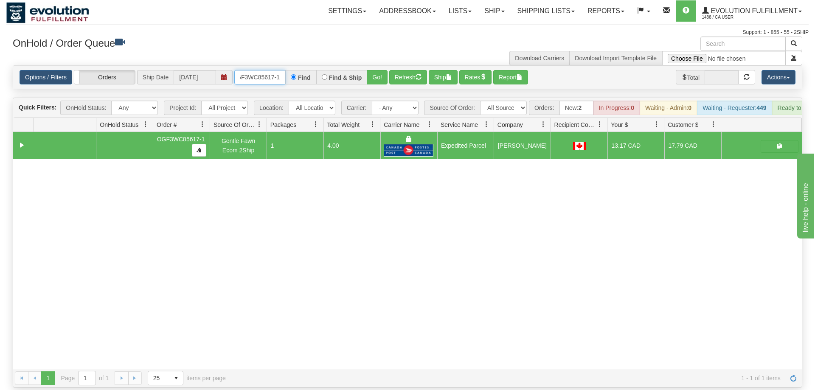
click at [269, 70] on input "OGF3WC85617-1" at bounding box center [259, 77] width 51 height 14
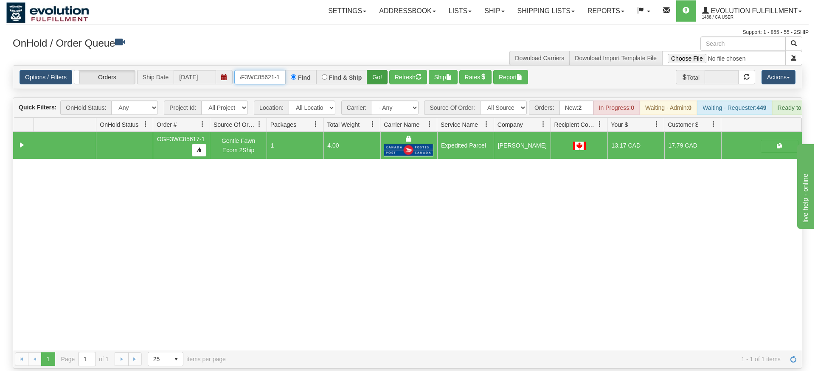
type input "OGF3WC85621-1"
click at [372, 81] on div "Is equal to Is not equal to Contains Does not contains CAD USD EUR ZAR [PERSON_…" at bounding box center [407, 216] width 802 height 303
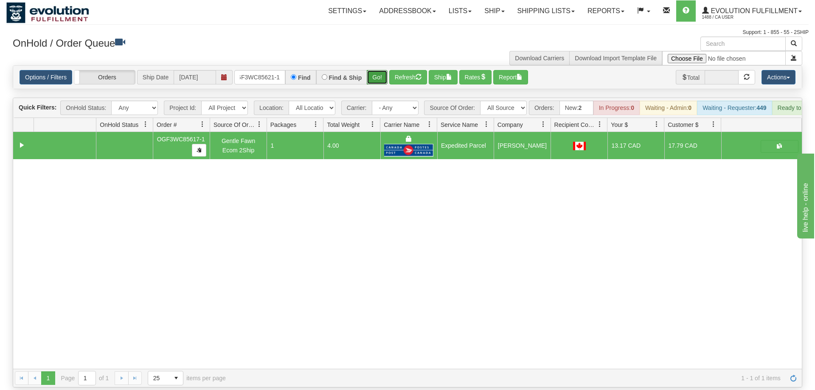
click at [374, 70] on button "Go!" at bounding box center [377, 77] width 21 height 14
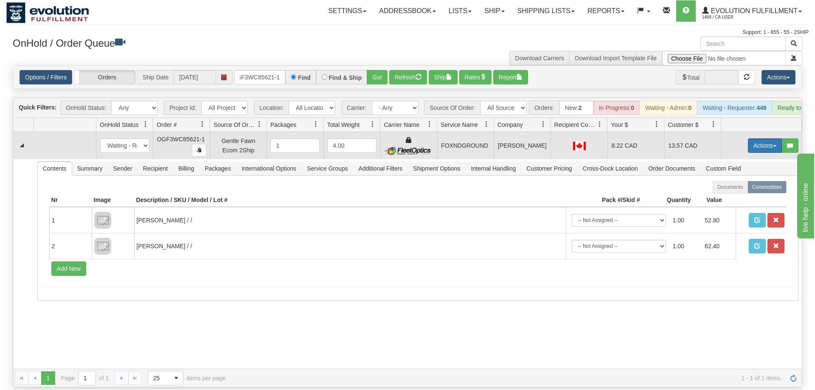
click at [760, 138] on button "Actions" at bounding box center [765, 145] width 34 height 14
click at [737, 191] on span "Ship" at bounding box center [731, 194] width 18 height 7
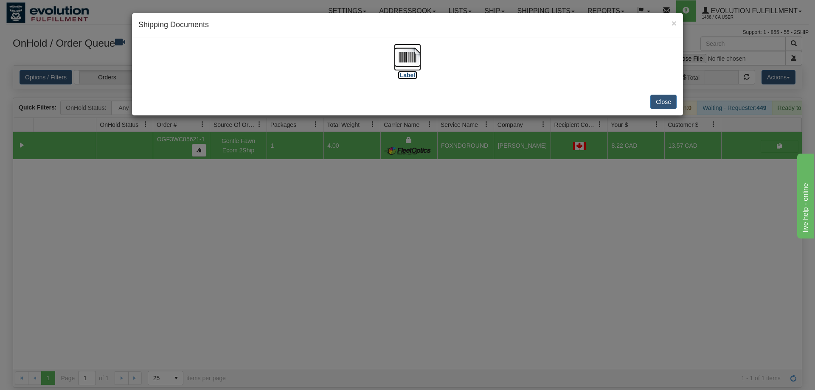
click at [402, 53] on img at bounding box center [407, 57] width 27 height 27
drag, startPoint x: 418, startPoint y: 253, endPoint x: 280, endPoint y: 19, distance: 271.8
click at [416, 249] on div "× Shipping Documents [Label] Close" at bounding box center [407, 195] width 815 height 390
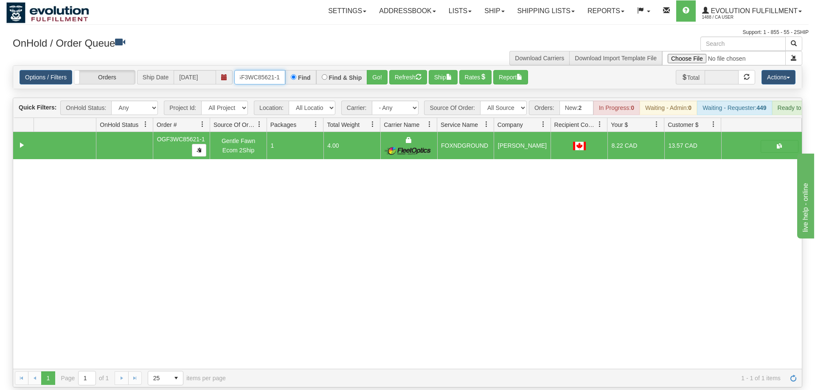
click at [268, 70] on input "OGF3WC85621-1" at bounding box center [259, 77] width 51 height 14
click at [371, 79] on div "Is equal to Is not equal to Contains Does not contains CAD USD EUR ZAR [PERSON_…" at bounding box center [407, 226] width 802 height 322
click at [379, 51] on div "OnHold / Order Queue" at bounding box center [206, 44] width 401 height 17
click at [376, 70] on button "Go!" at bounding box center [377, 77] width 21 height 14
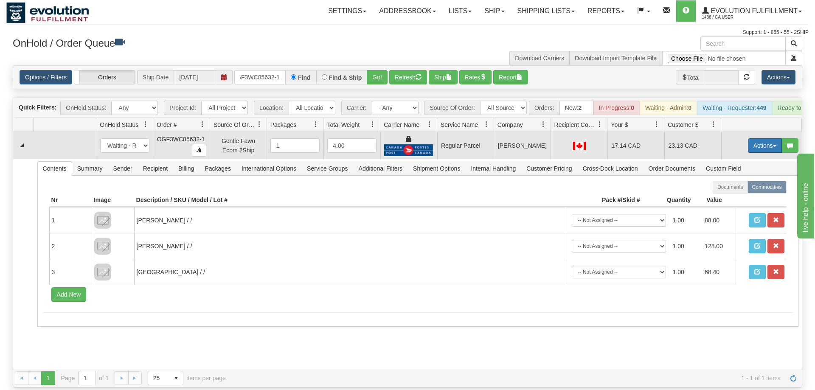
click at [760, 138] on button "Actions" at bounding box center [765, 145] width 34 height 14
click at [743, 180] on span "Rate All Services" at bounding box center [747, 183] width 51 height 7
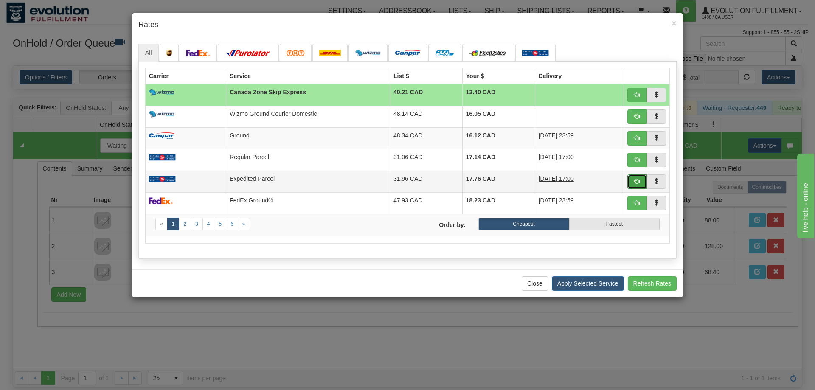
click at [635, 181] on span "button" at bounding box center [637, 181] width 6 height 6
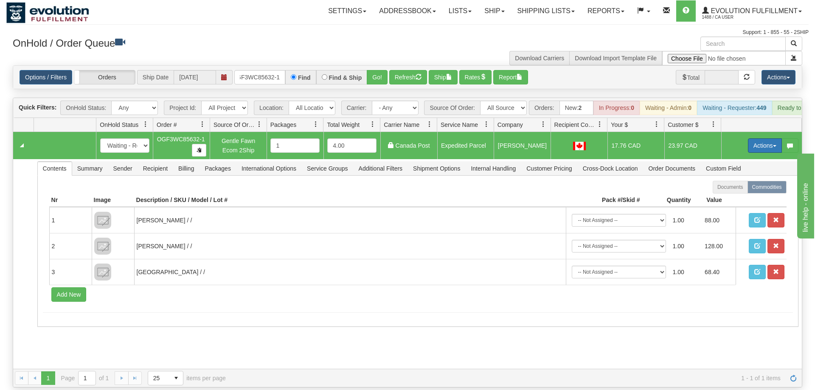
click at [762, 138] on button "Actions" at bounding box center [765, 145] width 34 height 14
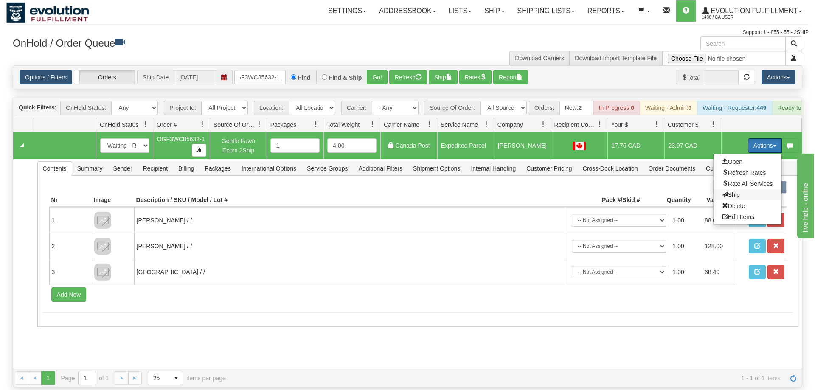
click at [730, 191] on span "Ship" at bounding box center [731, 194] width 18 height 7
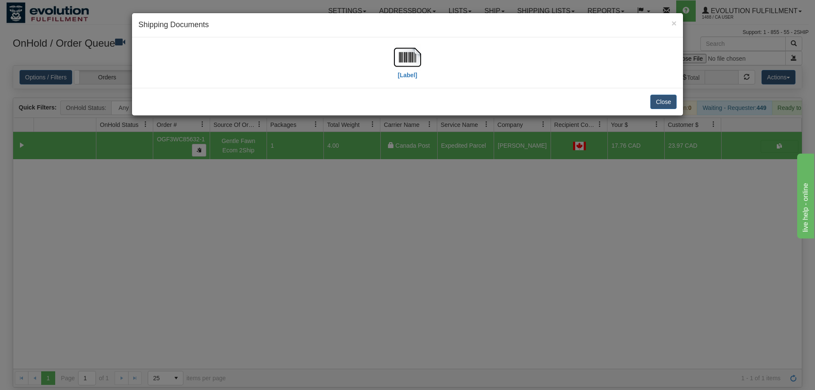
click at [385, 57] on div "[Label]" at bounding box center [407, 63] width 538 height 38
click at [397, 61] on img at bounding box center [407, 57] width 27 height 27
drag, startPoint x: 456, startPoint y: 229, endPoint x: 452, endPoint y: 219, distance: 10.3
click at [452, 219] on div "× Shipping Documents [Label] Close" at bounding box center [407, 195] width 815 height 390
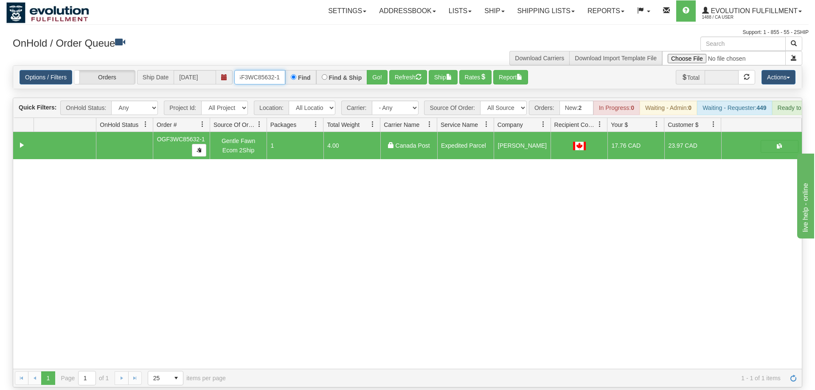
click at [253, 70] on input "OGF3WC85632-1" at bounding box center [259, 77] width 51 height 14
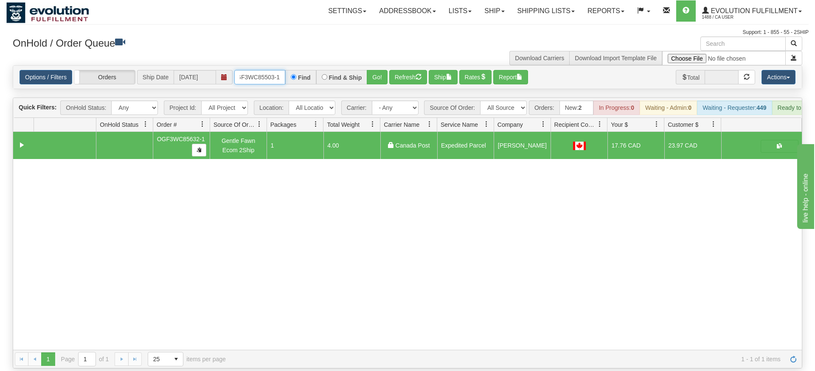
type input "OGF3WC85503-1"
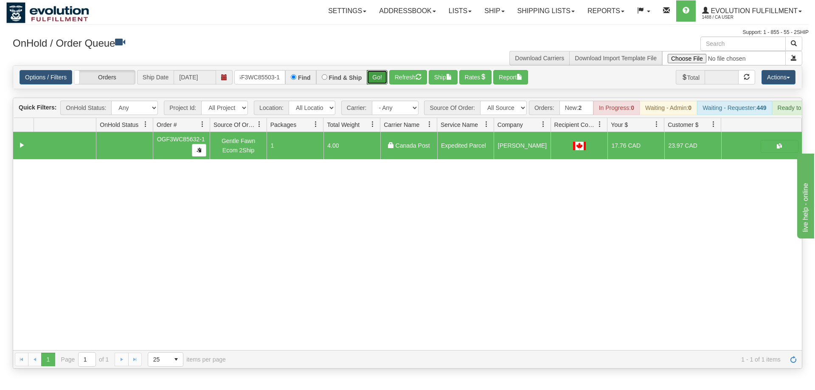
click at [376, 84] on div "Is equal to Is not equal to Contains Does not contains CAD USD EUR ZAR [PERSON_…" at bounding box center [407, 216] width 802 height 303
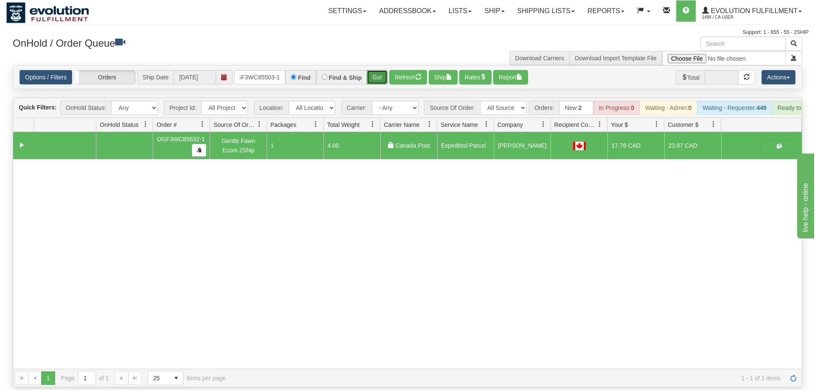
click at [376, 70] on button "Go!" at bounding box center [377, 77] width 21 height 14
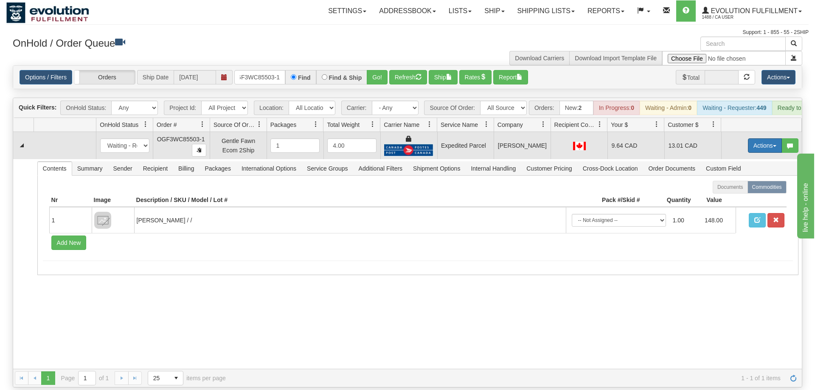
click at [757, 138] on button "Actions" at bounding box center [765, 145] width 34 height 14
click at [738, 189] on link "Ship" at bounding box center [747, 194] width 68 height 11
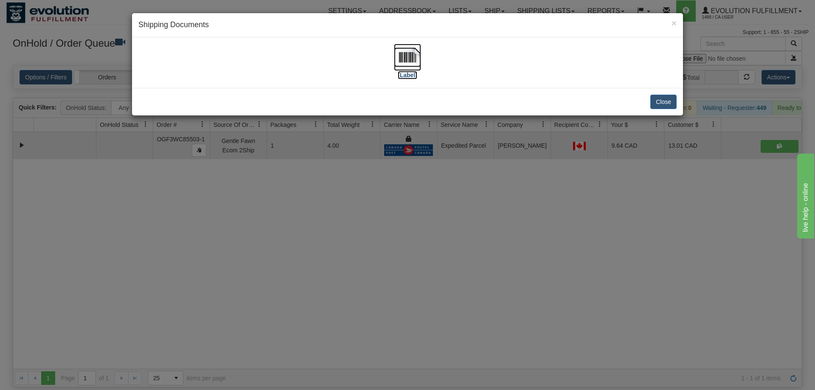
click at [402, 48] on img at bounding box center [407, 57] width 27 height 27
click at [328, 271] on div "× Shipping Documents [Label] Close" at bounding box center [407, 195] width 815 height 390
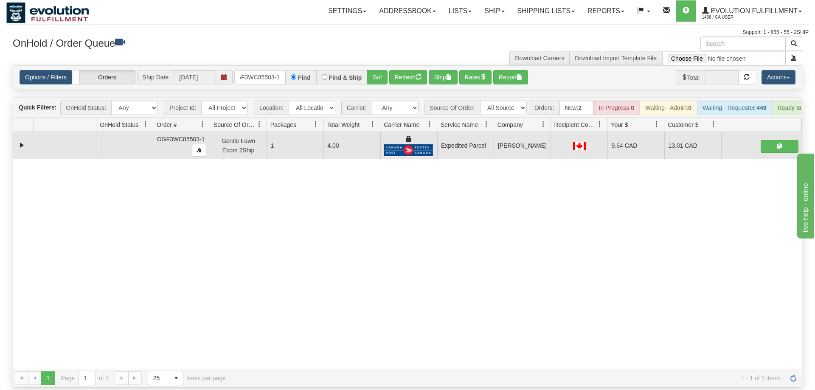
click at [376, 184] on div "31545630 EVOLUTION V3 90887309 90887312 OGF3WC85503-1 Gentle Fawn Ecom 2Ship 1 …" at bounding box center [407, 250] width 788 height 237
click at [266, 70] on input "OGF3WC85503-1" at bounding box center [259, 77] width 51 height 14
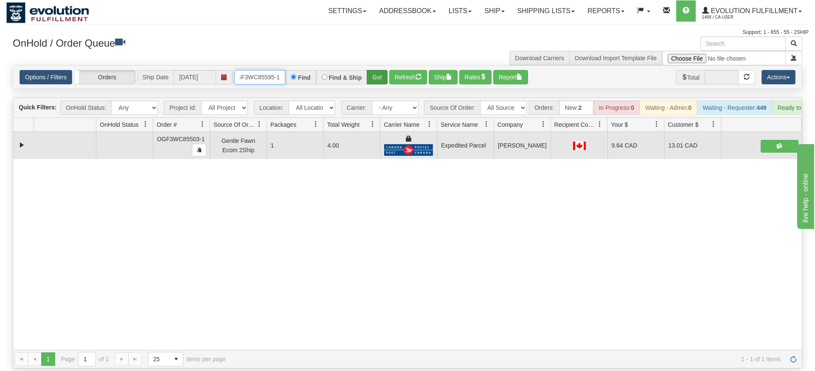
type input "OGF3WC85595-1"
click at [378, 85] on div "Is equal to Is not equal to Contains Does not contains CAD USD EUR ZAR [PERSON_…" at bounding box center [407, 216] width 802 height 303
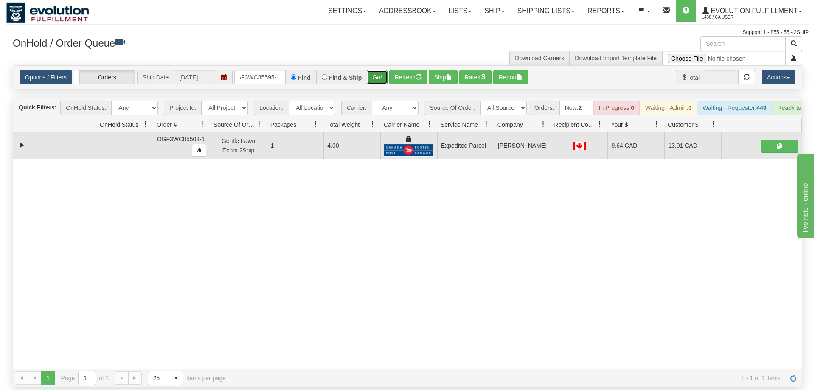
click at [377, 70] on button "Go!" at bounding box center [377, 77] width 21 height 14
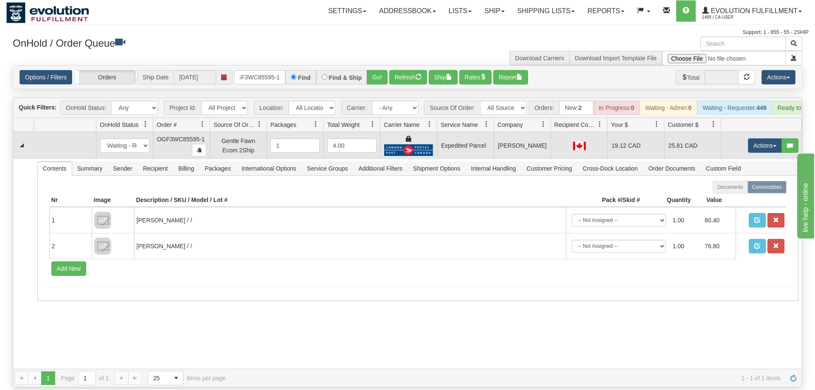
click at [768, 142] on td "Actions Open Refresh Rates Rate All Services Ship Delete Edit Items" at bounding box center [761, 145] width 81 height 27
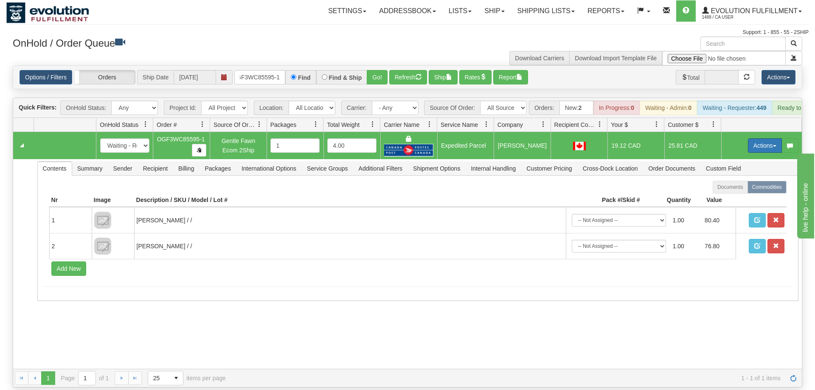
click at [767, 138] on button "Actions" at bounding box center [765, 145] width 34 height 14
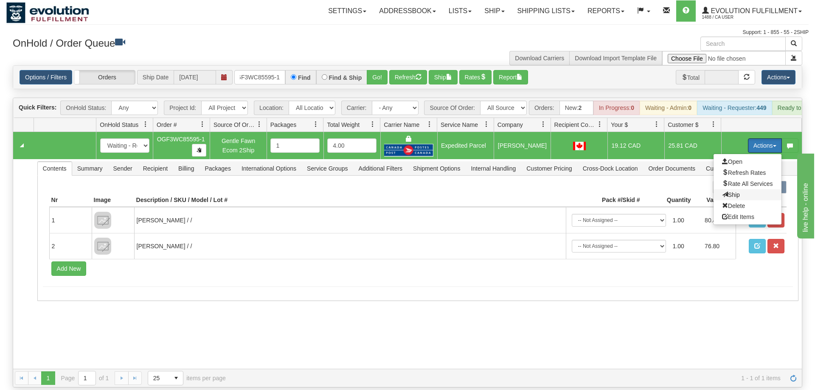
click at [726, 191] on span "Ship" at bounding box center [731, 194] width 18 height 7
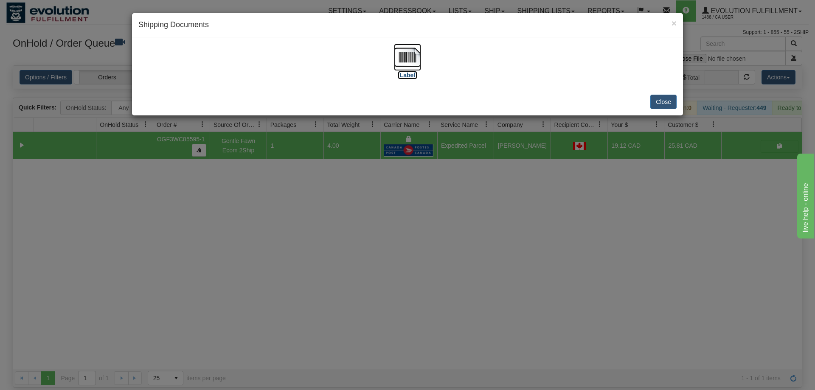
click at [406, 58] on img at bounding box center [407, 57] width 27 height 27
drag, startPoint x: 343, startPoint y: 312, endPoint x: 230, endPoint y: 6, distance: 325.7
click at [339, 296] on div "× Shipping Documents [Label] Close" at bounding box center [407, 195] width 815 height 390
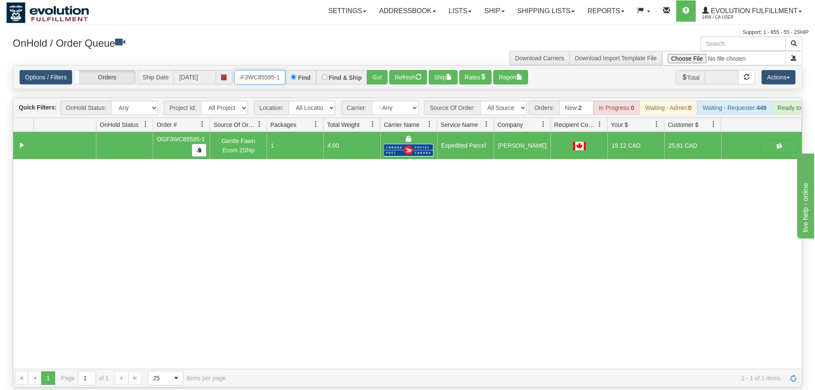
click at [266, 70] on input "OGF3WC85595-1" at bounding box center [259, 77] width 51 height 14
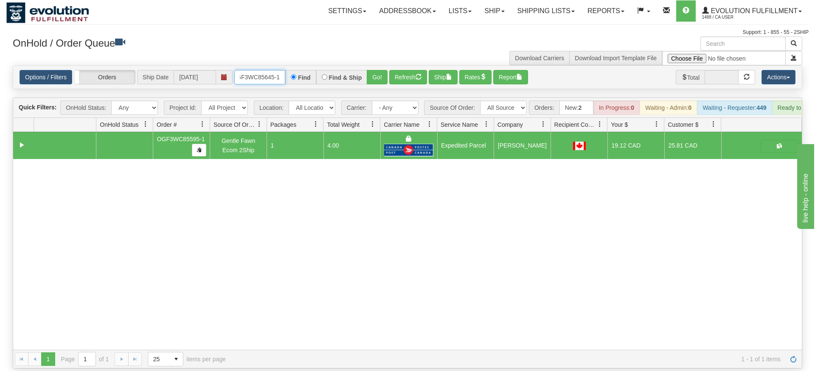
type input "OGF3WC85645-1"
click at [390, 83] on div "Is equal to Is not equal to Contains Does not contains CAD USD EUR ZAR [PERSON_…" at bounding box center [407, 216] width 802 height 303
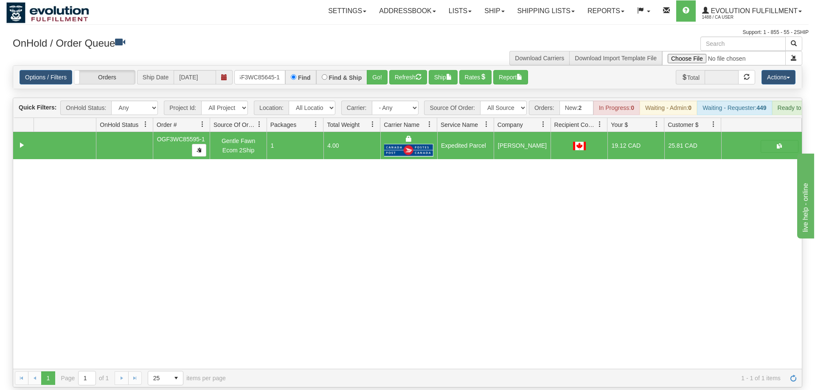
click at [382, 73] on div "Options / Filters Group Shipments Orders Ship Date [DATE] OGF3WC85645-1 Find Fi…" at bounding box center [407, 77] width 788 height 23
click at [380, 71] on button "Go!" at bounding box center [377, 77] width 21 height 14
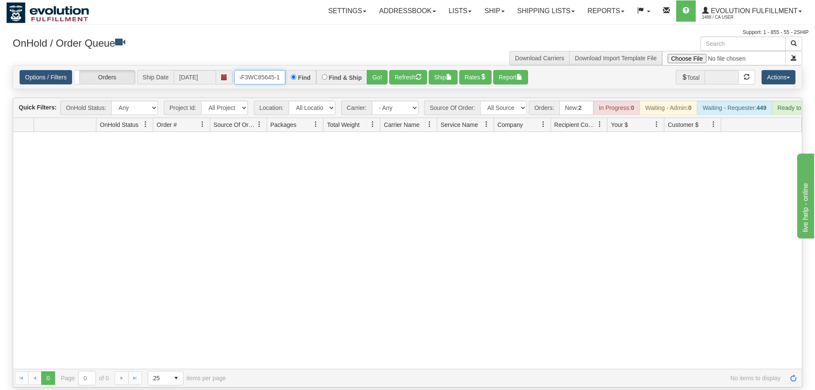
click at [248, 70] on input "OGF3WC85645-1" at bounding box center [259, 77] width 51 height 14
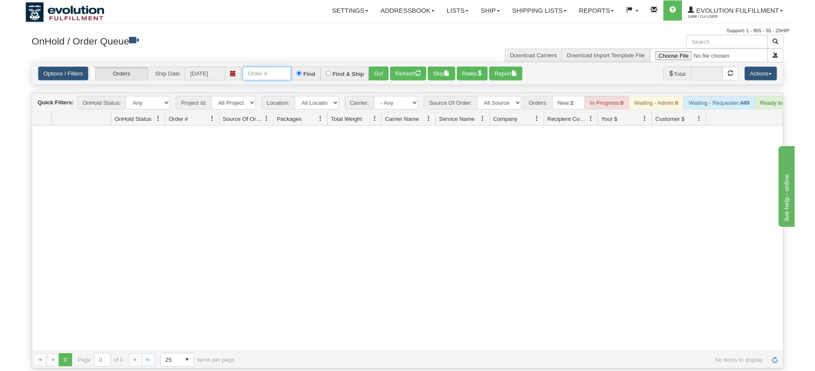
scroll to position [0, 0]
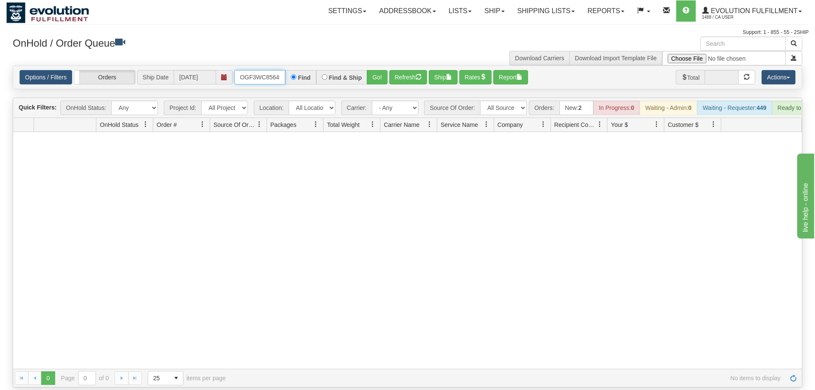
type input "OGF3WC85645-1"
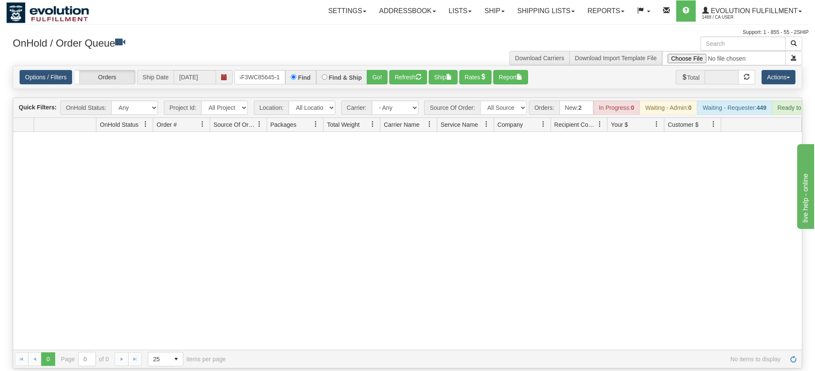
click at [377, 75] on div "Options / Filters Group Shipments Orders Ship Date [DATE] OGF3WC85645-1 Find Fi…" at bounding box center [407, 77] width 788 height 23
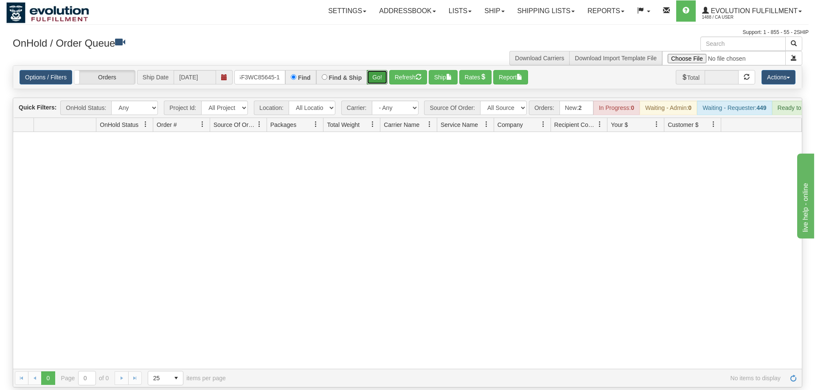
click at [375, 70] on button "Go!" at bounding box center [377, 77] width 21 height 14
click at [278, 70] on input "OGF3WC85645-1" at bounding box center [259, 77] width 51 height 14
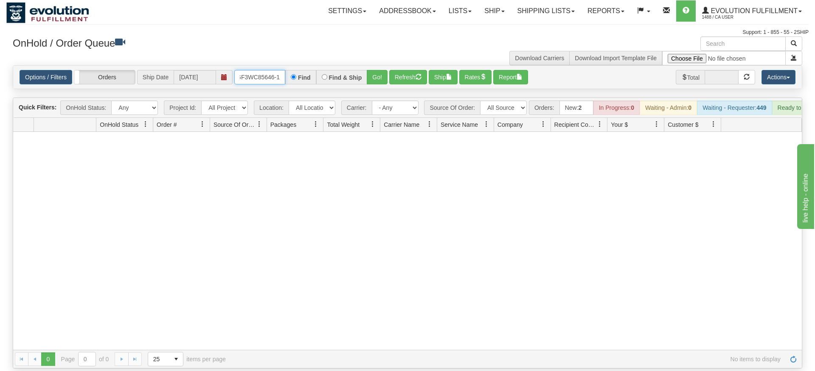
type input "OGF3WC85646-1"
click at [362, 83] on div "Is equal to Is not equal to Contains Does not contains CAD USD EUR ZAR [PERSON_…" at bounding box center [407, 216] width 802 height 303
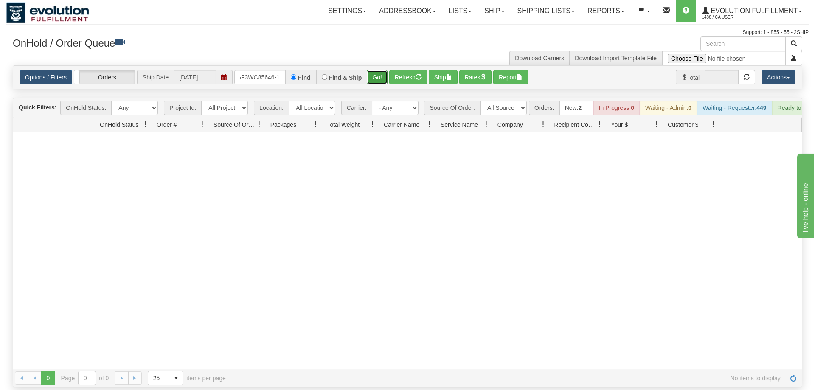
click at [374, 70] on button "Go!" at bounding box center [377, 77] width 21 height 14
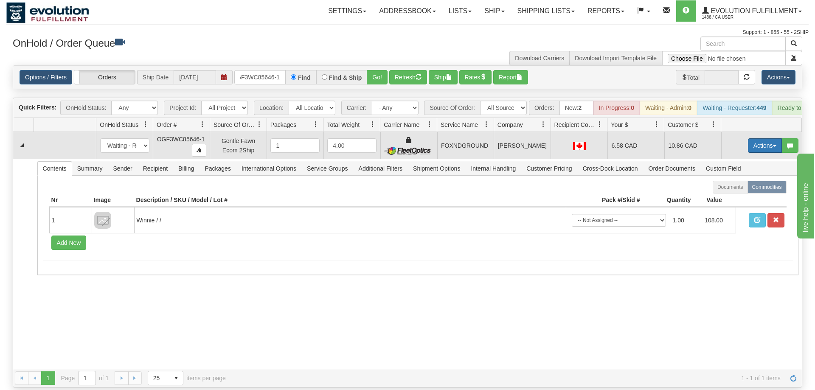
click at [750, 138] on button "Actions" at bounding box center [765, 145] width 34 height 14
click at [740, 189] on link "Ship" at bounding box center [747, 194] width 68 height 11
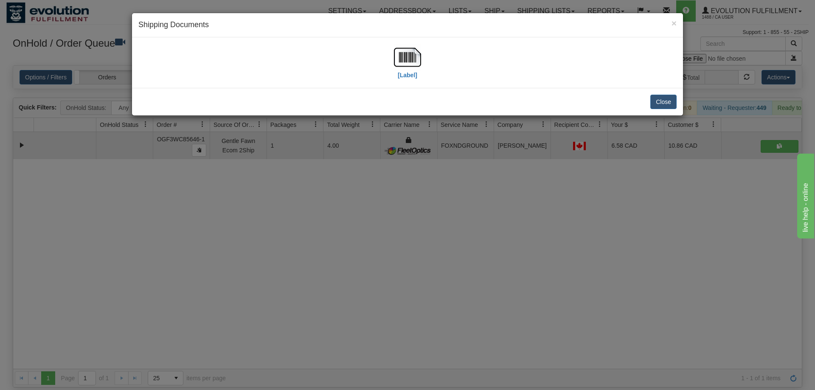
click at [390, 50] on div "[Label]" at bounding box center [407, 63] width 538 height 38
click at [398, 73] on label "[Label]" at bounding box center [408, 75] width 20 height 8
click at [409, 177] on div "× Shipping Documents [Label] Close" at bounding box center [407, 195] width 815 height 390
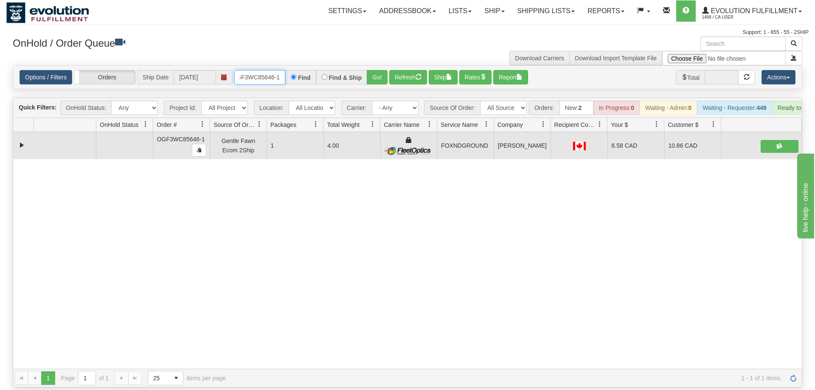
click at [251, 70] on input "OGF3WC85646-1" at bounding box center [259, 77] width 51 height 14
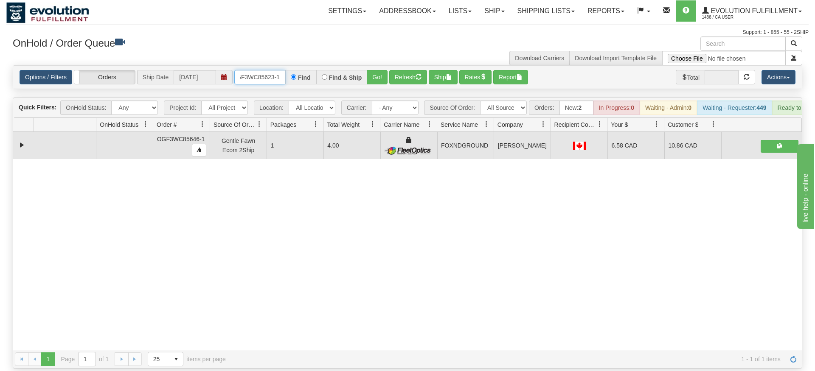
type input "OGF3WC85623-1"
drag, startPoint x: 366, startPoint y: 67, endPoint x: 371, endPoint y: 77, distance: 10.6
click at [366, 85] on div "Is equal to Is not equal to Contains Does not contains CAD USD EUR ZAR [PERSON_…" at bounding box center [407, 216] width 802 height 303
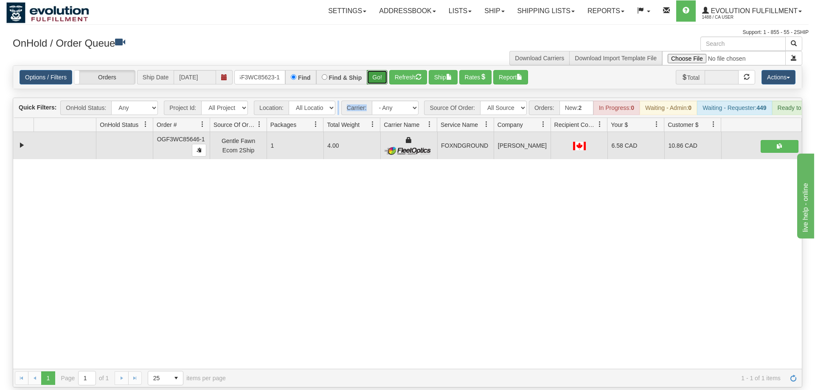
click at [377, 70] on button "Go!" at bounding box center [377, 77] width 21 height 14
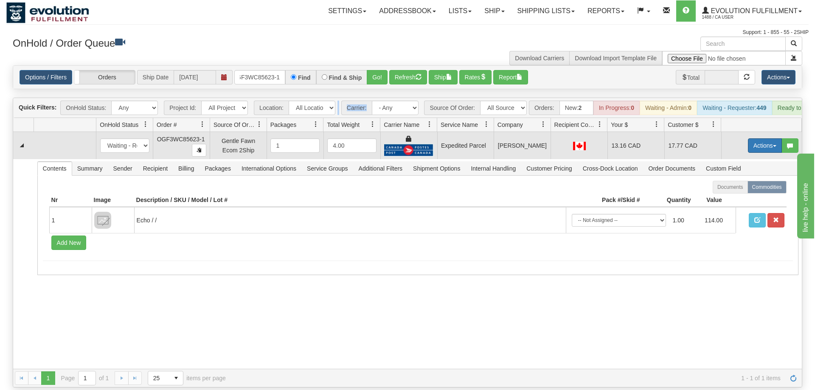
click at [750, 138] on button "Actions" at bounding box center [765, 145] width 34 height 14
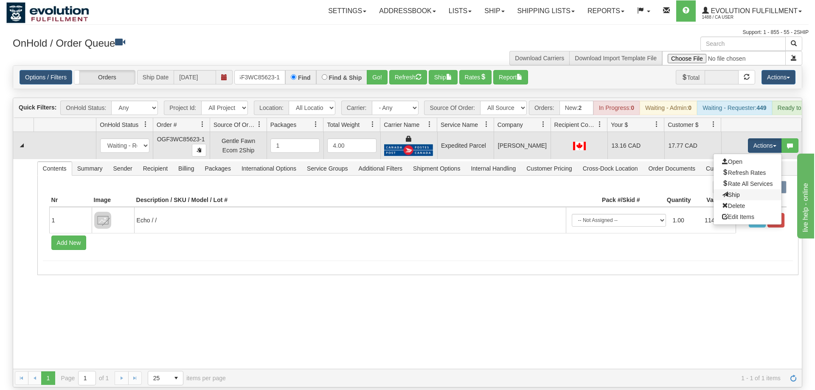
click at [745, 189] on link "Ship" at bounding box center [747, 194] width 68 height 11
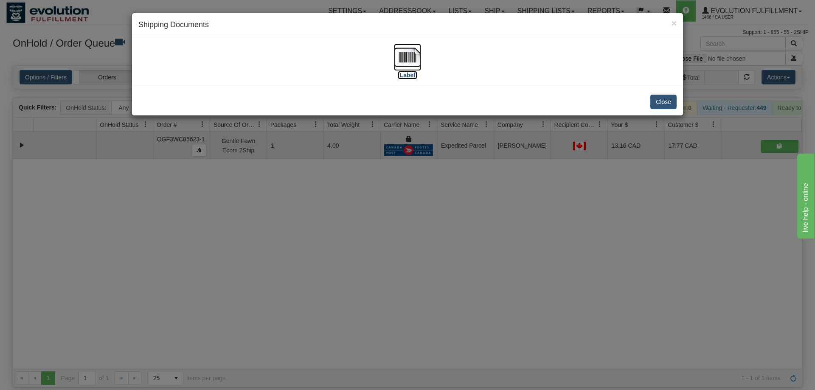
click at [401, 62] on img at bounding box center [407, 57] width 27 height 27
drag, startPoint x: 510, startPoint y: 277, endPoint x: 490, endPoint y: 11, distance: 266.8
click at [513, 264] on div "× Shipping Documents [Label] Close" at bounding box center [407, 195] width 815 height 390
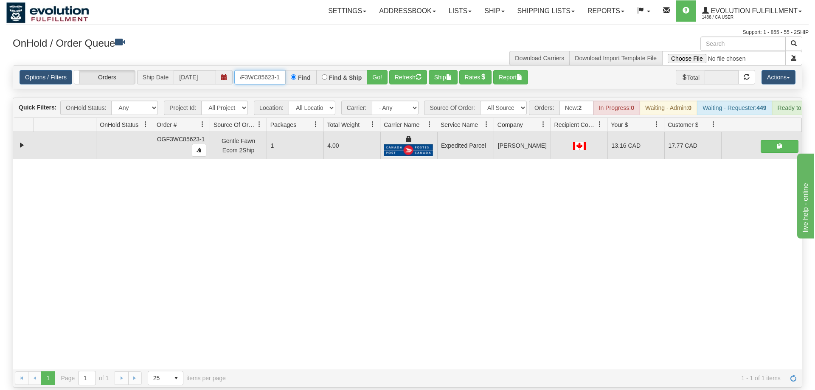
click at [266, 70] on input "OGF3WC85623-1" at bounding box center [259, 77] width 51 height 14
click at [386, 79] on div "Is equal to Is not equal to Contains Does not contains CAD USD EUR ZAR [PERSON_…" at bounding box center [407, 226] width 802 height 322
click at [378, 70] on button "Go!" at bounding box center [377, 77] width 21 height 14
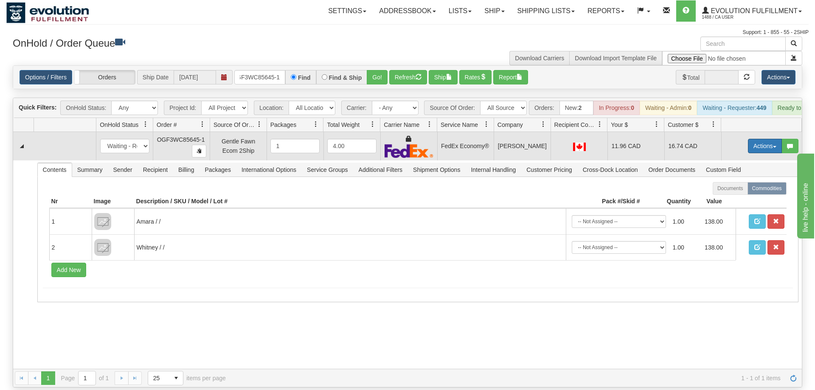
click at [756, 139] on button "Actions" at bounding box center [765, 146] width 34 height 14
click at [737, 190] on link "Ship" at bounding box center [747, 195] width 68 height 11
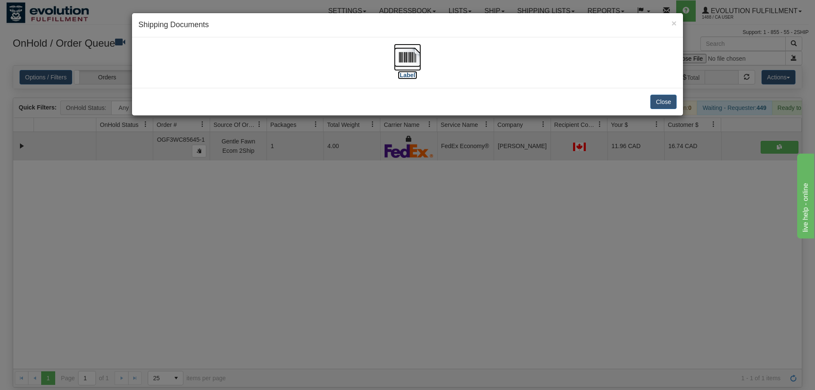
click at [410, 59] on img at bounding box center [407, 57] width 27 height 27
drag, startPoint x: 504, startPoint y: 223, endPoint x: 468, endPoint y: 213, distance: 37.0
click at [504, 223] on div "× Shipping Documents [Label] Close" at bounding box center [407, 195] width 815 height 390
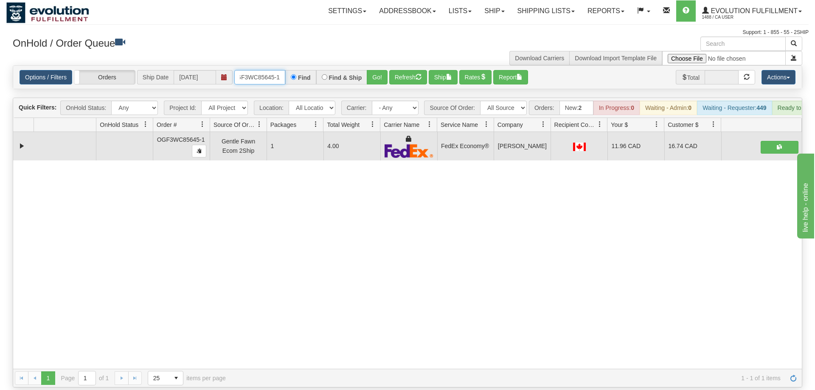
click at [265, 71] on input "OGF3WC85645-1" at bounding box center [259, 77] width 51 height 14
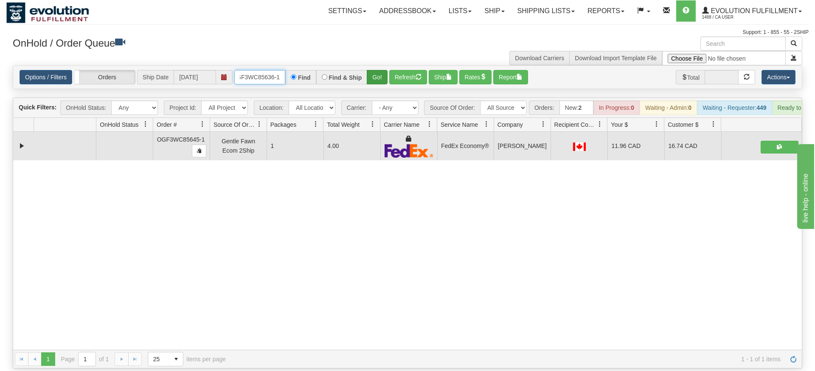
type input "OGF3WC85636-1"
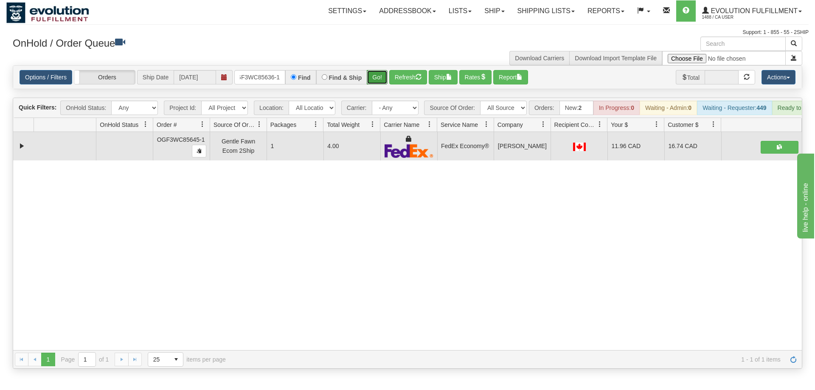
click at [381, 78] on div "Is equal to Is not equal to Contains Does not contains CAD USD EUR ZAR [PERSON_…" at bounding box center [407, 216] width 802 height 303
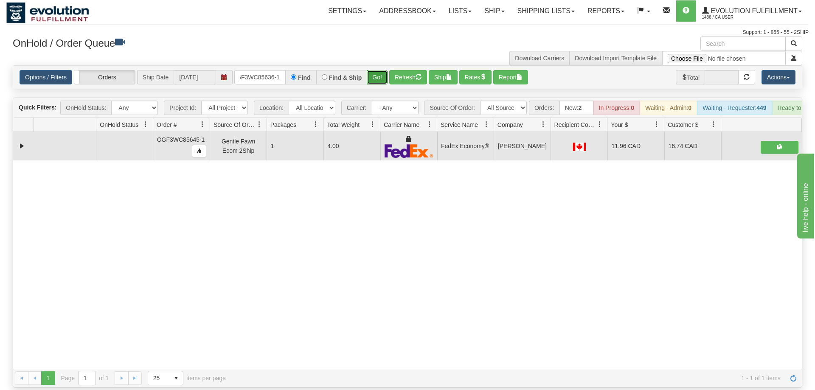
click at [376, 70] on button "Go!" at bounding box center [377, 77] width 21 height 14
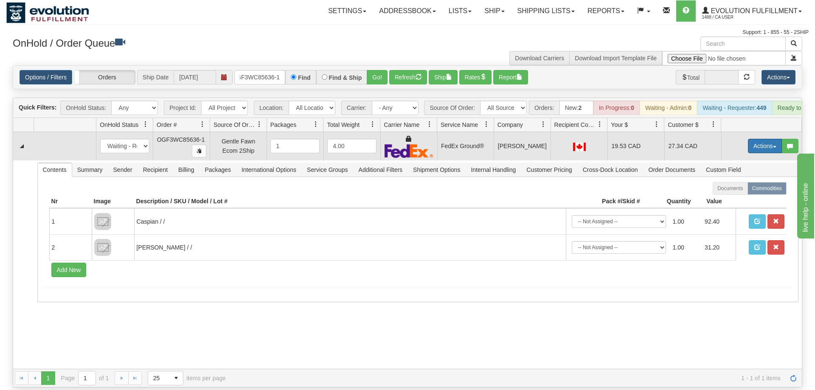
click at [757, 139] on button "Actions" at bounding box center [765, 146] width 34 height 14
click at [723, 192] on span "Ship" at bounding box center [731, 195] width 18 height 7
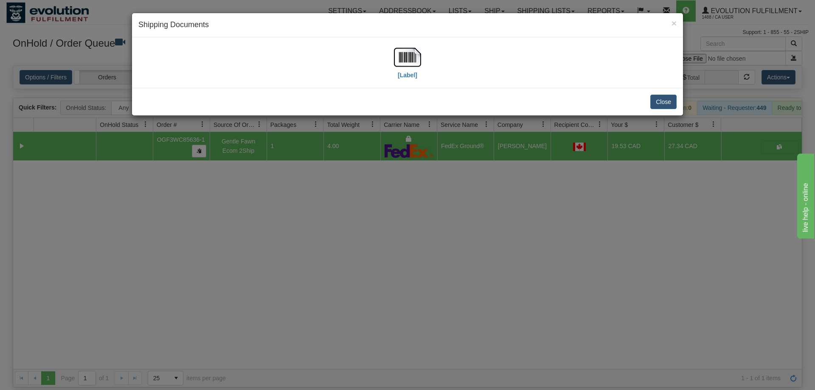
click at [425, 62] on div "[Label]" at bounding box center [407, 63] width 538 height 38
click at [402, 61] on img at bounding box center [407, 57] width 27 height 27
click at [561, 208] on div "× Shipping Documents [Label] Close" at bounding box center [407, 195] width 815 height 390
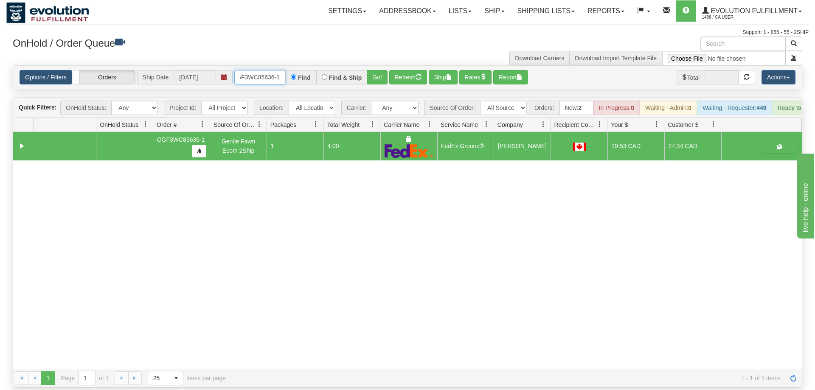
click at [261, 70] on input "OGF3WC85636-1" at bounding box center [259, 77] width 51 height 14
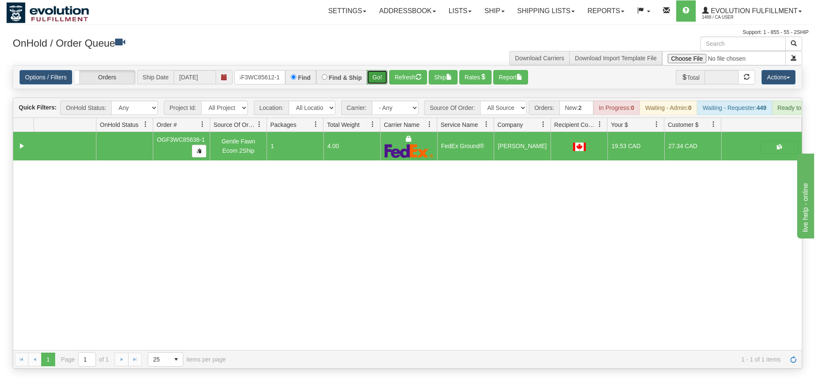
click at [369, 78] on div "Is equal to Is not equal to Contains Does not contains CAD USD EUR ZAR [PERSON_…" at bounding box center [407, 216] width 802 height 303
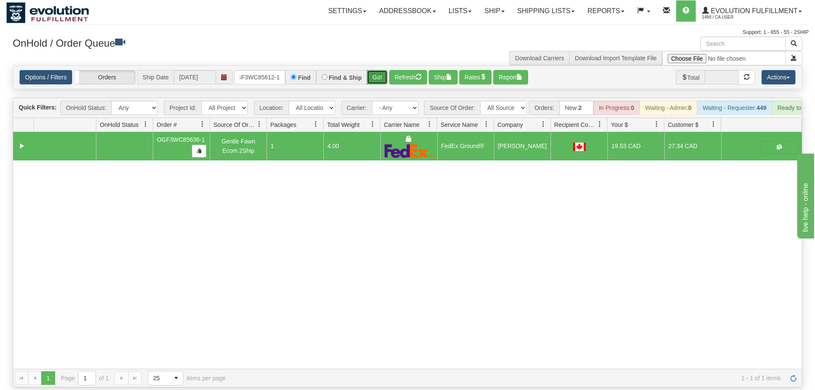
click at [372, 70] on button "Go!" at bounding box center [377, 77] width 21 height 14
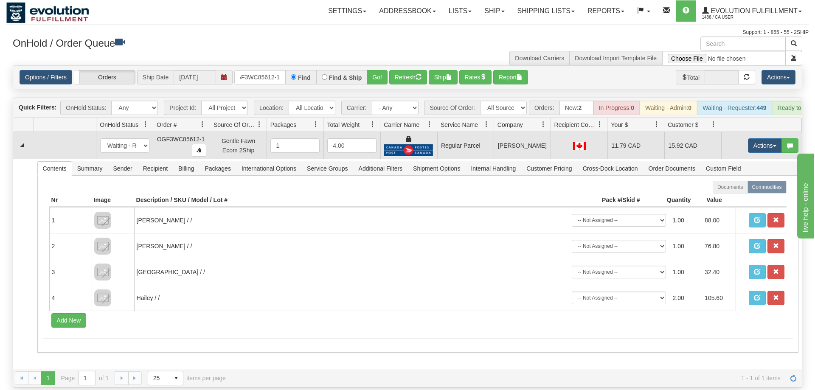
click at [762, 132] on td "Actions Open Refresh Rates Rate All Services Ship Delete Edit Items" at bounding box center [761, 145] width 81 height 27
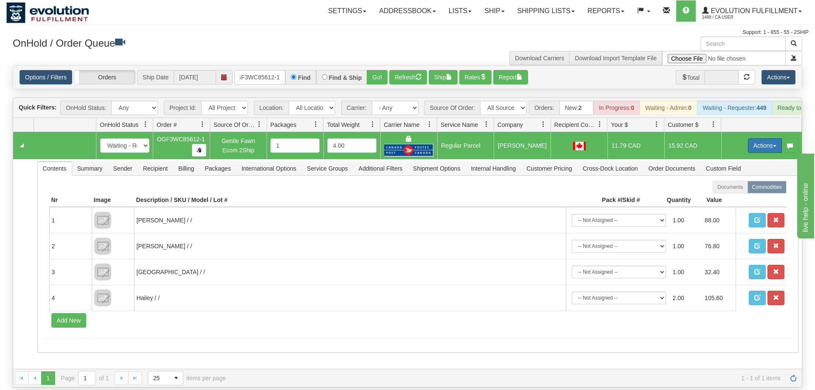
click at [775, 138] on button "Actions" at bounding box center [765, 145] width 34 height 14
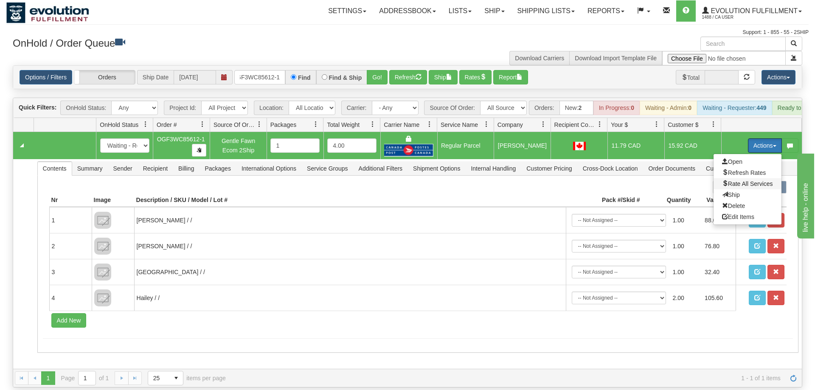
click at [750, 180] on span "Rate All Services" at bounding box center [747, 183] width 51 height 7
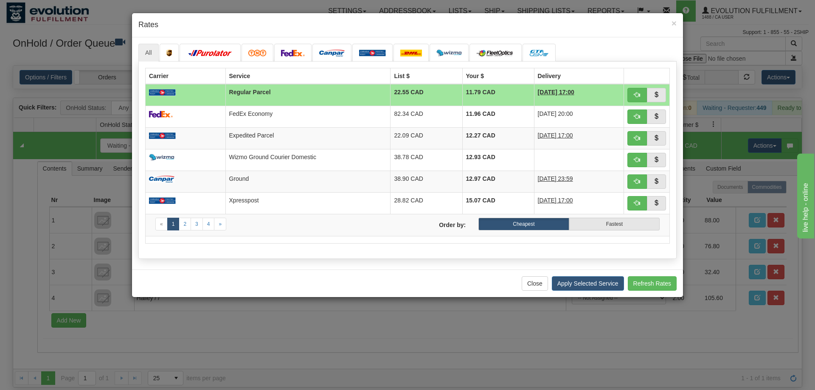
click at [289, 42] on div "All «" at bounding box center [407, 153] width 551 height 232
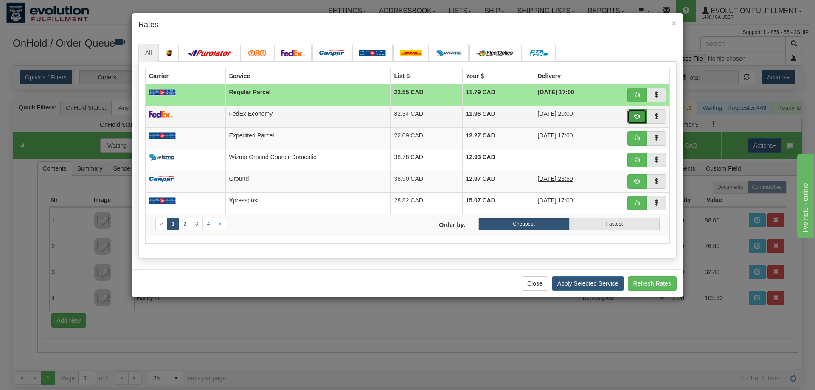
click at [635, 115] on span "button" at bounding box center [637, 116] width 6 height 6
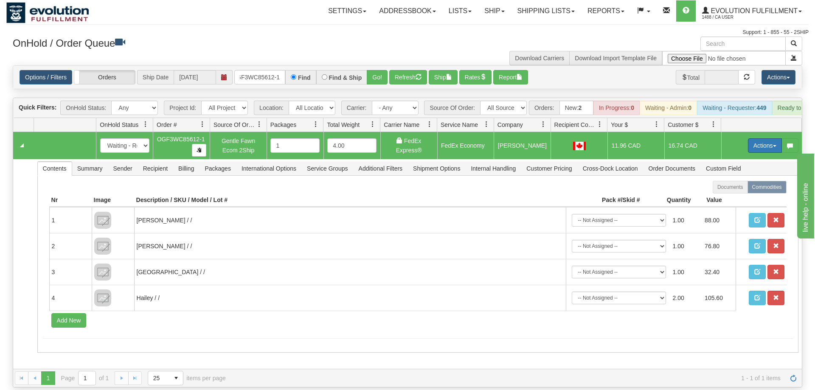
click at [755, 140] on button "Actions" at bounding box center [765, 145] width 34 height 14
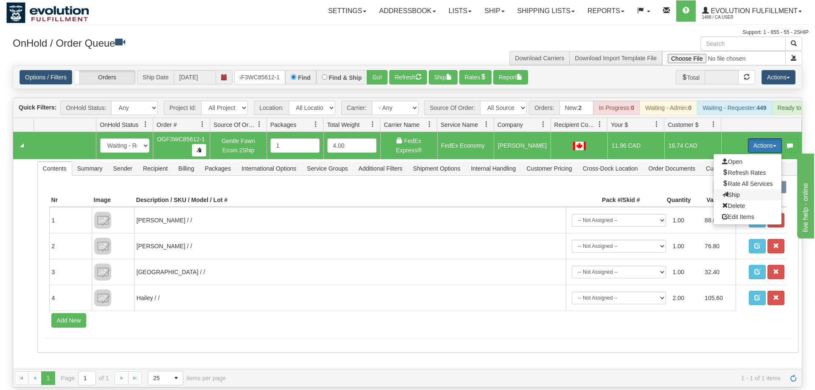
click at [737, 191] on span "Ship" at bounding box center [731, 194] width 18 height 7
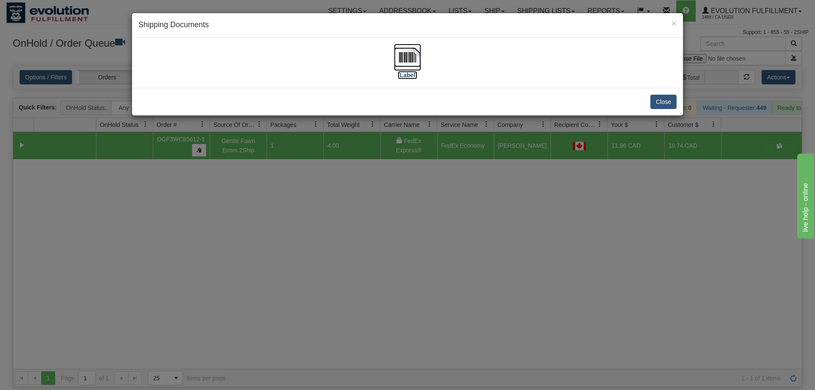
click at [401, 73] on label "[Label]" at bounding box center [408, 75] width 20 height 8
click at [508, 267] on div "× Shipping Documents [Label] Close" at bounding box center [407, 195] width 815 height 390
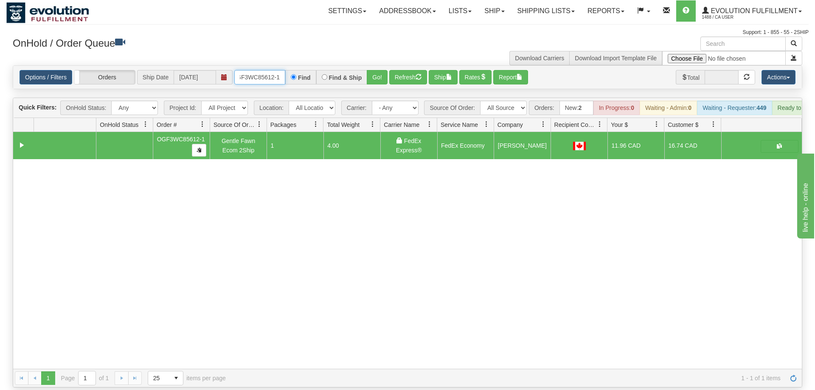
click at [267, 70] on input "OGF3WC85612-1" at bounding box center [259, 77] width 51 height 14
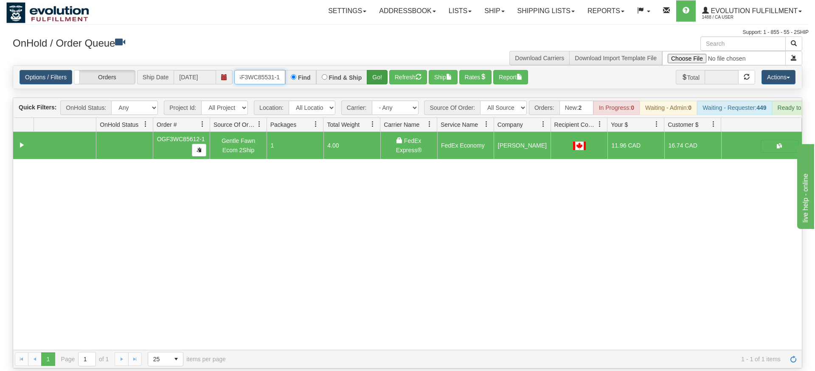
type input "OGF3WC85531-1"
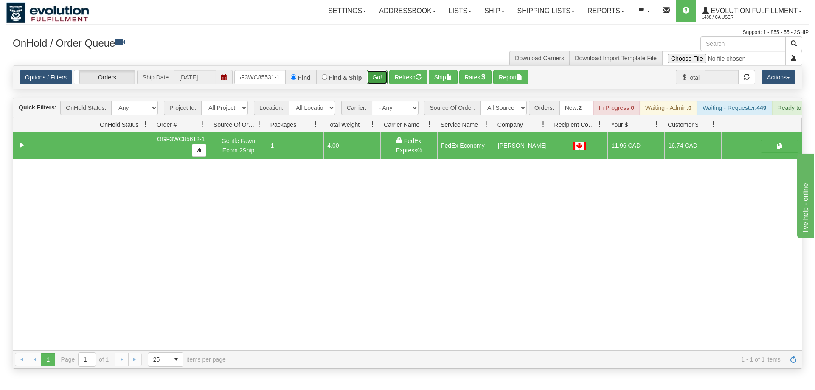
click at [378, 81] on div "Is equal to Is not equal to Contains Does not contains CAD USD EUR ZAR [PERSON_…" at bounding box center [407, 216] width 802 height 303
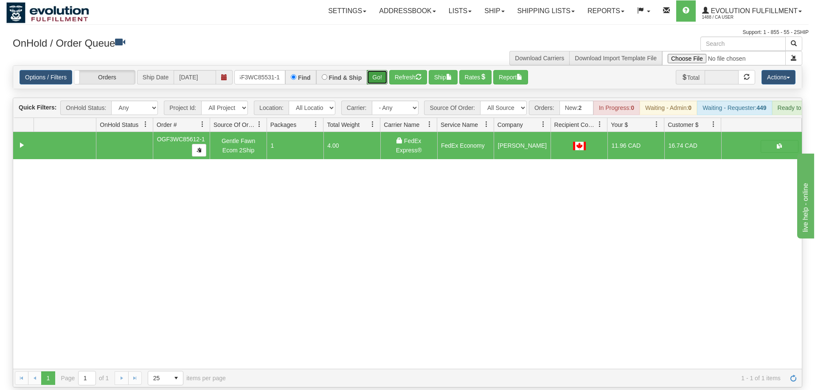
click at [384, 70] on button "Go!" at bounding box center [377, 77] width 21 height 14
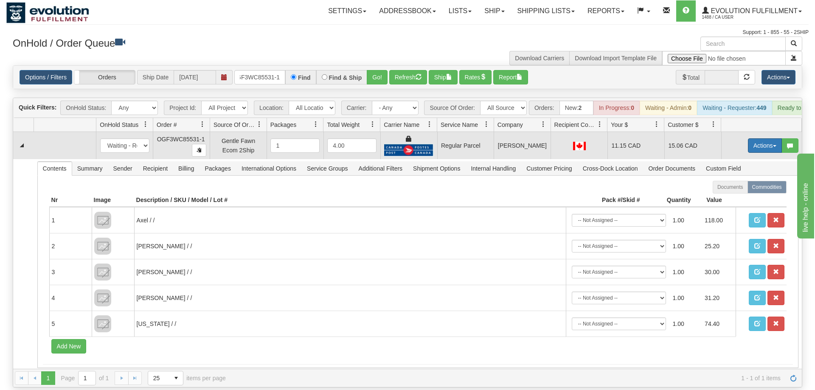
click at [762, 138] on button "Actions" at bounding box center [765, 145] width 34 height 14
click at [742, 180] on span "Rate All Services" at bounding box center [747, 183] width 51 height 7
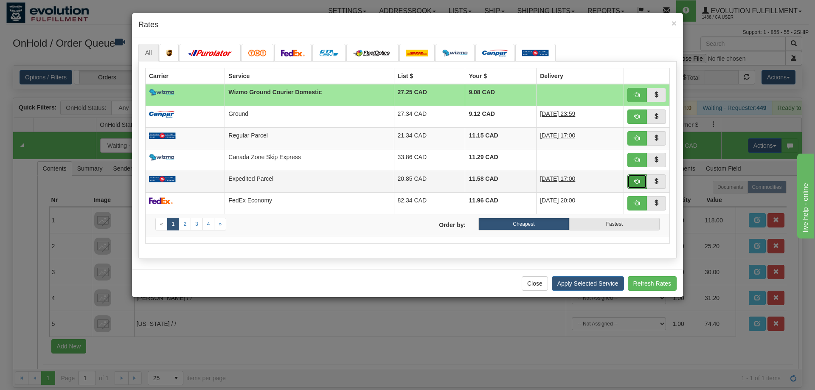
click at [631, 184] on button "button" at bounding box center [637, 181] width 20 height 14
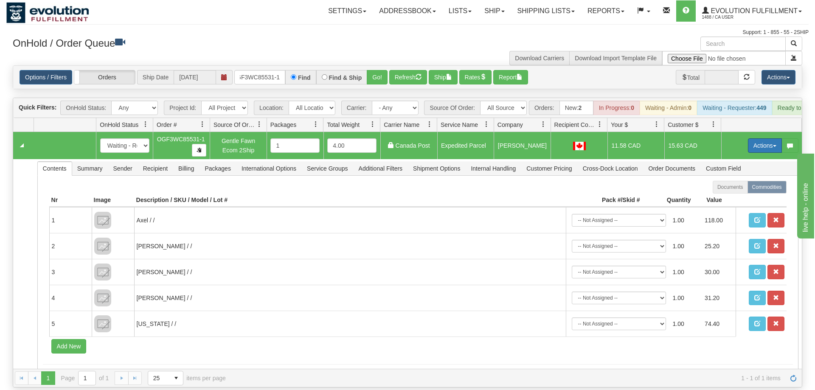
click at [766, 138] on button "Actions" at bounding box center [765, 145] width 34 height 14
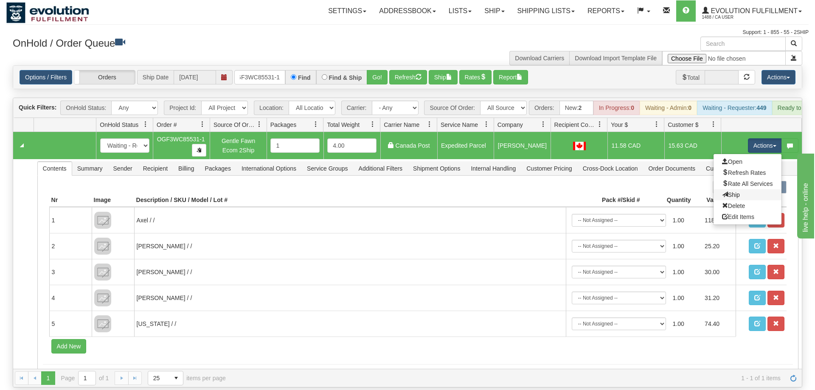
click at [743, 189] on link "Ship" at bounding box center [747, 194] width 68 height 11
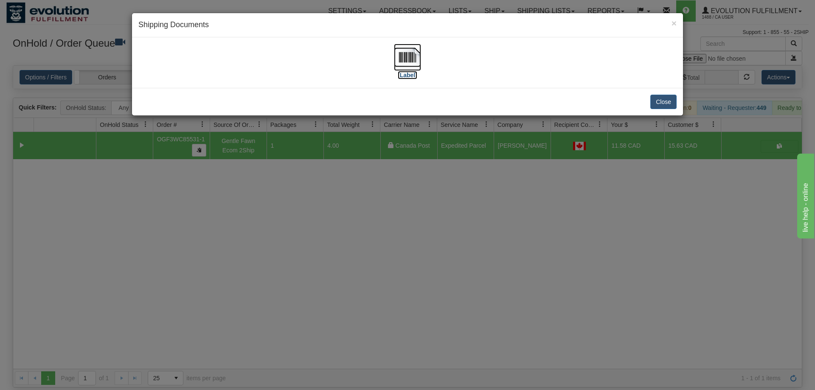
click at [410, 63] on img at bounding box center [407, 57] width 27 height 27
drag, startPoint x: 446, startPoint y: 222, endPoint x: 318, endPoint y: 85, distance: 187.6
click at [446, 221] on div "× Shipping Documents [Label] Close" at bounding box center [407, 195] width 815 height 390
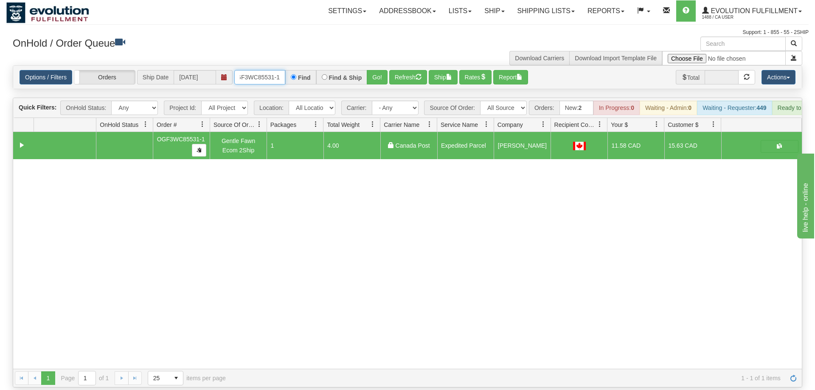
click at [269, 70] on input "OGF3WC85531-1" at bounding box center [259, 77] width 51 height 14
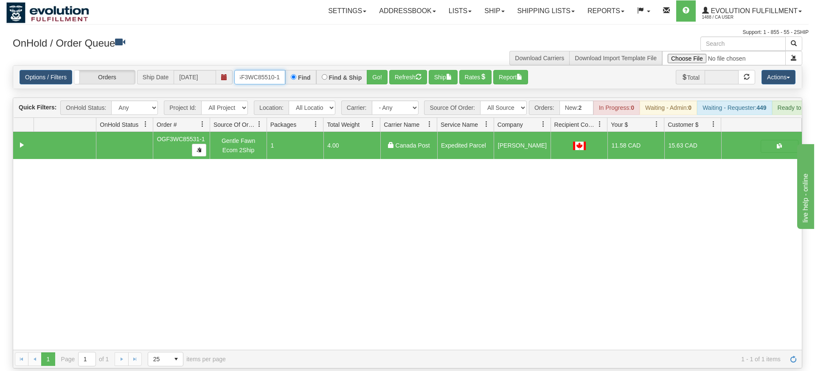
type input "OGF3WC85510-1"
click at [367, 85] on div "Is equal to Is not equal to Contains Does not contains CAD USD EUR ZAR [PERSON_…" at bounding box center [407, 216] width 802 height 303
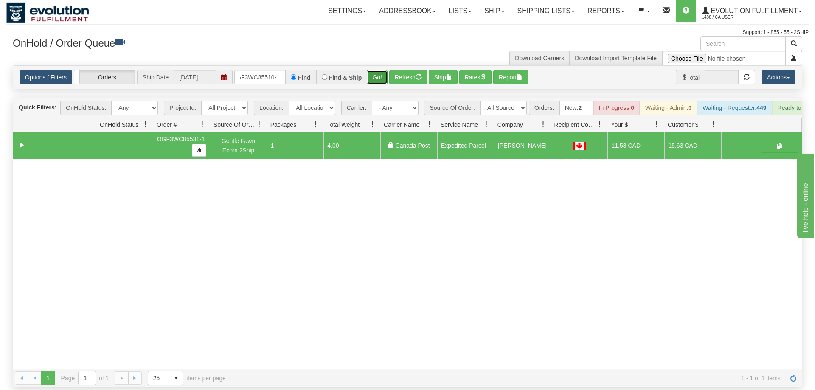
click at [378, 70] on button "Go!" at bounding box center [377, 77] width 21 height 14
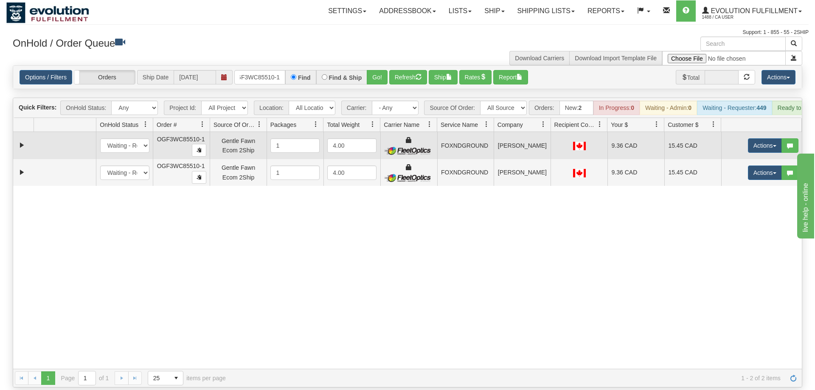
click at [755, 141] on td "Actions Open Refresh Rates Rate All Services Ship Delete Edit Items" at bounding box center [761, 145] width 81 height 27
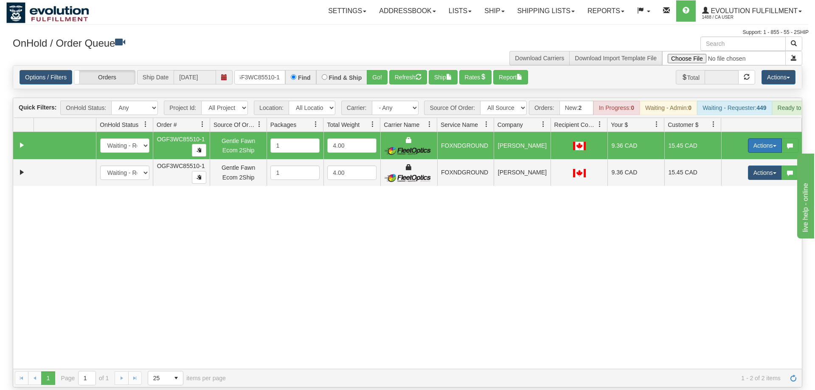
click at [755, 138] on button "Actions" at bounding box center [765, 145] width 34 height 14
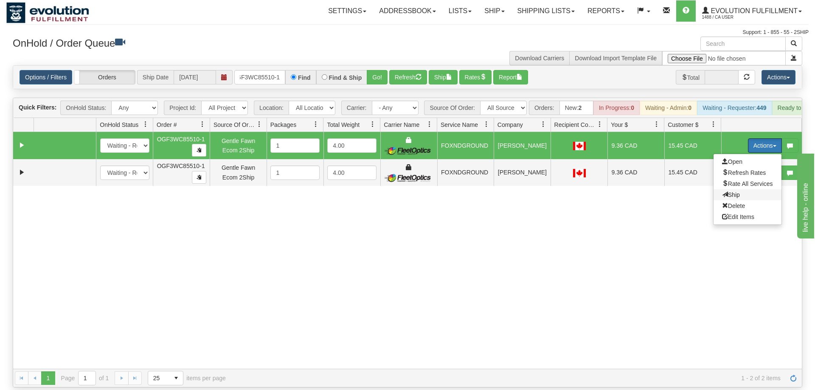
click at [729, 191] on span "Ship" at bounding box center [731, 194] width 18 height 7
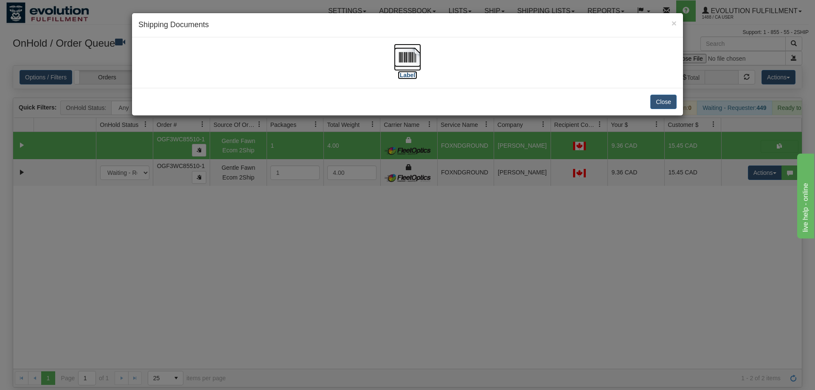
click at [419, 69] on img at bounding box center [407, 57] width 27 height 27
click at [789, 178] on div "× Shipping Documents [Label] Close" at bounding box center [407, 195] width 815 height 390
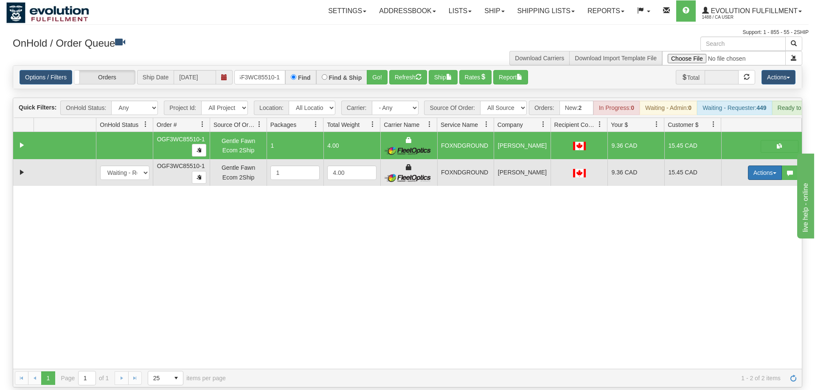
click at [760, 165] on button "Actions" at bounding box center [765, 172] width 34 height 14
click at [742, 230] on span "Delete" at bounding box center [733, 233] width 23 height 7
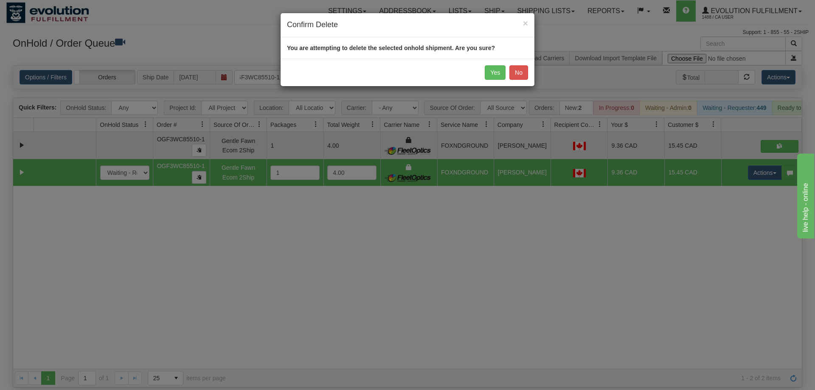
click at [508, 62] on div "Yes No" at bounding box center [407, 73] width 254 height 28
click at [494, 67] on button "Yes" at bounding box center [495, 72] width 21 height 14
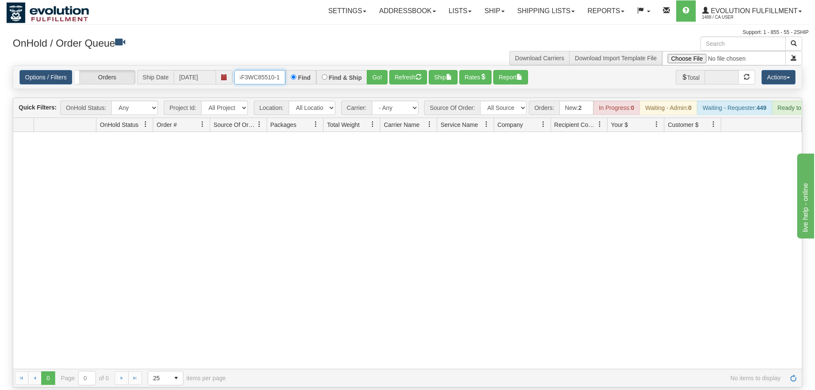
click at [250, 70] on input "OGF3WC85510-1" at bounding box center [259, 77] width 51 height 14
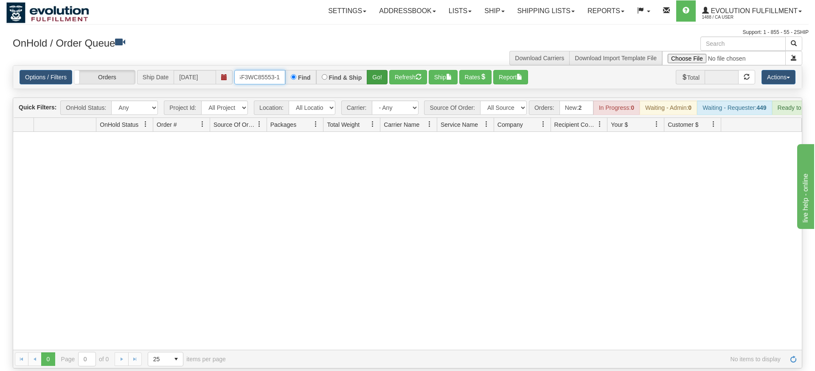
type input "OGF3WC85553-1"
click at [375, 79] on div "Is equal to Is not equal to Contains Does not contains CAD USD EUR ZAR [PERSON_…" at bounding box center [407, 216] width 802 height 303
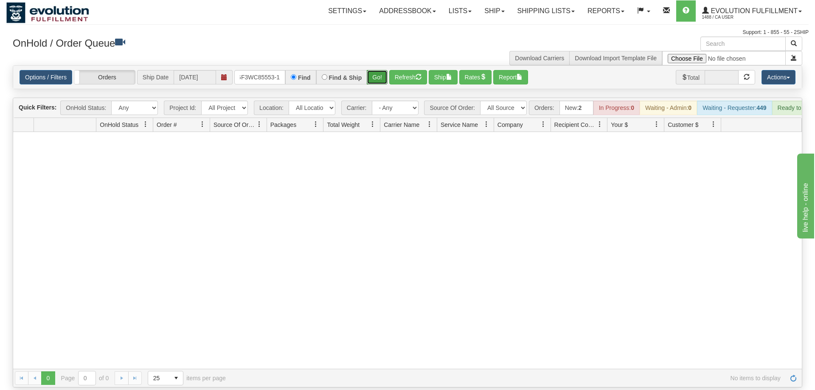
click at [376, 70] on button "Go!" at bounding box center [377, 77] width 21 height 14
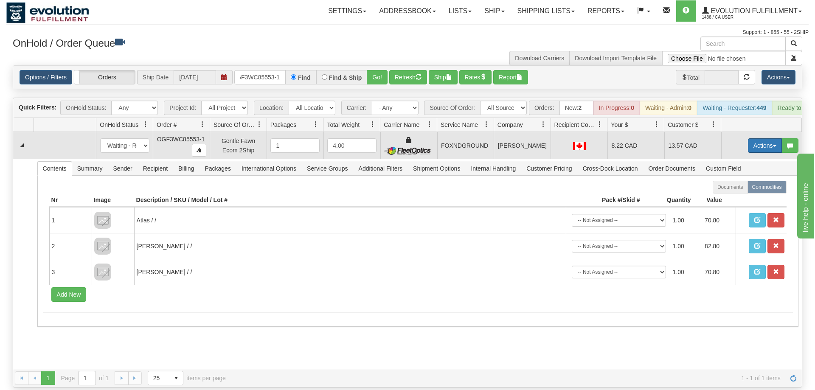
click at [773, 138] on button "Actions" at bounding box center [765, 145] width 34 height 14
click at [729, 191] on span "Ship" at bounding box center [731, 194] width 18 height 7
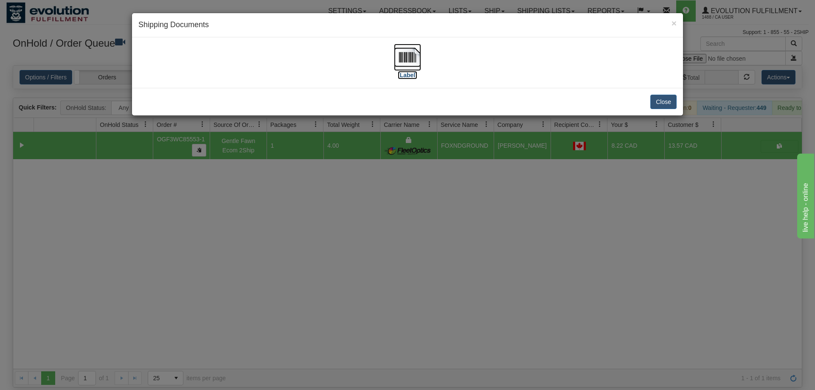
click at [420, 56] on img at bounding box center [407, 57] width 27 height 27
drag, startPoint x: 390, startPoint y: 232, endPoint x: 306, endPoint y: 4, distance: 243.2
click at [394, 224] on div "× Shipping Documents [Label] Close" at bounding box center [407, 195] width 815 height 390
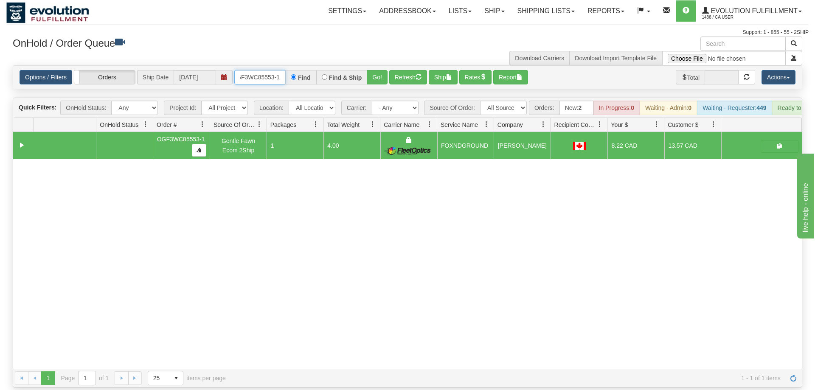
click at [252, 70] on input "OGF3WC85553-1" at bounding box center [259, 77] width 51 height 14
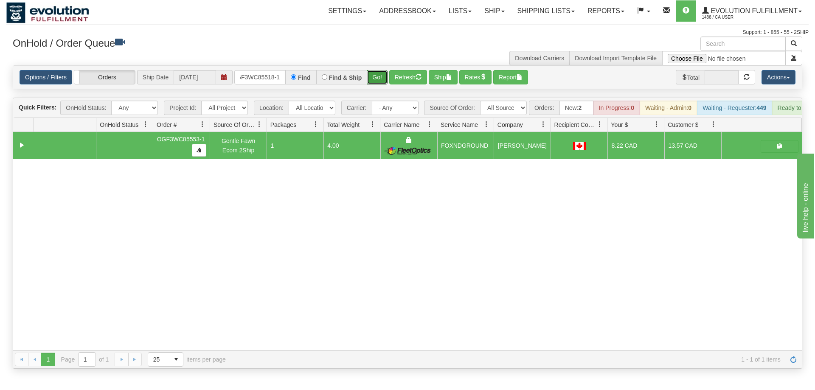
drag, startPoint x: 378, startPoint y: 69, endPoint x: 378, endPoint y: 87, distance: 17.8
click at [378, 87] on div "Is equal to Is not equal to Contains Does not contains CAD USD EUR ZAR [PERSON_…" at bounding box center [407, 216] width 802 height 303
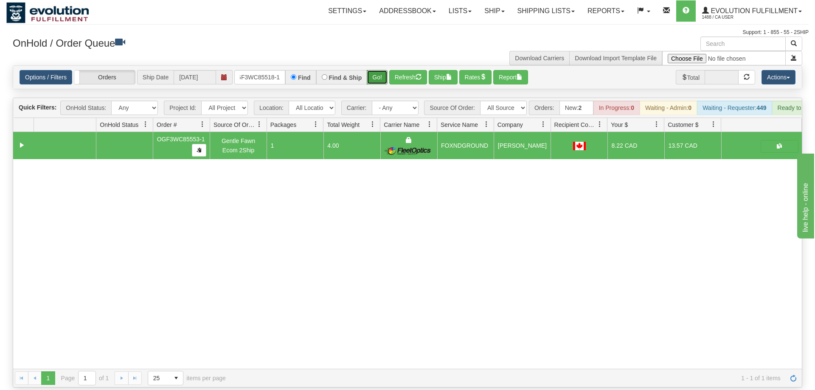
click at [385, 70] on button "Go!" at bounding box center [377, 77] width 21 height 14
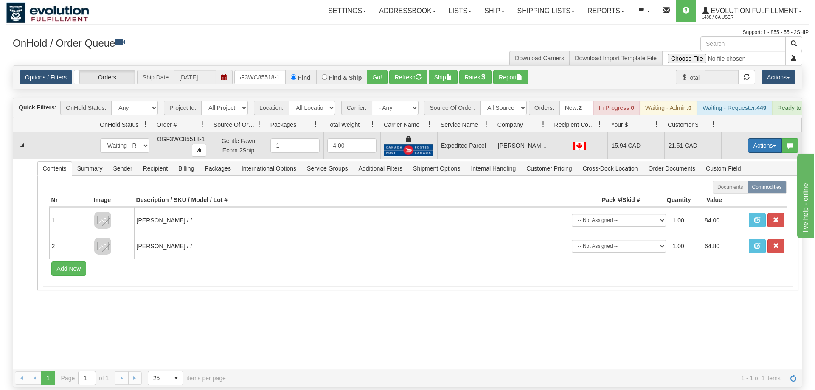
click at [773, 145] on span "button" at bounding box center [774, 146] width 3 height 2
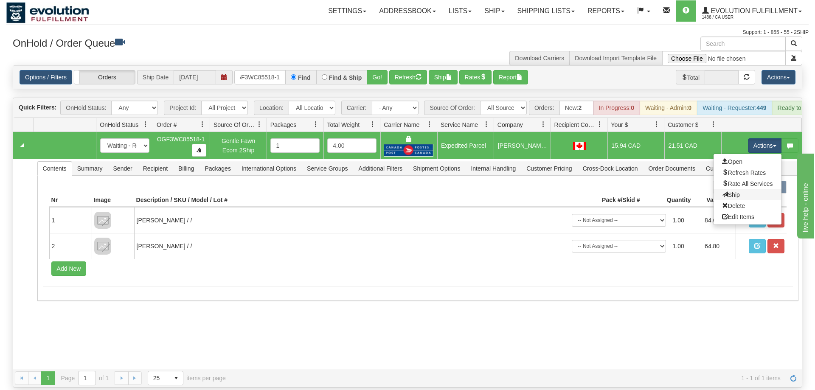
click at [745, 189] on link "Ship" at bounding box center [747, 194] width 68 height 11
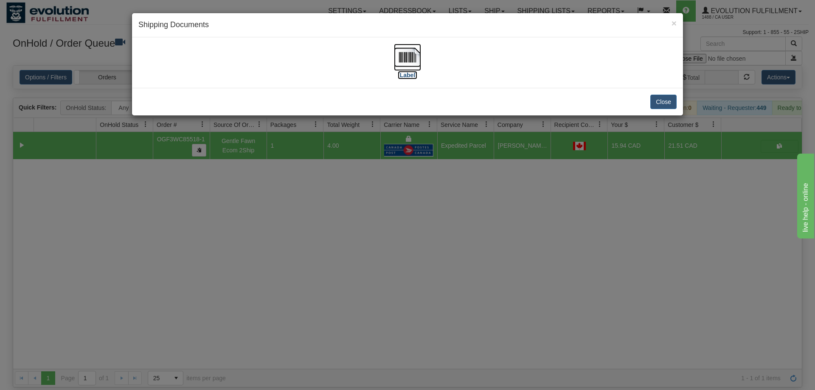
click at [411, 60] on img at bounding box center [407, 57] width 27 height 27
click at [474, 254] on div "× Shipping Documents [Label] Close" at bounding box center [407, 195] width 815 height 390
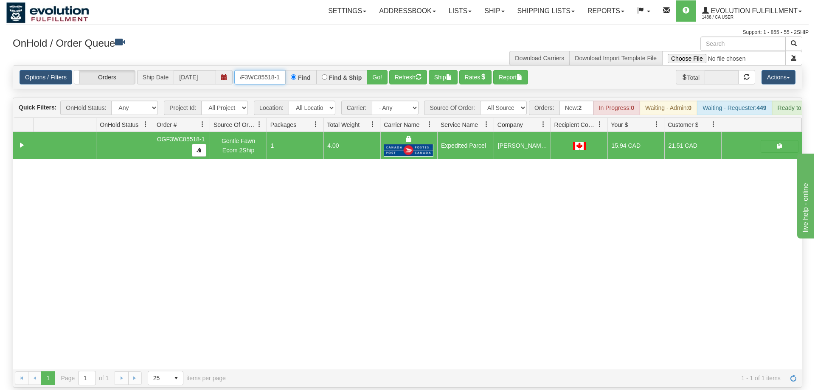
click at [282, 70] on input "OGF3WC85518-1" at bounding box center [259, 77] width 51 height 14
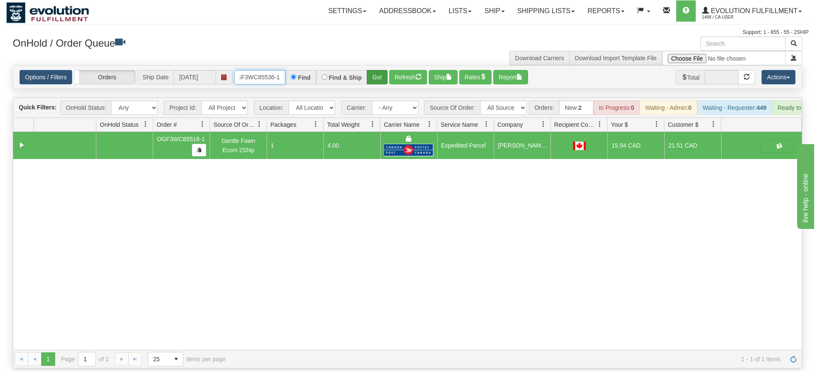
type input "OGF3WC85536-1"
click at [376, 80] on div "Is equal to Is not equal to Contains Does not contains CAD USD EUR ZAR [PERSON_…" at bounding box center [407, 216] width 802 height 303
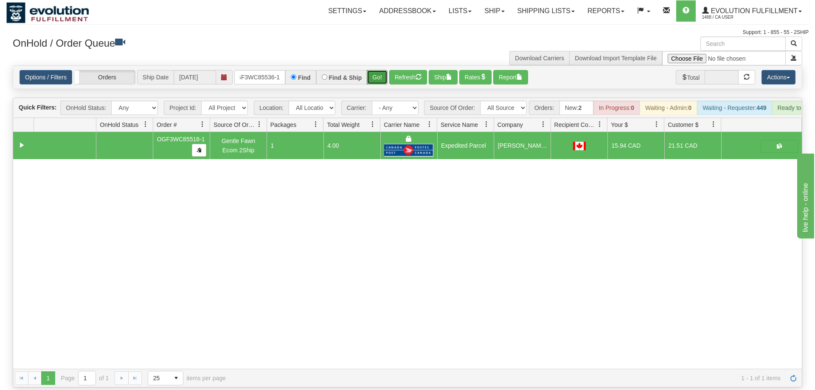
click at [379, 70] on button "Go!" at bounding box center [377, 77] width 21 height 14
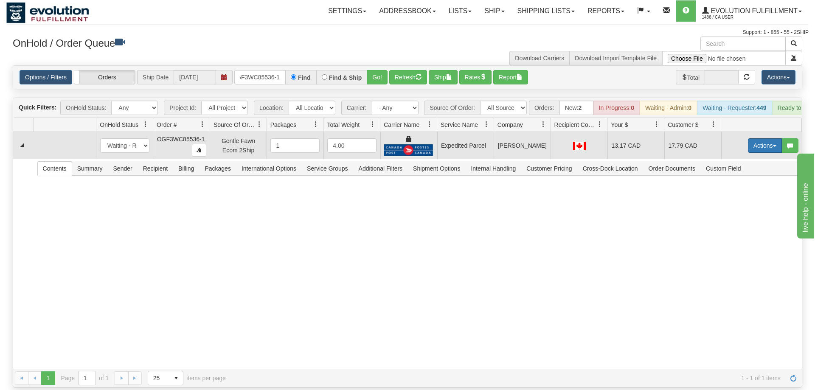
click at [765, 138] on button "Actions" at bounding box center [765, 145] width 34 height 14
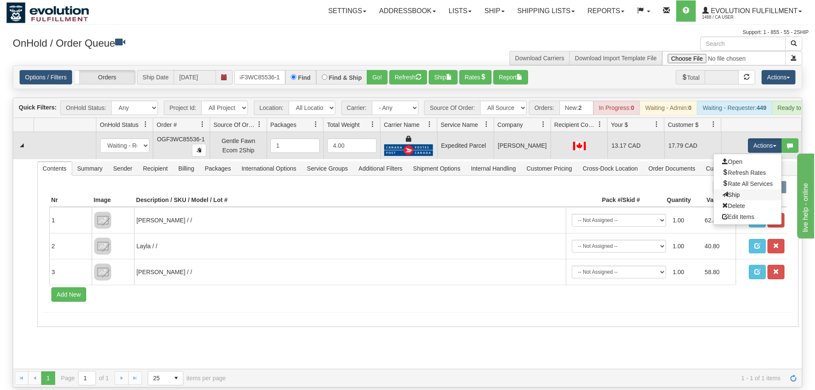
click at [748, 189] on link "Ship" at bounding box center [747, 194] width 68 height 11
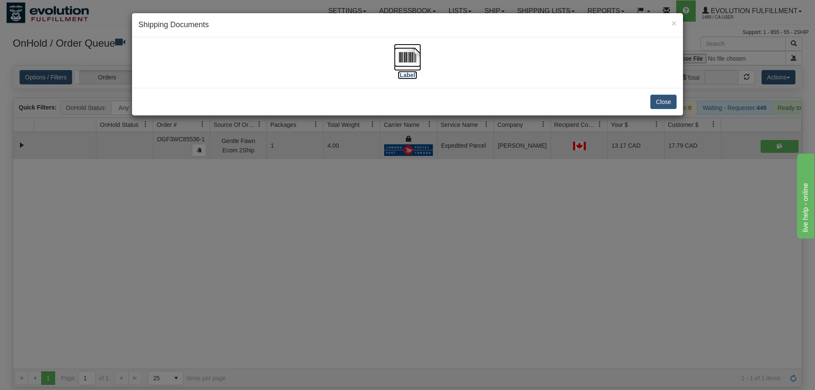
click at [396, 52] on img at bounding box center [407, 57] width 27 height 27
click at [527, 266] on div "× Shipping Documents [Label] Close" at bounding box center [407, 195] width 815 height 390
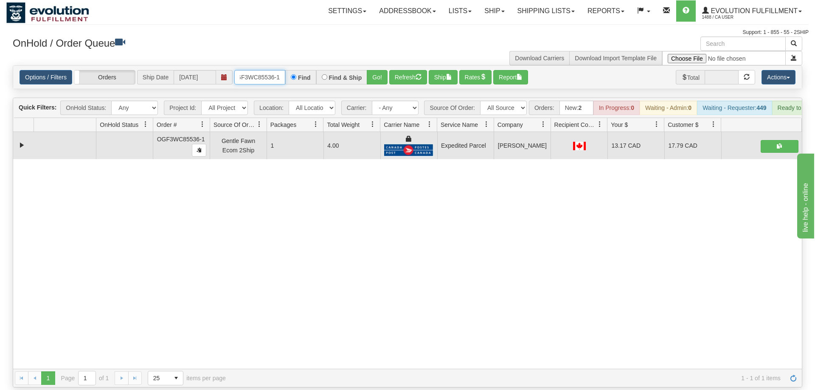
click at [278, 70] on input "OGF3WC85536-1" at bounding box center [259, 77] width 51 height 14
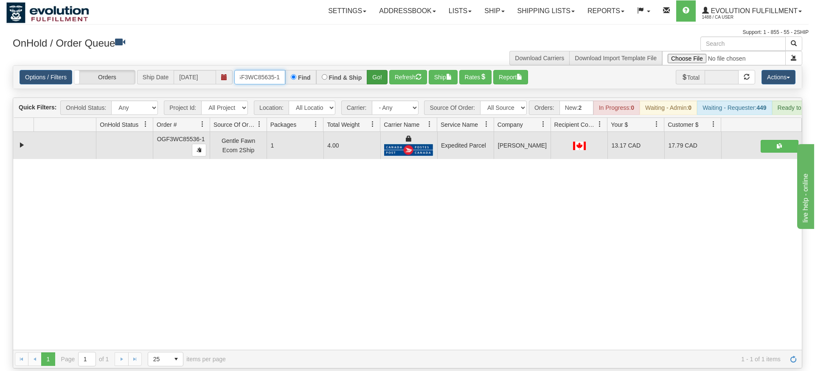
type input "OGF3WC85635-1"
click at [378, 81] on div "Is equal to Is not equal to Contains Does not contains CAD USD EUR ZAR [PERSON_…" at bounding box center [407, 216] width 802 height 303
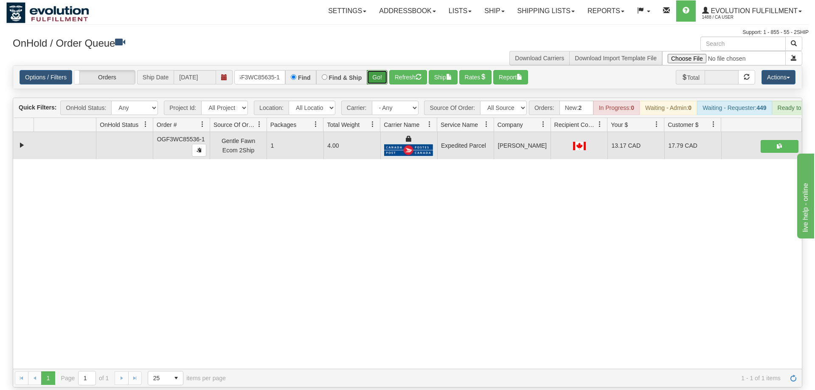
click at [378, 70] on button "Go!" at bounding box center [377, 77] width 21 height 14
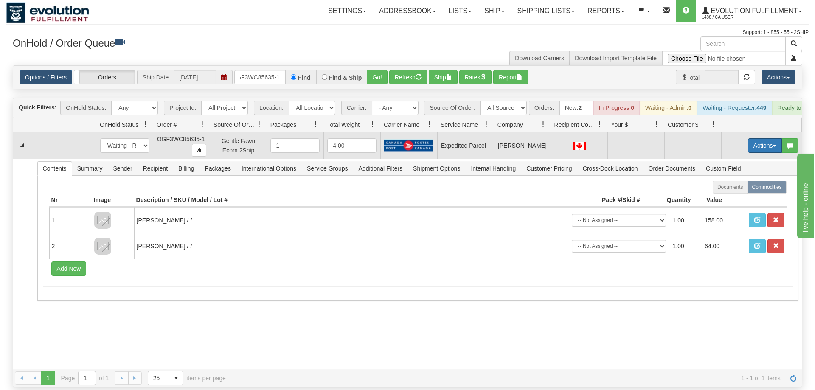
click at [765, 138] on button "Actions" at bounding box center [765, 145] width 34 height 14
click at [750, 180] on span "Rate All Services" at bounding box center [747, 183] width 51 height 7
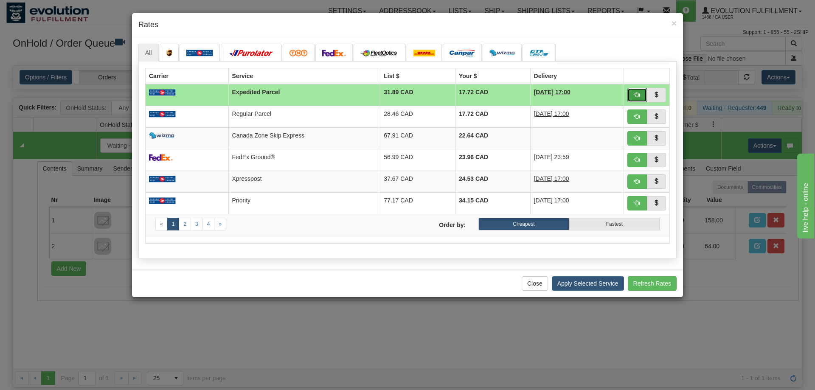
click at [635, 89] on button "button" at bounding box center [637, 95] width 20 height 14
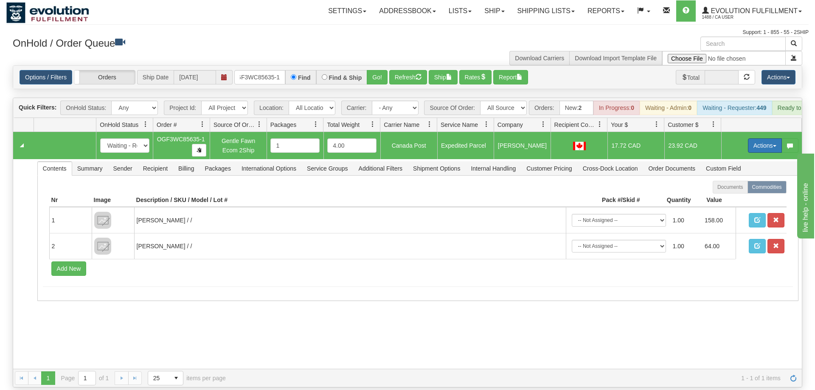
click at [772, 138] on button "Actions" at bounding box center [765, 145] width 34 height 14
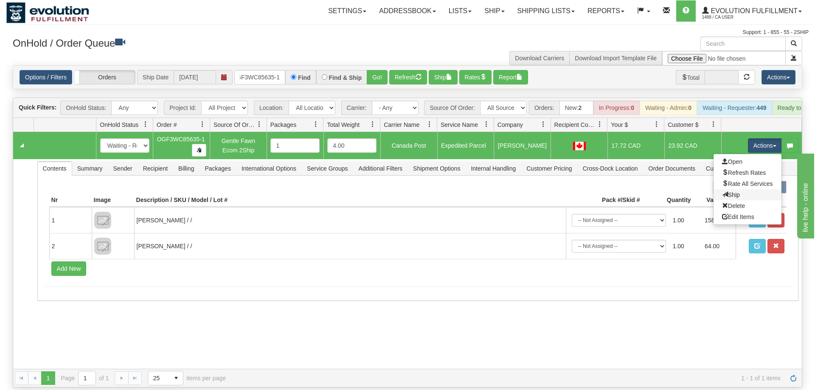
click at [746, 189] on link "Ship" at bounding box center [747, 194] width 68 height 11
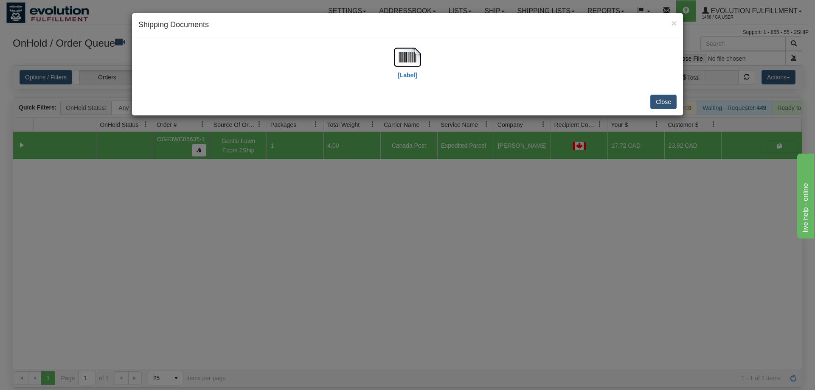
drag, startPoint x: 428, startPoint y: 65, endPoint x: 419, endPoint y: 62, distance: 9.5
click at [427, 65] on div "[Label]" at bounding box center [407, 63] width 538 height 38
click at [419, 62] on img at bounding box center [407, 57] width 27 height 27
drag, startPoint x: 376, startPoint y: 221, endPoint x: 328, endPoint y: 157, distance: 79.2
click at [376, 220] on div "× Shipping Documents [Label] Close" at bounding box center [407, 195] width 815 height 390
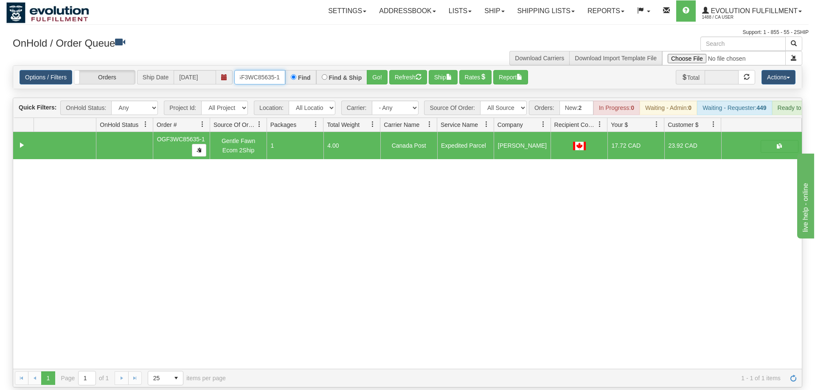
click at [275, 71] on input "OGF3WC85635-1" at bounding box center [259, 77] width 51 height 14
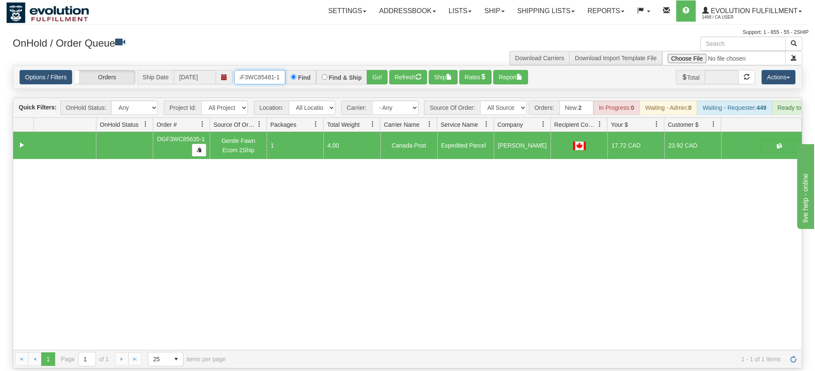
type input "oGF3WC85481-1"
click at [378, 76] on div "Options / Filters Group Shipments Orders Ship Date [DATE] oGF3WC85481-1 Find Fi…" at bounding box center [407, 77] width 788 height 23
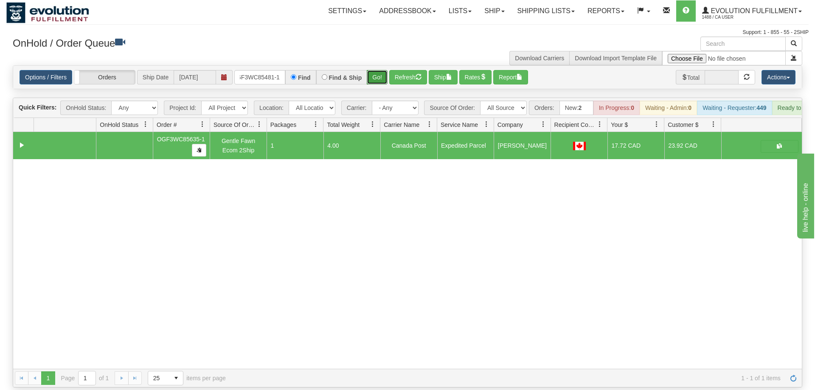
click at [378, 72] on button "Go!" at bounding box center [377, 77] width 21 height 14
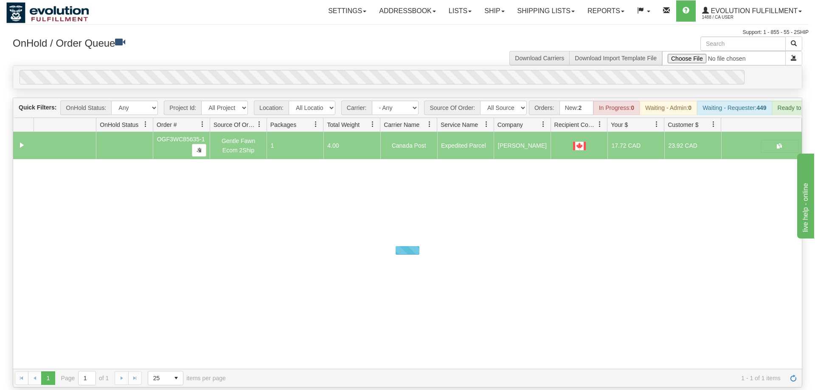
click at [376, 70] on div "0" at bounding box center [382, 77] width 725 height 14
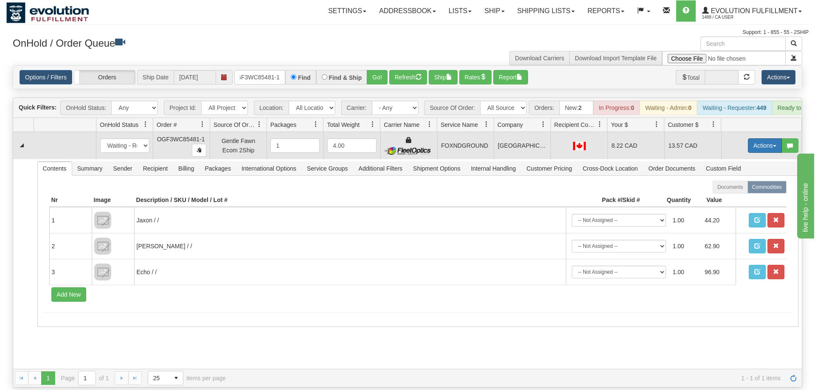
click at [765, 138] on button "Actions" at bounding box center [765, 145] width 34 height 14
click at [745, 189] on link "Ship" at bounding box center [747, 194] width 68 height 11
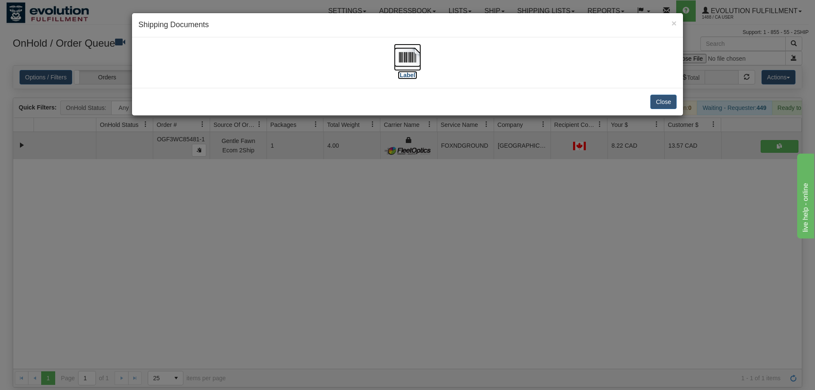
click at [412, 67] on img at bounding box center [407, 57] width 27 height 27
click at [498, 149] on div "× Shipping Documents [Label] Close" at bounding box center [407, 195] width 815 height 390
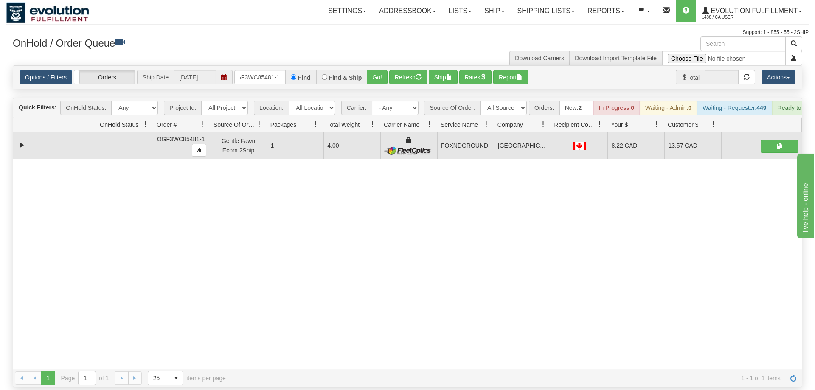
click at [251, 72] on div "Options / Filters Group Shipments Orders Ship Date [DATE] oGF3WC85481-1 Find Fi…" at bounding box center [407, 77] width 788 height 23
click at [264, 70] on input "oGF3WC85481-1" at bounding box center [259, 77] width 51 height 14
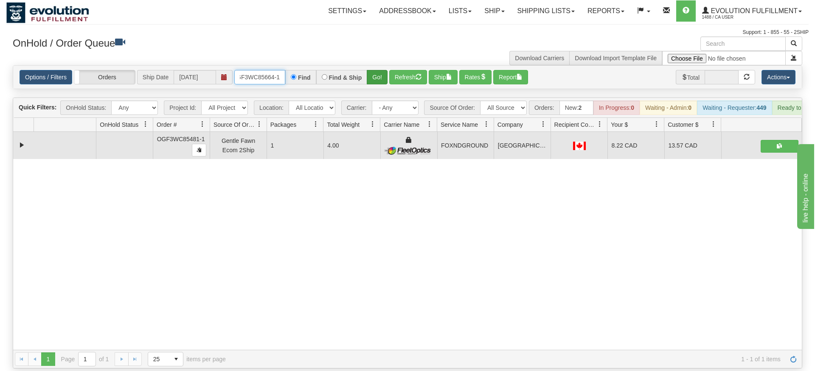
type input "OGF3WC85664-1"
click at [376, 81] on div "Is equal to Is not equal to Contains Does not contains CAD USD EUR ZAR [PERSON_…" at bounding box center [407, 216] width 802 height 303
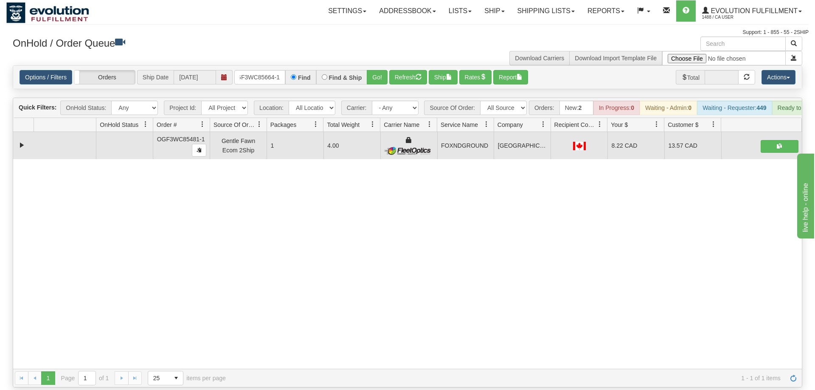
click at [376, 74] on div "Options / Filters Group Shipments Orders Ship Date [DATE] OGF3WC85664-1 Find Fi…" at bounding box center [407, 77] width 788 height 23
click at [377, 72] on div "Options / Filters Group Shipments Orders Ship Date [DATE] OGF3WC85664-1 Find Fi…" at bounding box center [407, 77] width 788 height 23
click at [375, 70] on button "Go!" at bounding box center [377, 77] width 21 height 14
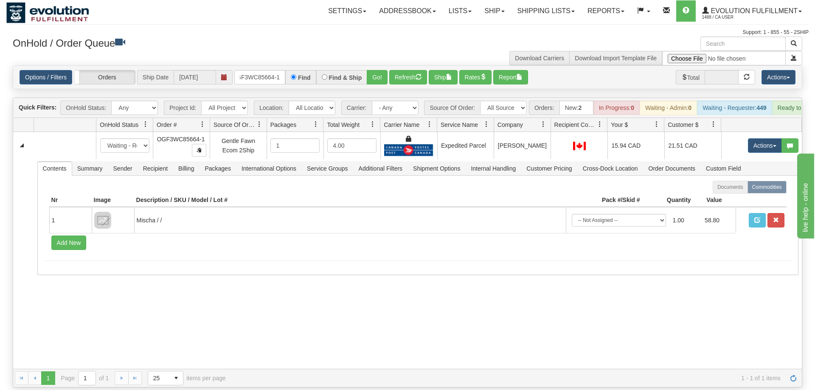
click at [217, 318] on div "31545813 EVOLUTION V3 90888205 90888206 New In Progress Waiting - Admin Waiting…" at bounding box center [407, 250] width 788 height 237
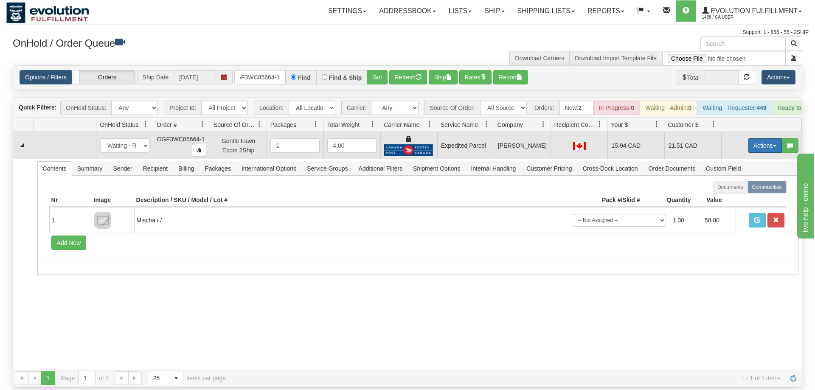
click at [765, 138] on button "Actions" at bounding box center [765, 145] width 34 height 14
click at [761, 189] on link "Ship" at bounding box center [747, 194] width 68 height 11
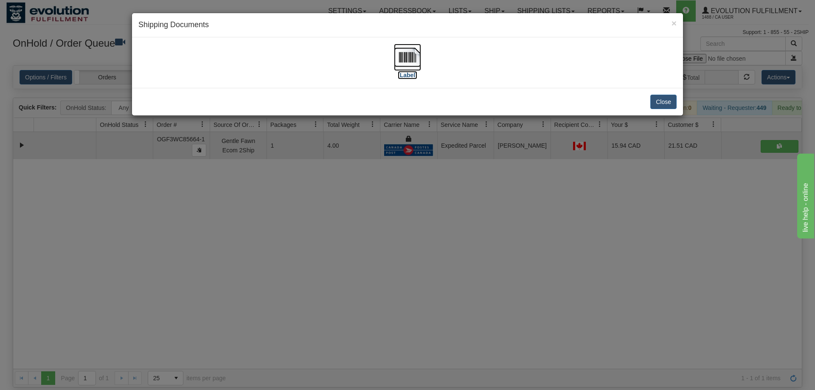
click at [403, 63] on img at bounding box center [407, 57] width 27 height 27
drag, startPoint x: 339, startPoint y: 293, endPoint x: 299, endPoint y: 110, distance: 187.3
click at [339, 292] on div "× Shipping Documents [Label] Close" at bounding box center [407, 195] width 815 height 390
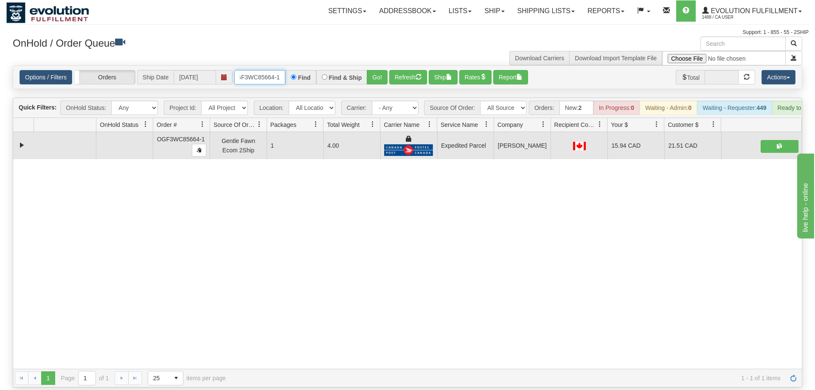
click at [275, 70] on input "OGF3WC85664-1" at bounding box center [259, 77] width 51 height 14
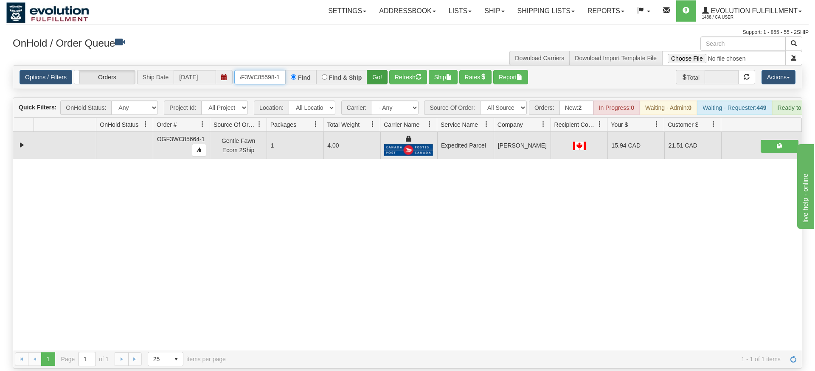
type input "OGF3WC85598-1"
drag, startPoint x: 374, startPoint y: 69, endPoint x: 376, endPoint y: 74, distance: 5.1
click at [374, 87] on div "Is equal to Is not equal to Contains Does not contains CAD USD EUR ZAR [PERSON_…" at bounding box center [407, 216] width 802 height 303
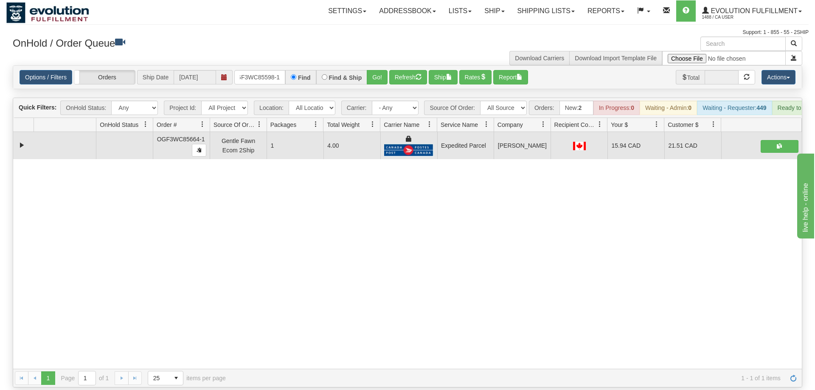
click at [376, 74] on div "Options / Filters Group Shipments Orders Ship Date [DATE] OGF3WC85598-1 Find Fi…" at bounding box center [407, 77] width 788 height 23
click at [376, 73] on div "Options / Filters Group Shipments Orders Ship Date [DATE] OGF3WC85598-1 Find Fi…" at bounding box center [407, 77] width 788 height 23
click at [377, 70] on button "Go!" at bounding box center [377, 77] width 21 height 14
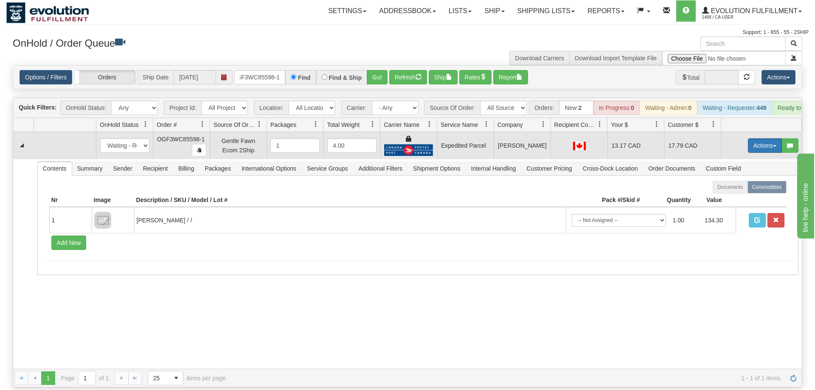
click at [764, 138] on button "Actions" at bounding box center [765, 145] width 34 height 14
click at [738, 189] on link "Ship" at bounding box center [747, 194] width 68 height 11
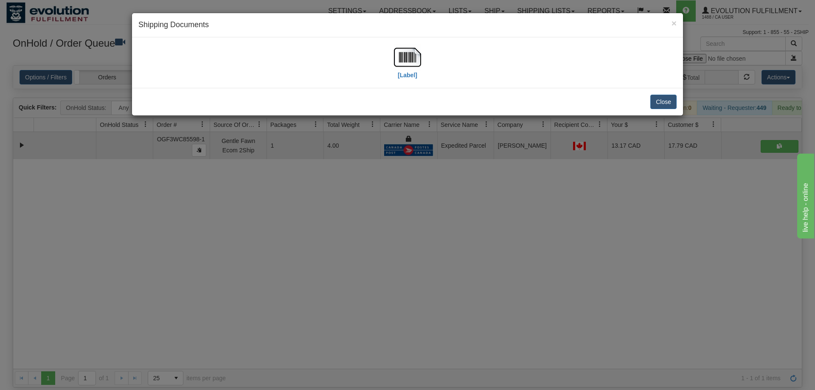
click at [417, 43] on div "[Label]" at bounding box center [407, 62] width 551 height 50
click at [408, 64] on img at bounding box center [407, 57] width 27 height 27
click at [504, 228] on div "× Shipping Documents [Label] Close" at bounding box center [407, 195] width 815 height 390
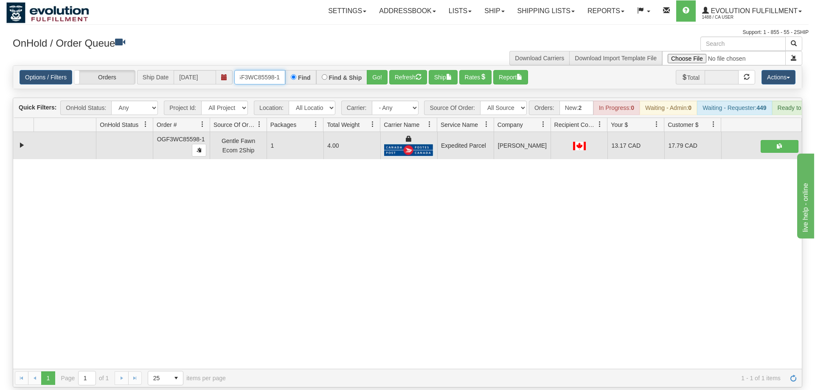
click at [265, 70] on input "OGF3WC85598-1" at bounding box center [259, 77] width 51 height 14
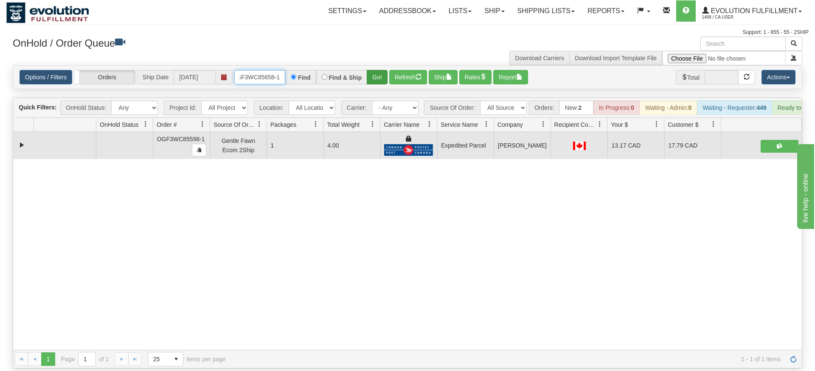
type input "OGF3WC85658-1"
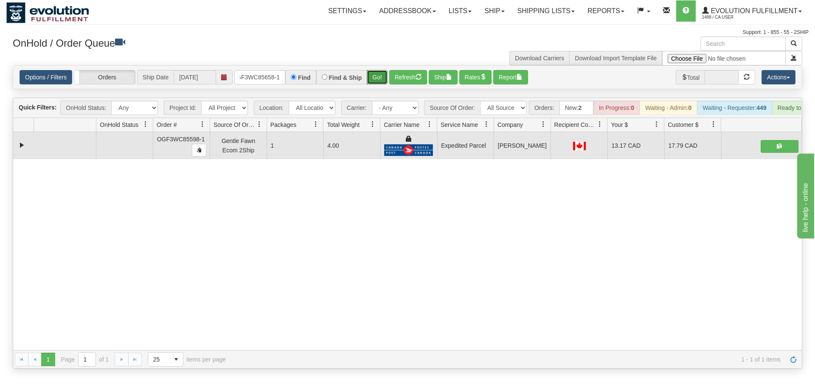
click at [376, 80] on div "Is equal to Is not equal to Contains Does not contains CAD USD EUR ZAR [PERSON_…" at bounding box center [407, 216] width 802 height 303
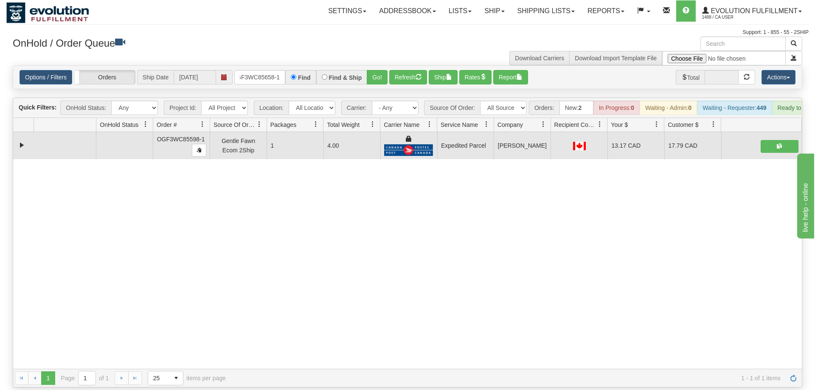
click at [377, 74] on div "Options / Filters Group Shipments Orders Ship Date [DATE] OGF3WC85658-1 Find Fi…" at bounding box center [407, 77] width 788 height 23
click at [379, 70] on button "Go!" at bounding box center [377, 77] width 21 height 14
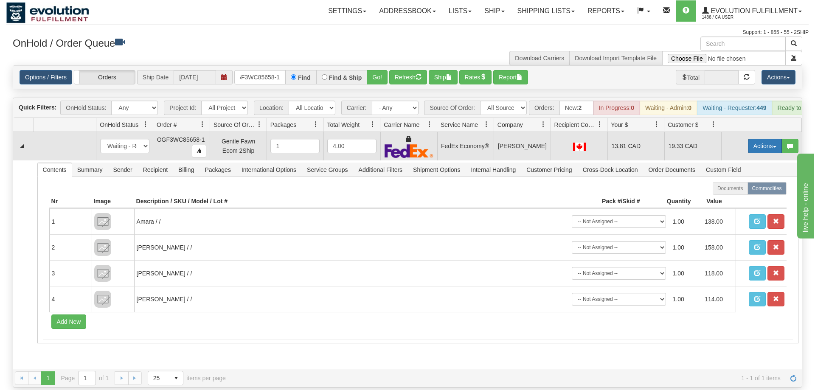
click at [763, 139] on button "Actions" at bounding box center [765, 146] width 34 height 14
click at [748, 190] on link "Ship" at bounding box center [747, 195] width 68 height 11
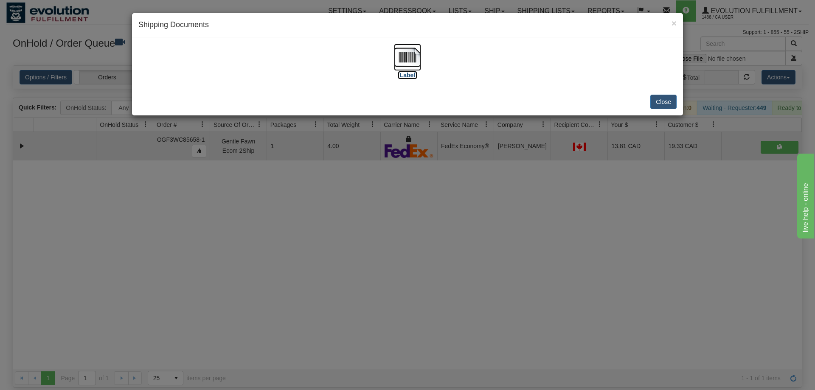
click at [417, 66] on img at bounding box center [407, 57] width 27 height 27
drag, startPoint x: 332, startPoint y: 223, endPoint x: 335, endPoint y: 167, distance: 56.5
click at [334, 210] on div "× Shipping Documents [Label] Close" at bounding box center [407, 195] width 815 height 390
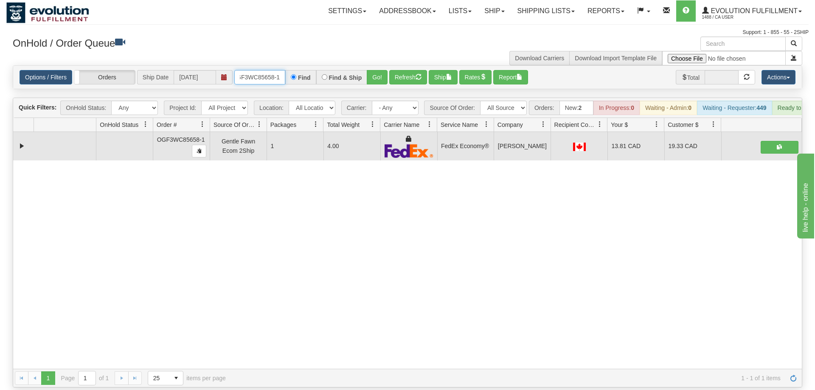
click at [248, 70] on input "OGF3WC85658-1" at bounding box center [259, 77] width 51 height 14
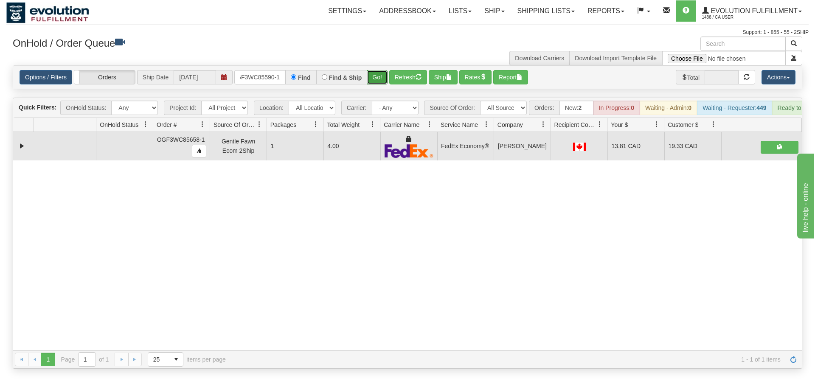
drag, startPoint x: 375, startPoint y: 66, endPoint x: 373, endPoint y: 83, distance: 17.0
click at [374, 84] on div "Is equal to Is not equal to Contains Does not contains CAD USD EUR ZAR [PERSON_…" at bounding box center [407, 216] width 802 height 303
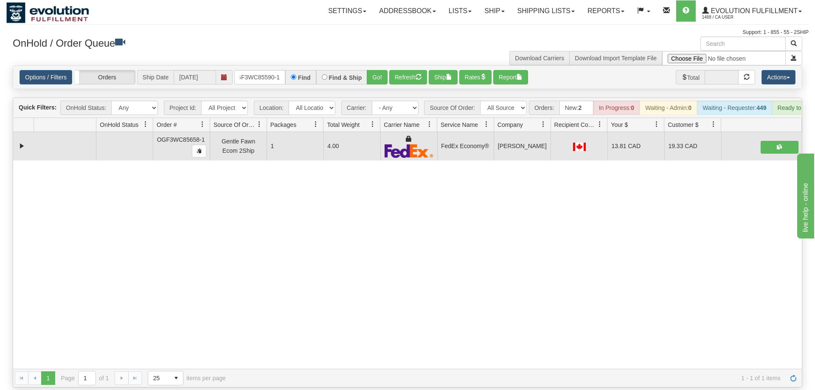
click at [365, 70] on div "Find & Ship" at bounding box center [341, 77] width 51 height 14
click at [374, 70] on button "Go!" at bounding box center [377, 77] width 21 height 14
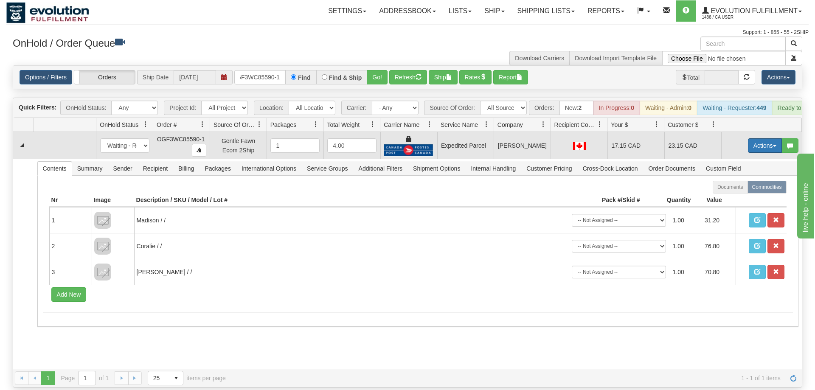
click at [755, 138] on button "Actions" at bounding box center [765, 145] width 34 height 14
click at [723, 191] on span "Ship" at bounding box center [731, 194] width 18 height 7
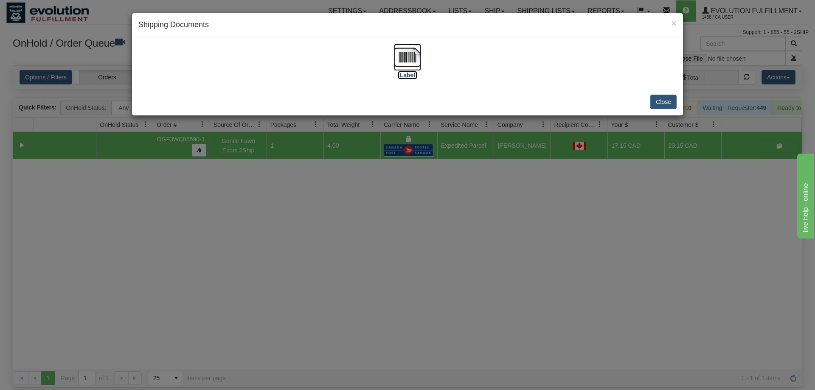
click at [415, 77] on label "[Label]" at bounding box center [408, 75] width 20 height 8
click at [365, 206] on div "× Shipping Documents [Label] Close" at bounding box center [407, 195] width 815 height 390
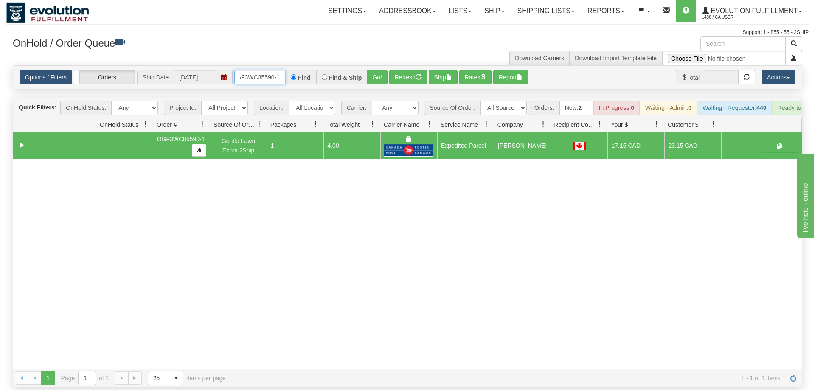
click at [270, 70] on input "OGF3WC85590-1" at bounding box center [259, 77] width 51 height 14
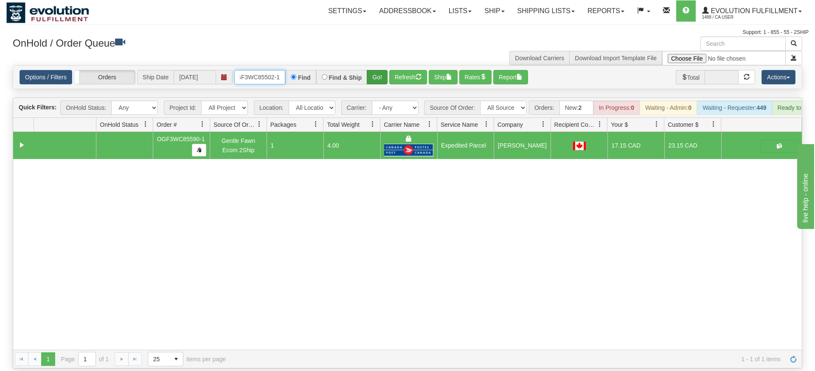
type input "OGF3WC85502-1"
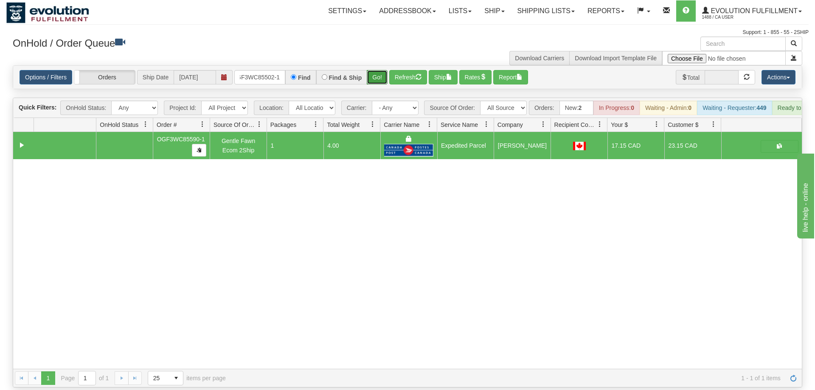
click at [387, 80] on div "Is equal to Is not equal to Contains Does not contains CAD USD EUR ZAR [PERSON_…" at bounding box center [407, 226] width 802 height 322
click at [380, 70] on button "Go!" at bounding box center [377, 77] width 21 height 14
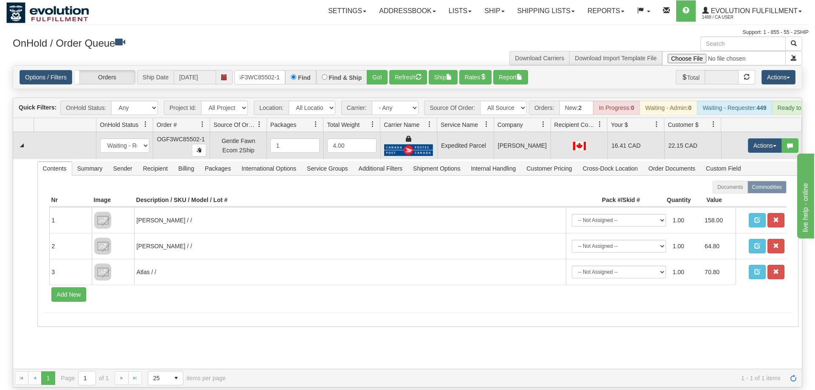
click at [761, 132] on td "Actions Open Refresh Rates Rate All Services Ship Delete Edit Items" at bounding box center [761, 145] width 81 height 27
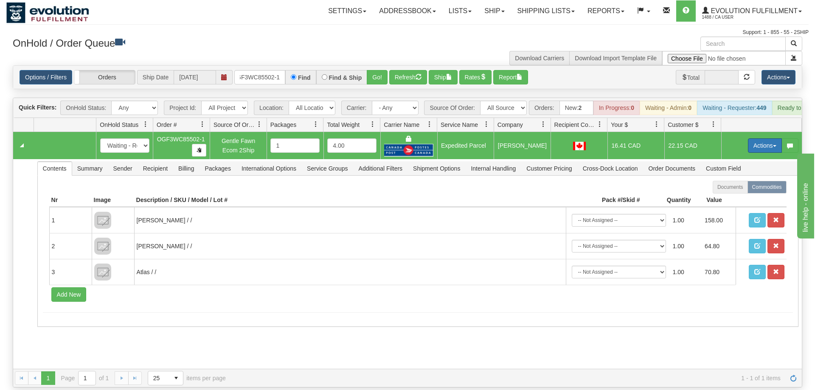
click at [759, 138] on button "Actions" at bounding box center [765, 145] width 34 height 14
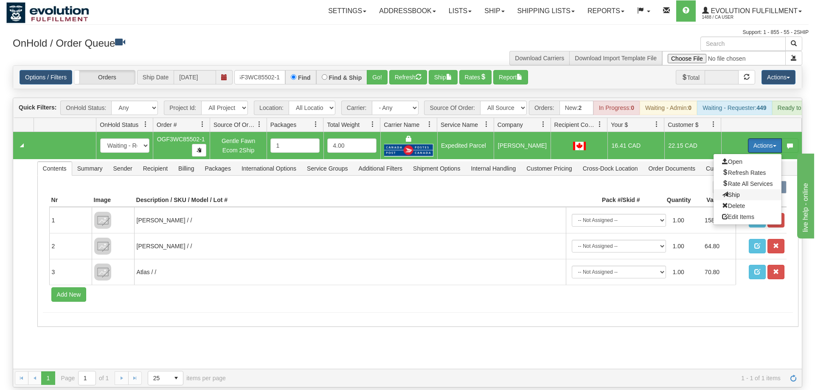
click at [731, 191] on span "Ship" at bounding box center [731, 194] width 18 height 7
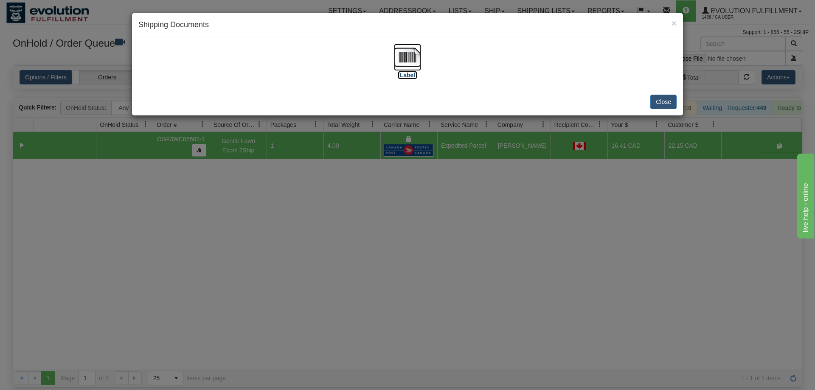
click at [404, 56] on img at bounding box center [407, 57] width 27 height 27
drag, startPoint x: 397, startPoint y: 242, endPoint x: 395, endPoint y: 236, distance: 6.7
click at [395, 236] on div "× Shipping Documents [Label] Close" at bounding box center [407, 195] width 815 height 390
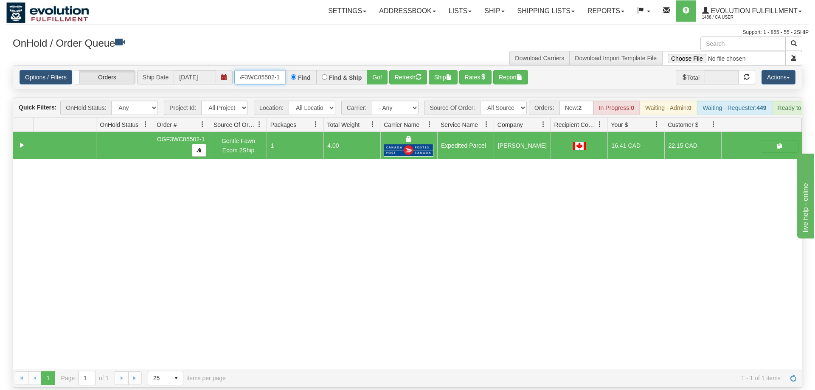
click at [254, 70] on input "OGF3WC85502-1" at bounding box center [259, 77] width 51 height 14
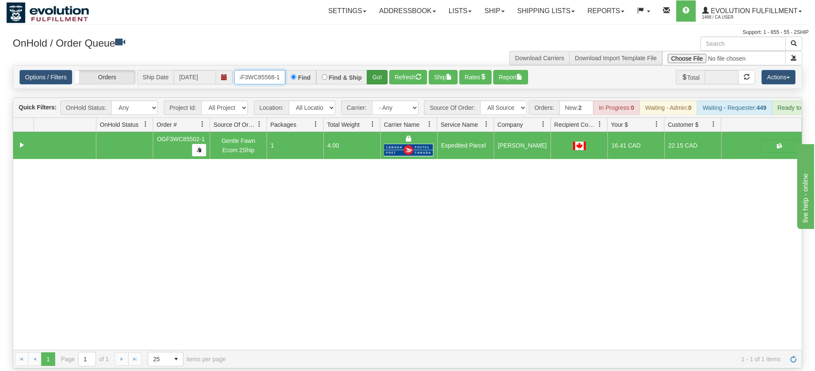
type input "OGF3WC85568-1"
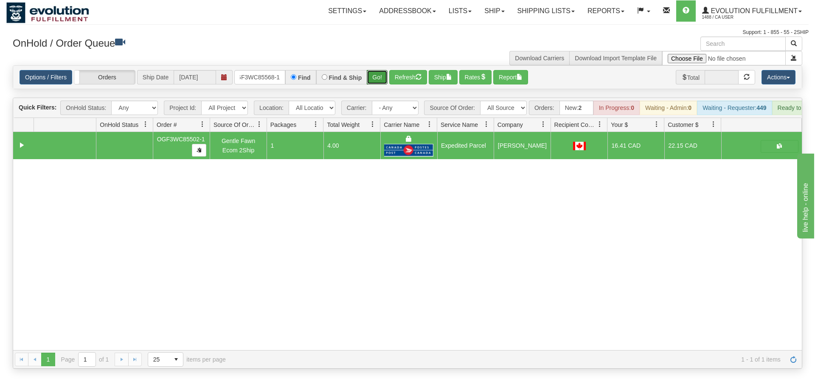
drag, startPoint x: 379, startPoint y: 70, endPoint x: 379, endPoint y: 79, distance: 9.3
click at [379, 87] on div "Is equal to Is not equal to Contains Does not contains CAD USD EUR ZAR [PERSON_…" at bounding box center [407, 216] width 802 height 303
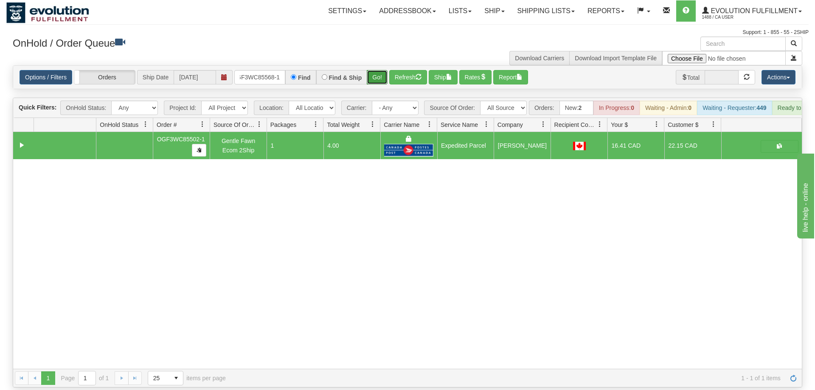
click at [379, 70] on button "Go!" at bounding box center [377, 77] width 21 height 14
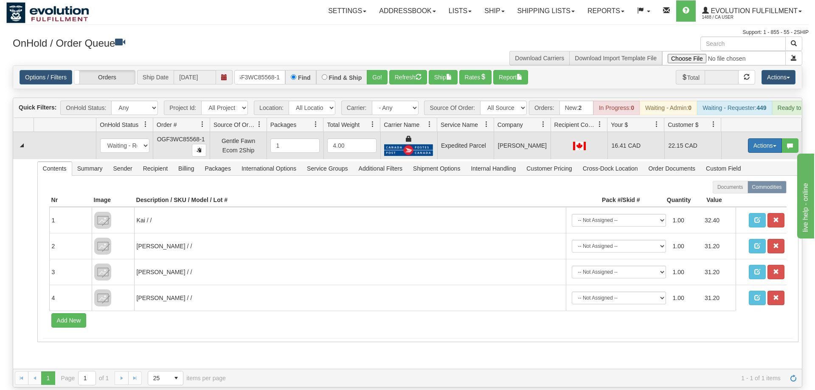
click at [765, 138] on button "Actions" at bounding box center [765, 145] width 34 height 14
click at [735, 191] on span "Ship" at bounding box center [731, 194] width 18 height 7
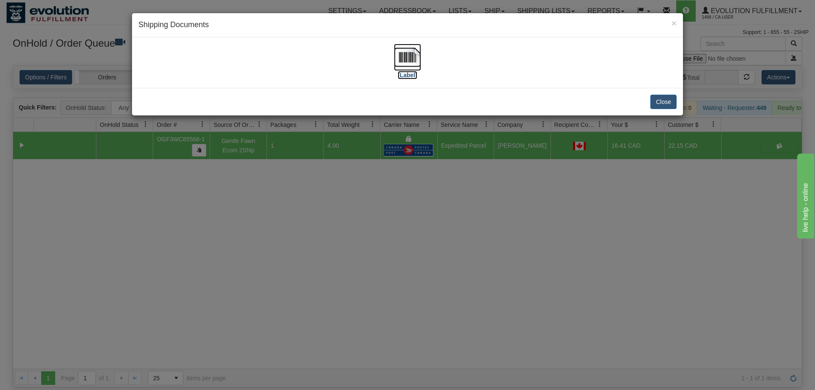
click at [405, 65] on img at bounding box center [407, 57] width 27 height 27
drag, startPoint x: 411, startPoint y: 251, endPoint x: 305, endPoint y: 95, distance: 188.8
click at [410, 251] on div "× Shipping Documents [Label] Close" at bounding box center [407, 195] width 815 height 390
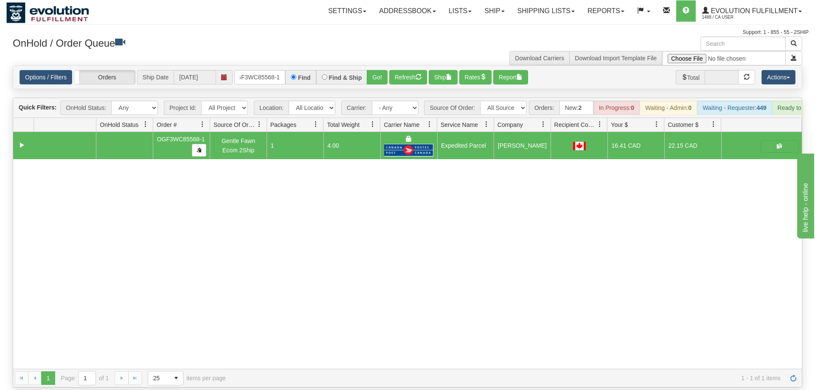
click at [249, 74] on div "Options / Filters Group Shipments Orders Ship Date [DATE] OGF3WC85568-1 Find Fi…" at bounding box center [407, 77] width 788 height 23
click at [257, 70] on input "OGF3WC85568-1" at bounding box center [259, 77] width 51 height 14
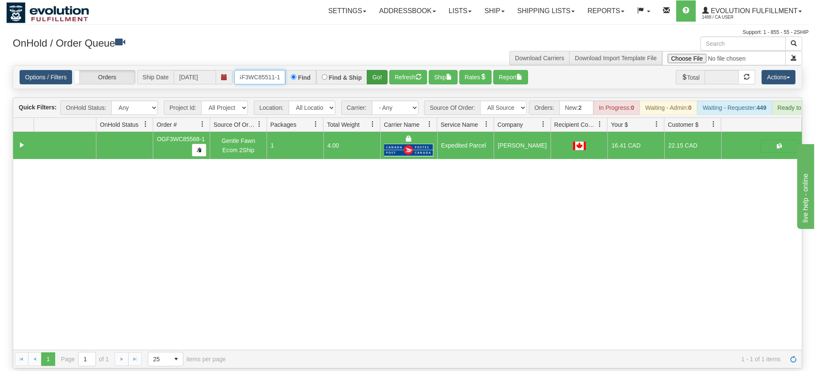
type input "OGF3WC85511-1"
click at [376, 80] on div "Is equal to Is not equal to Contains Does not contains CAD USD EUR ZAR [PERSON_…" at bounding box center [407, 216] width 802 height 303
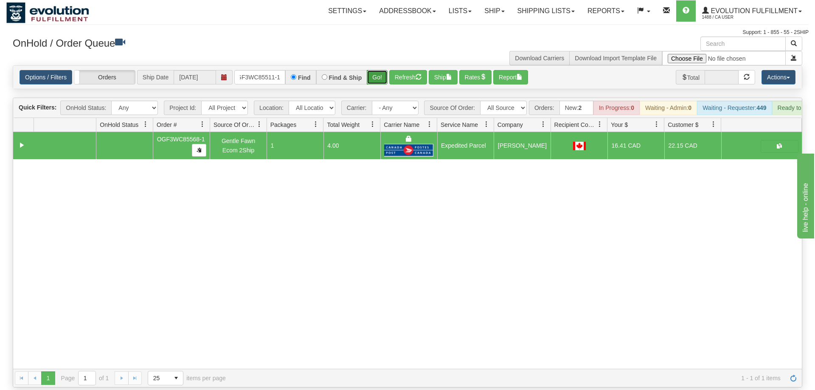
click at [376, 70] on button "Go!" at bounding box center [377, 77] width 21 height 14
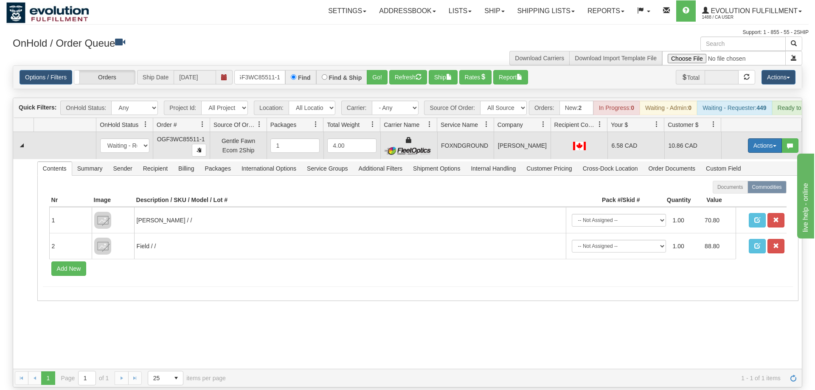
click at [759, 138] on button "Actions" at bounding box center [765, 145] width 34 height 14
click at [736, 191] on span "Ship" at bounding box center [731, 194] width 18 height 7
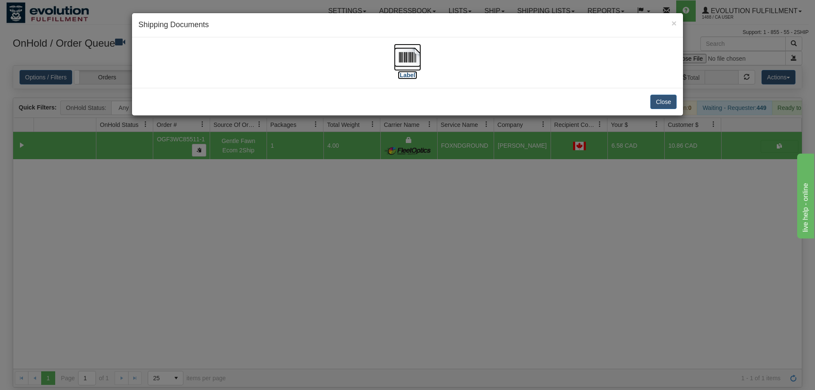
click at [404, 53] on img at bounding box center [407, 57] width 27 height 27
drag, startPoint x: 220, startPoint y: 255, endPoint x: 256, endPoint y: 37, distance: 220.2
click at [223, 250] on div "× Shipping Documents [Label] Close" at bounding box center [407, 195] width 815 height 390
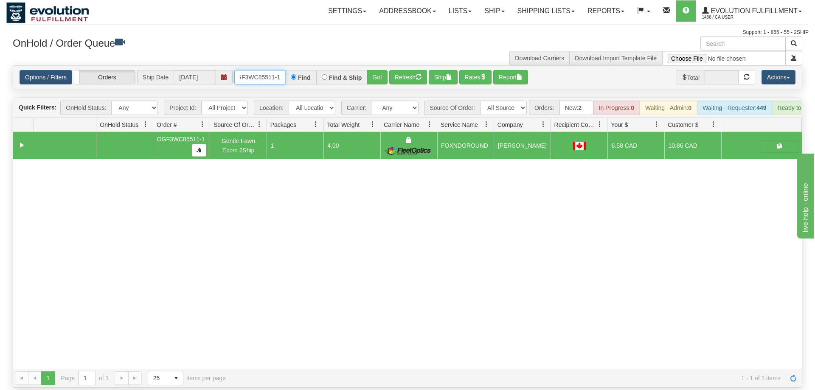
click at [241, 70] on input "OGF3WC85511-1" at bounding box center [259, 77] width 51 height 14
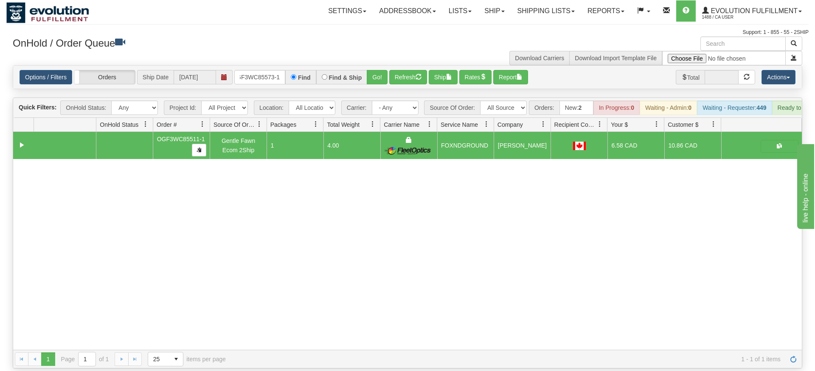
drag, startPoint x: 386, startPoint y: 73, endPoint x: 377, endPoint y: 83, distance: 14.1
click at [386, 91] on div "Is equal to Is not equal to Contains Does not contains CAD USD EUR ZAR [PERSON_…" at bounding box center [407, 216] width 802 height 303
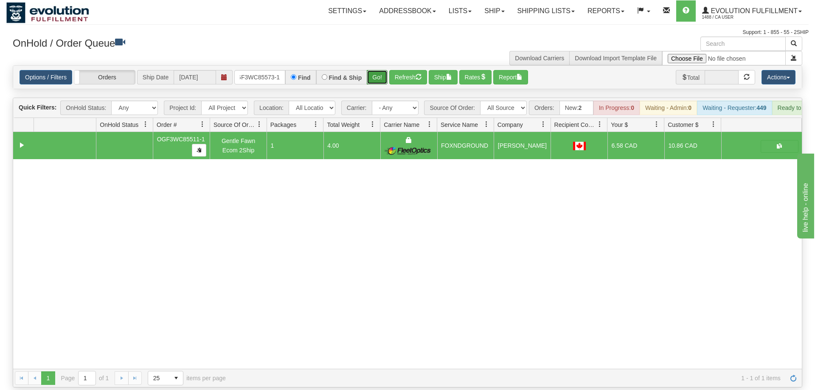
click at [371, 71] on button "Go!" at bounding box center [377, 77] width 21 height 14
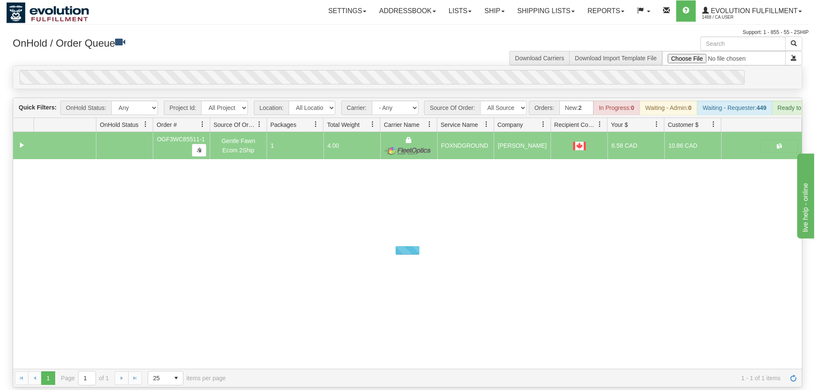
click at [372, 70] on div "0" at bounding box center [382, 77] width 725 height 14
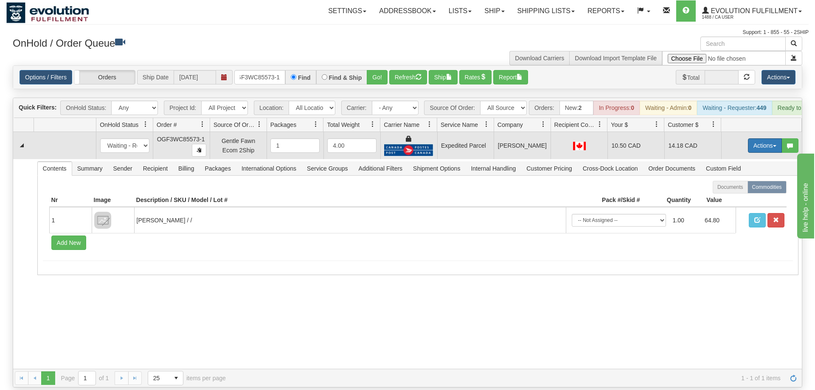
click at [764, 138] on button "Actions" at bounding box center [765, 145] width 34 height 14
click at [733, 191] on span "Ship" at bounding box center [731, 194] width 18 height 7
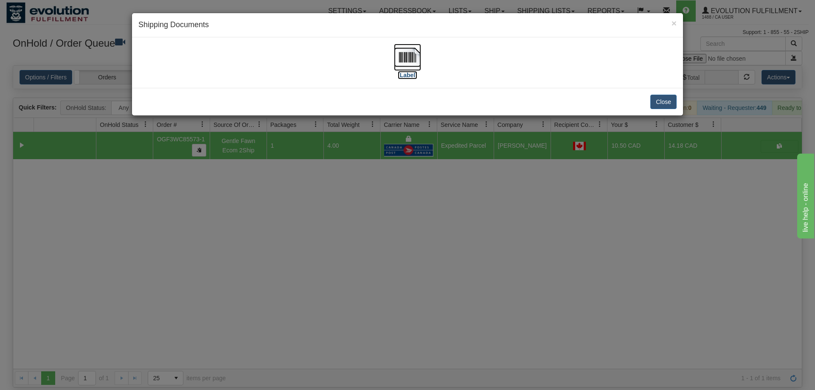
click at [394, 53] on img at bounding box center [407, 57] width 27 height 27
drag, startPoint x: 249, startPoint y: 356, endPoint x: 261, endPoint y: 194, distance: 161.6
click at [261, 339] on div "× Shipping Documents [Label] Close" at bounding box center [407, 195] width 815 height 390
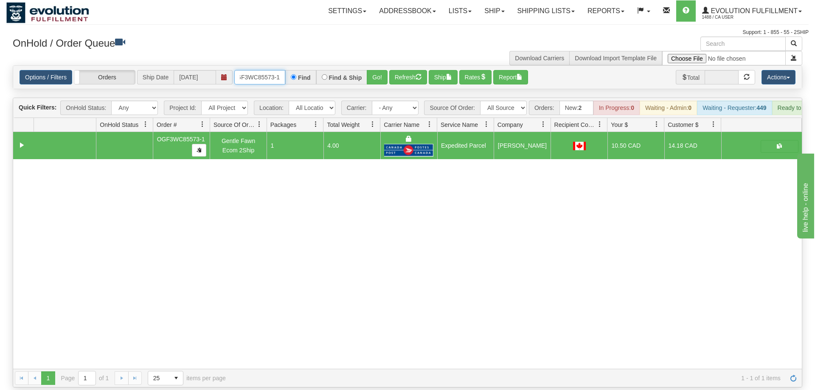
click at [255, 70] on input "OGF3WC85573-1" at bounding box center [259, 77] width 51 height 14
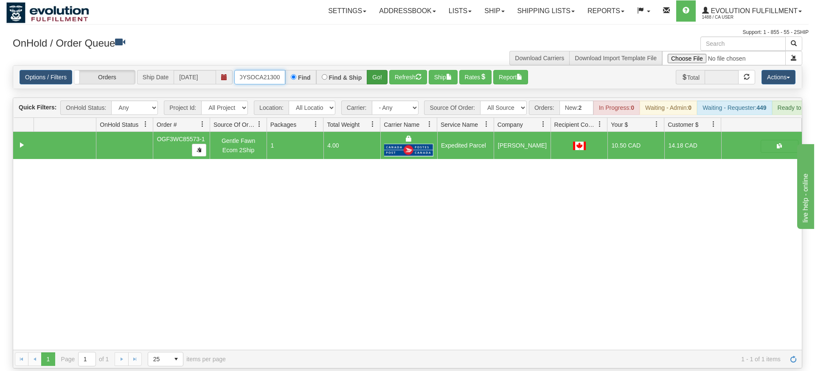
type input "OMOYSOCA21300"
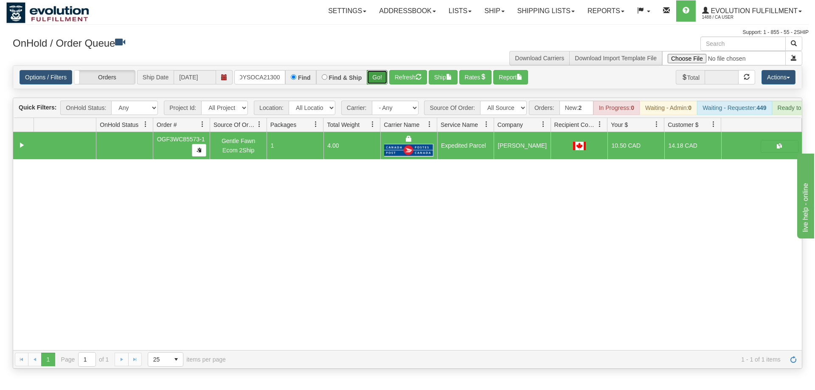
click at [378, 79] on div "Is equal to Is not equal to Contains Does not contains CAD USD EUR ZAR [PERSON_…" at bounding box center [407, 216] width 802 height 303
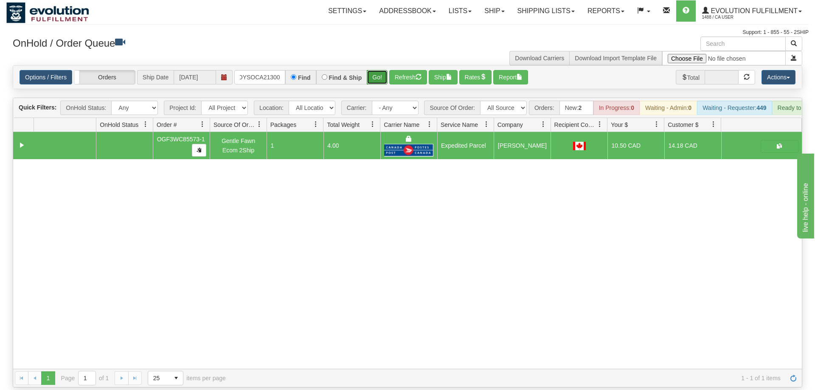
click at [381, 70] on button "Go!" at bounding box center [377, 77] width 21 height 14
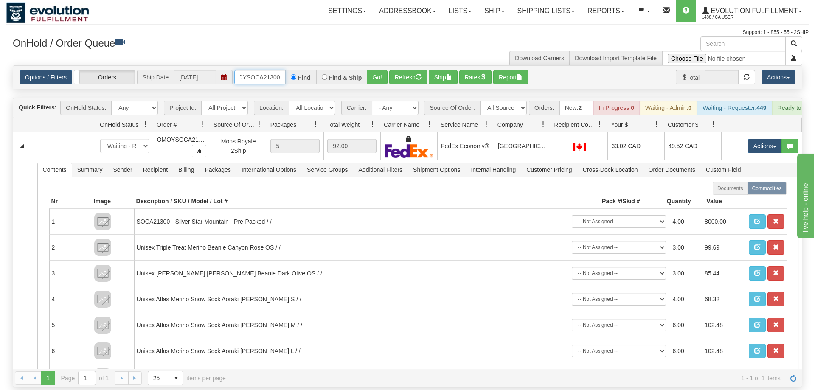
click at [269, 70] on input "OMOYSOCA21300" at bounding box center [259, 77] width 51 height 14
click at [259, 70] on input "text" at bounding box center [259, 77] width 51 height 14
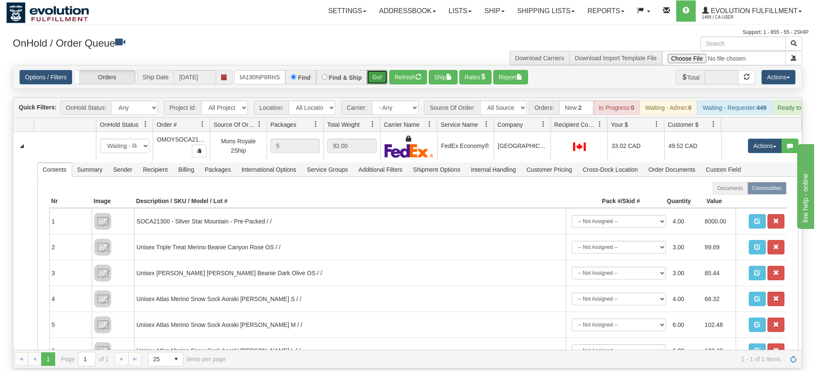
click at [375, 80] on div "Is equal to Is not equal to Contains Does not contains CAD USD EUR ZAR [PERSON_…" at bounding box center [407, 216] width 802 height 303
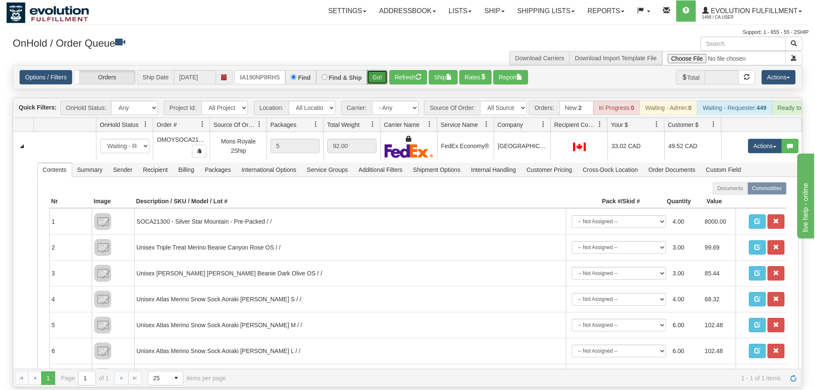
click at [376, 70] on button "Go!" at bounding box center [377, 77] width 21 height 14
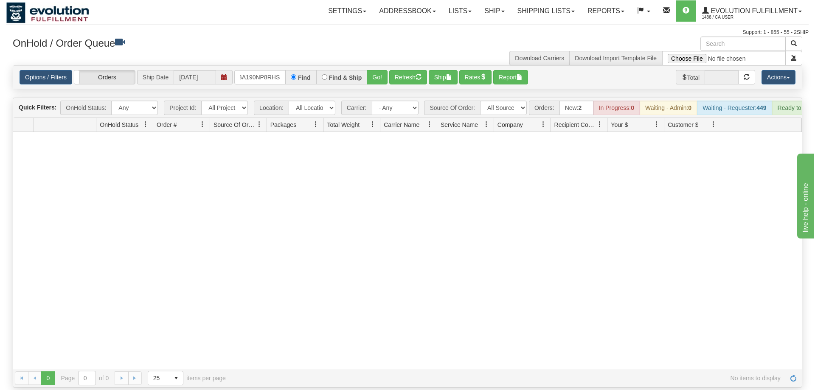
click at [262, 72] on div "Options / Filters Group Shipments Orders Ship Date [DATE] oTFLFBA190NP8RHS Find…" at bounding box center [407, 77] width 788 height 23
click at [265, 70] on input "oTFLFBA190NP8RHS" at bounding box center [259, 77] width 51 height 14
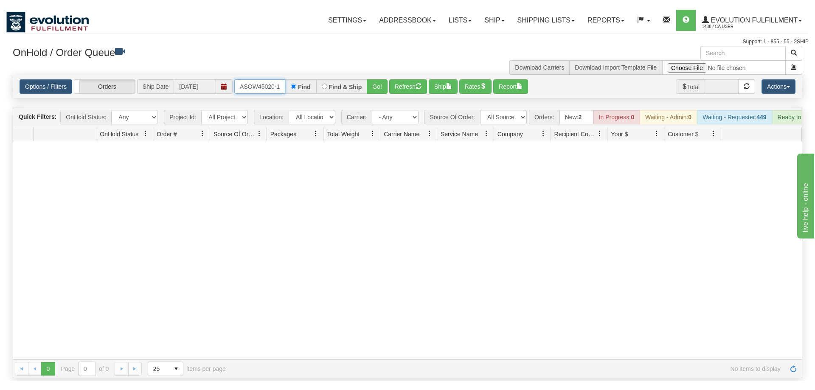
scroll to position [0, 45]
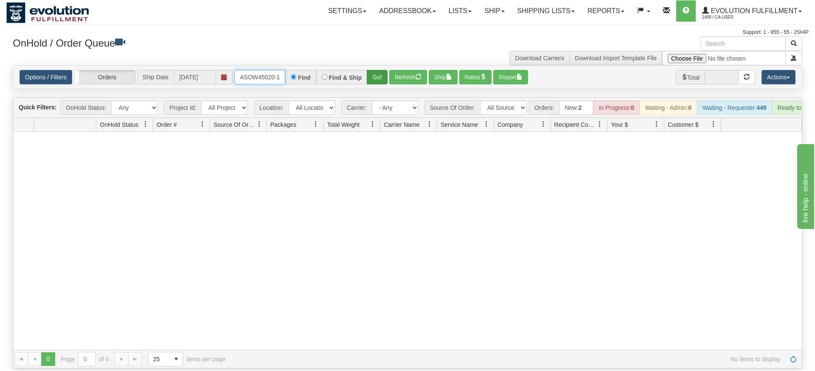
type input "OASOW45020-1ASOW45020-1"
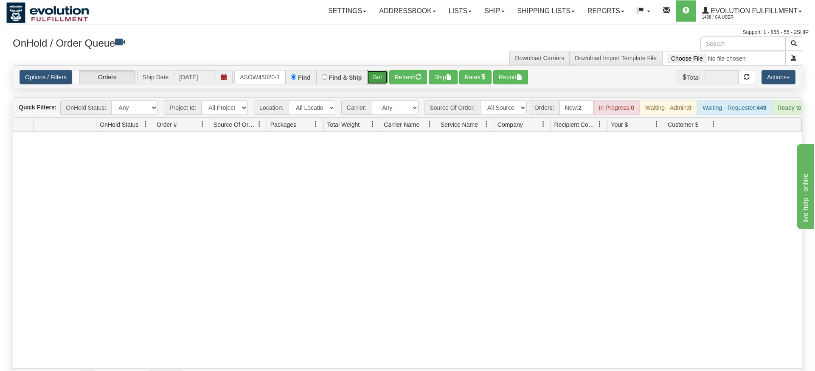
click at [379, 84] on div "Is equal to Is not equal to Contains Does not contains CAD USD EUR ZAR [PERSON_…" at bounding box center [407, 226] width 802 height 322
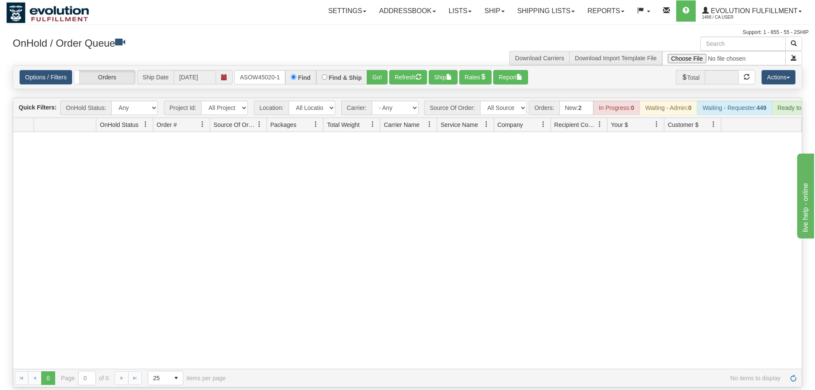
click at [380, 74] on div "Options / Filters Group Shipments Orders Ship Date [DATE] OASOW45020-1ASOW45020…" at bounding box center [407, 77] width 788 height 23
click at [380, 70] on button "Go!" at bounding box center [377, 77] width 21 height 14
